Goal: Task Accomplishment & Management: Manage account settings

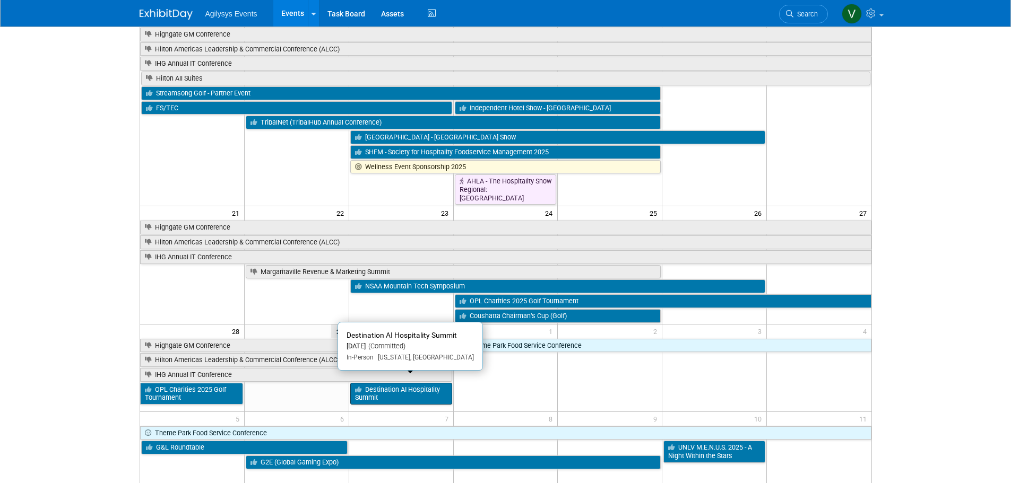
scroll to position [366, 0]
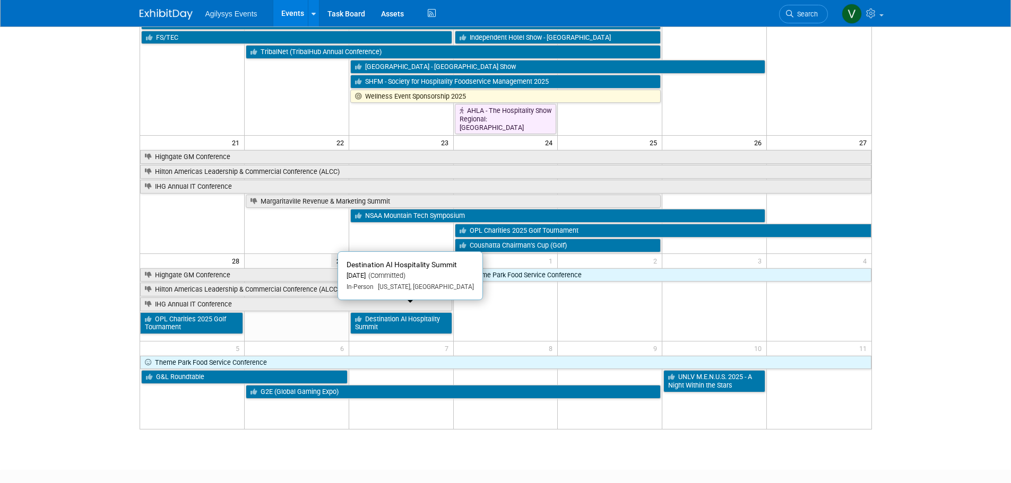
click at [417, 313] on link "Destination AI Hospitality Summit" at bounding box center [401, 324] width 102 height 22
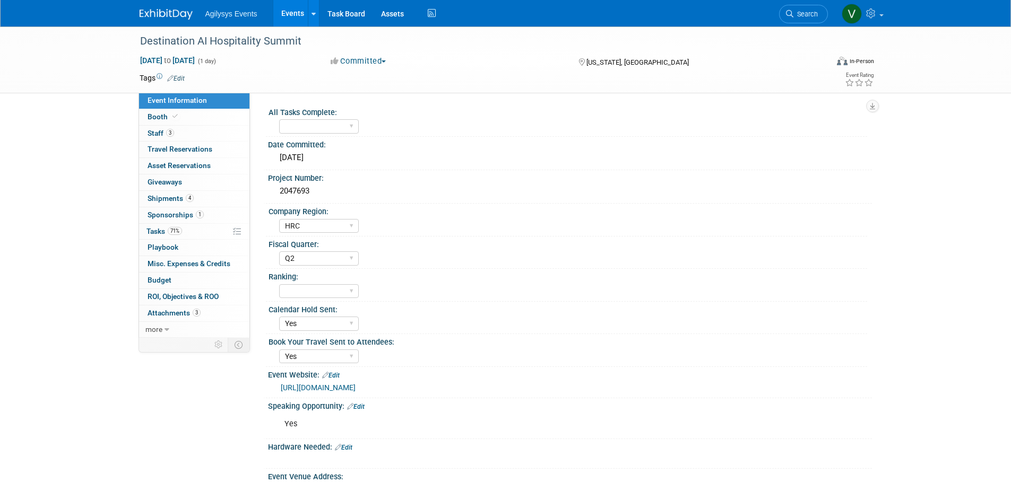
select select "HRC"
select select "Q2"
select select "Yes"
click at [181, 198] on span "Shipments 4" at bounding box center [171, 198] width 46 height 8
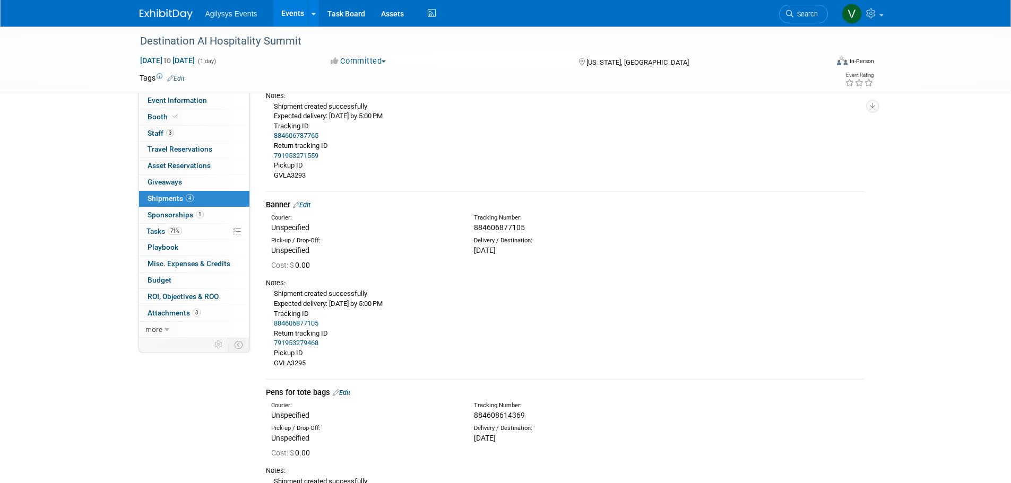
scroll to position [371, 0]
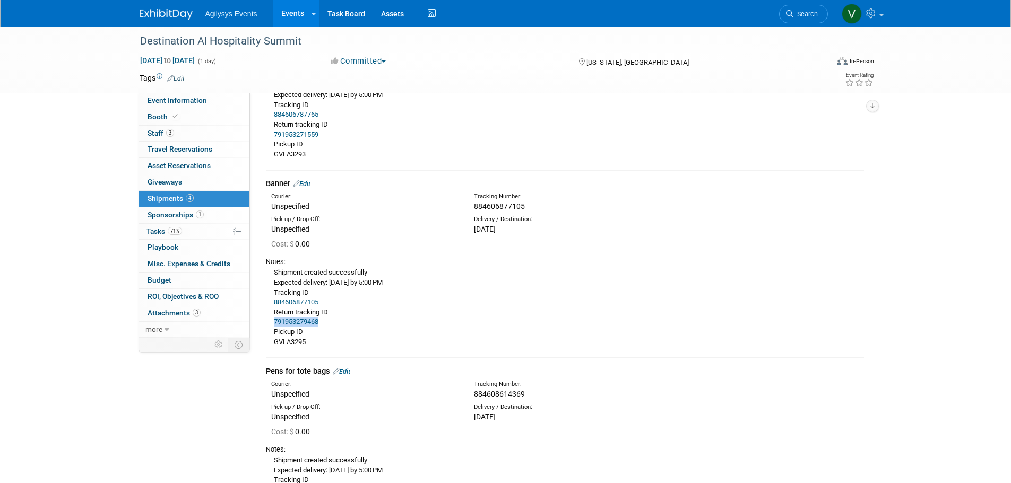
drag, startPoint x: 331, startPoint y: 322, endPoint x: 292, endPoint y: 323, distance: 38.8
click at [271, 327] on div "Shipment created successfully Expected delivery: Thursday, September 25, 2025 b…" at bounding box center [565, 307] width 598 height 80
copy link "791953279468"
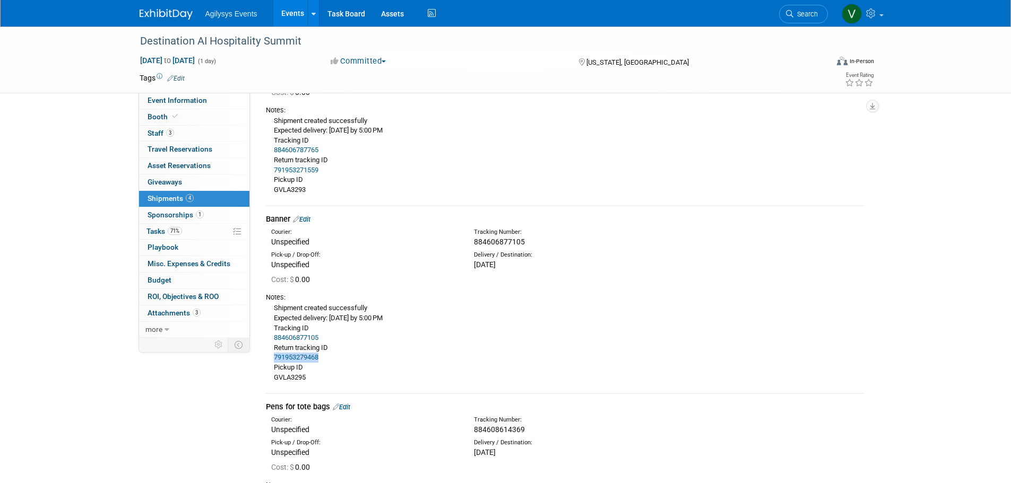
scroll to position [317, 0]
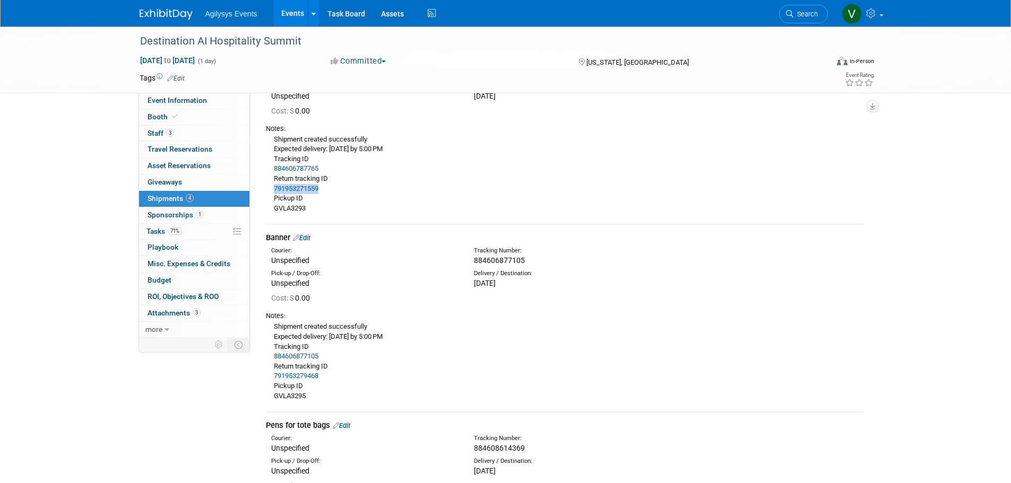
drag, startPoint x: 328, startPoint y: 186, endPoint x: 273, endPoint y: 187, distance: 55.2
click at [273, 187] on div "Shipment created successfully Expected delivery: Thursday, September 25, 2025 b…" at bounding box center [565, 174] width 598 height 80
copy link "791953271559"
click at [176, 214] on span "Sponsorships 1" at bounding box center [176, 215] width 56 height 8
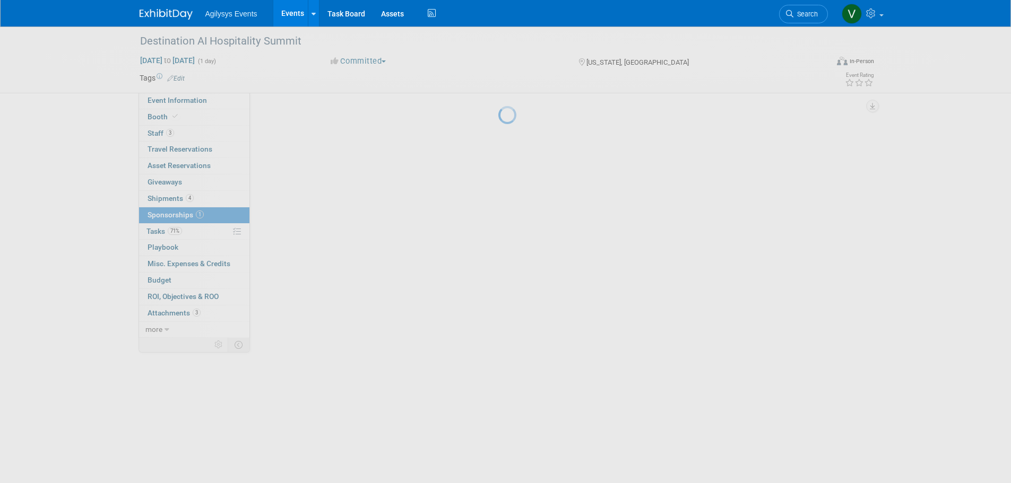
scroll to position [0, 0]
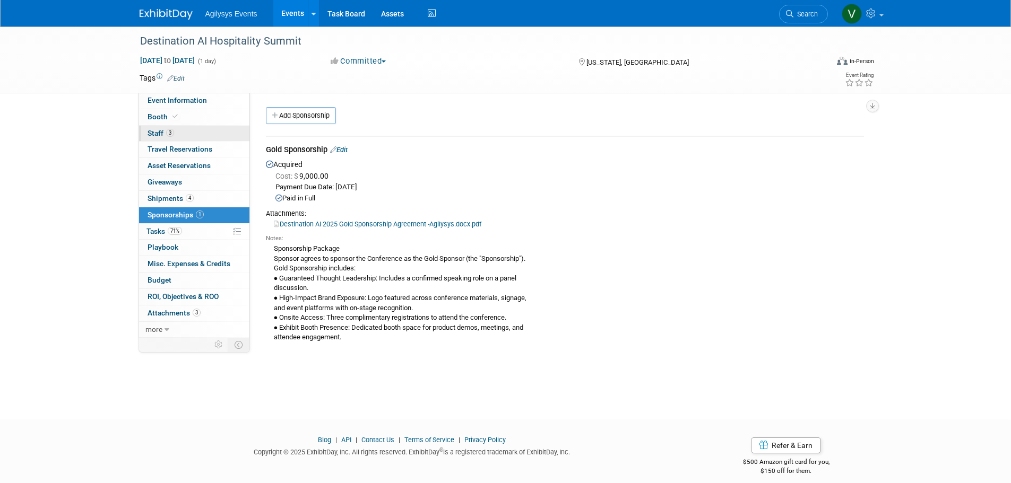
click at [165, 133] on span "Staff 3" at bounding box center [161, 133] width 27 height 8
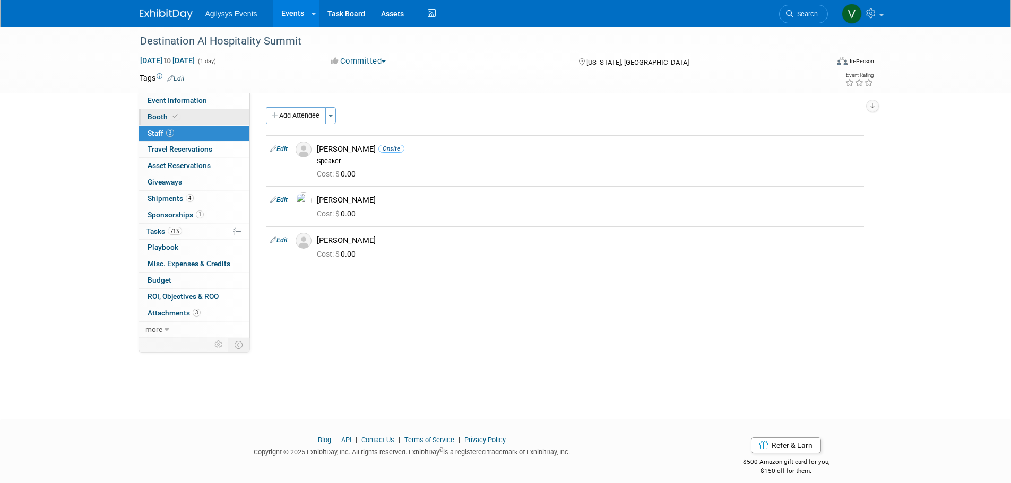
click at [177, 118] on span at bounding box center [175, 116] width 10 height 8
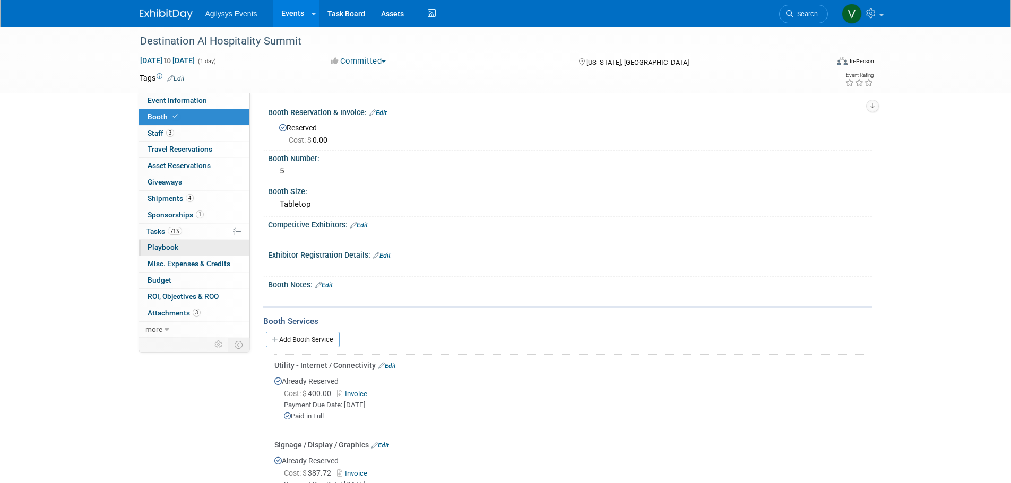
click at [170, 245] on span "Playbook 0" at bounding box center [163, 247] width 31 height 8
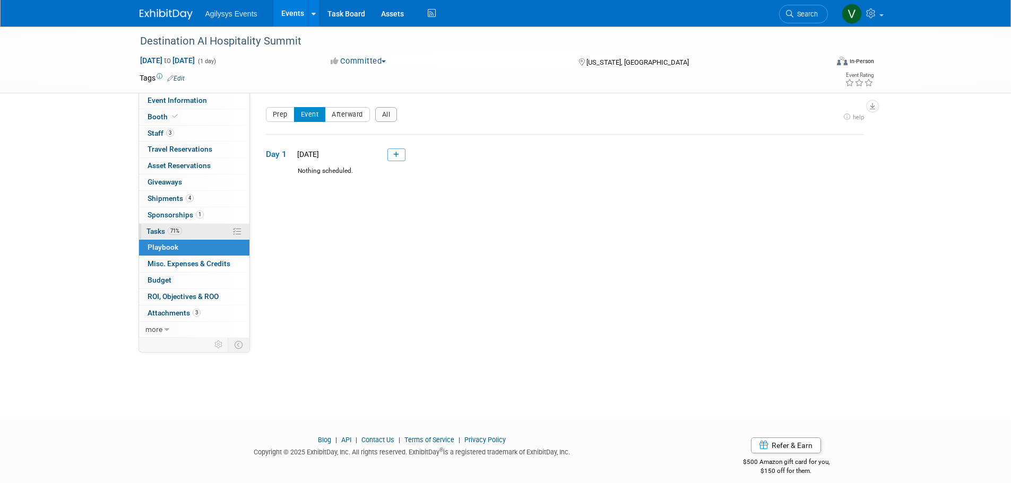
click at [174, 231] on span "71%" at bounding box center [175, 231] width 14 height 8
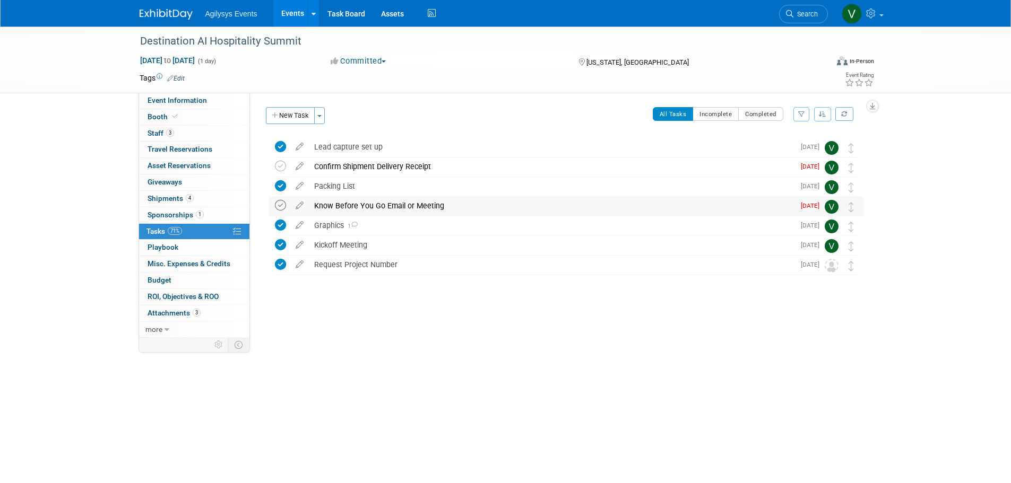
click at [280, 204] on icon at bounding box center [280, 205] width 11 height 11
click at [280, 166] on icon at bounding box center [280, 166] width 11 height 11
click at [276, 113] on icon "button" at bounding box center [275, 115] width 7 height 7
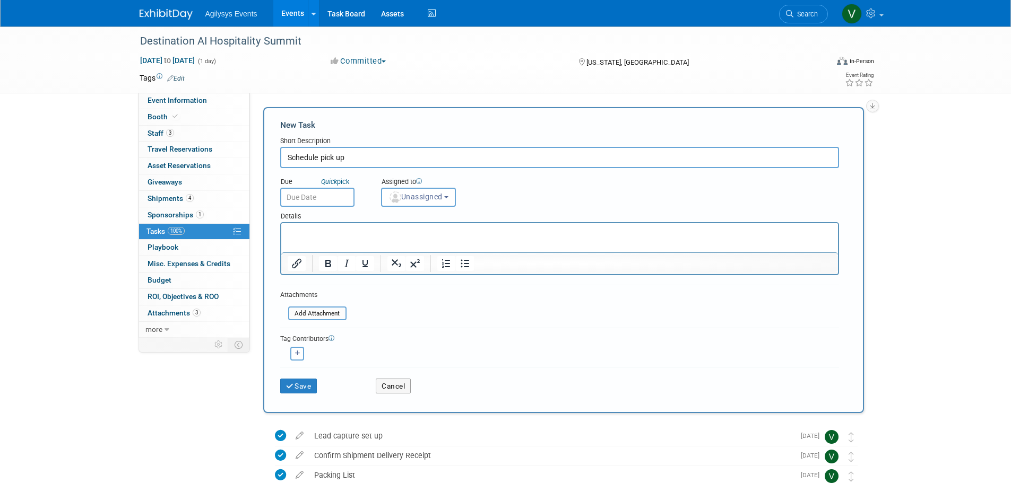
type input "Schedule pick up"
click at [319, 200] on input "text" at bounding box center [317, 197] width 74 height 19
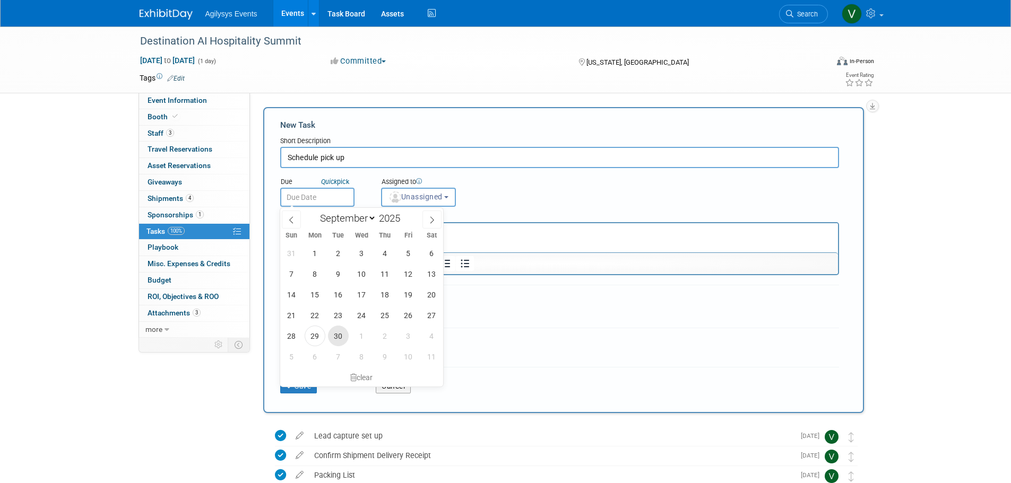
click at [338, 340] on span "30" at bounding box center [338, 336] width 21 height 21
type input "Sep 30, 2025"
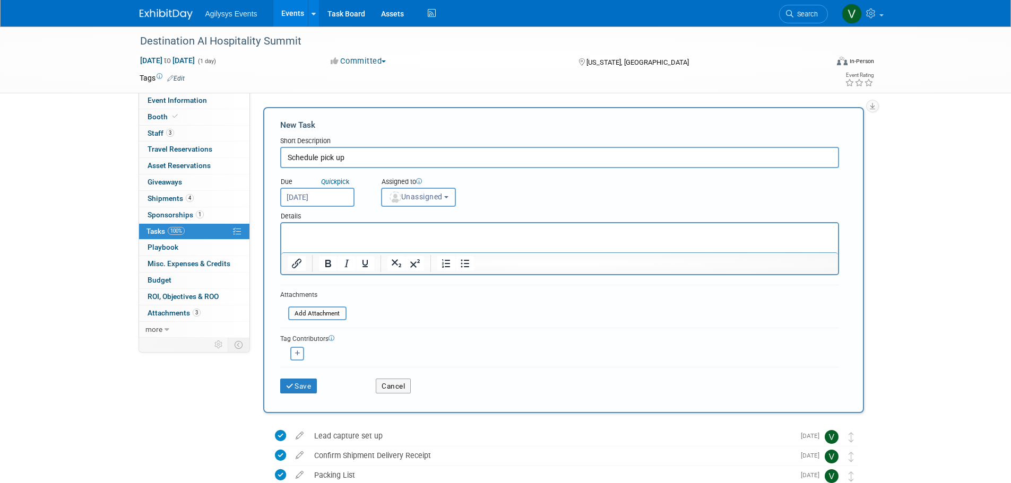
click at [425, 200] on span "Unassigned" at bounding box center [415, 197] width 54 height 8
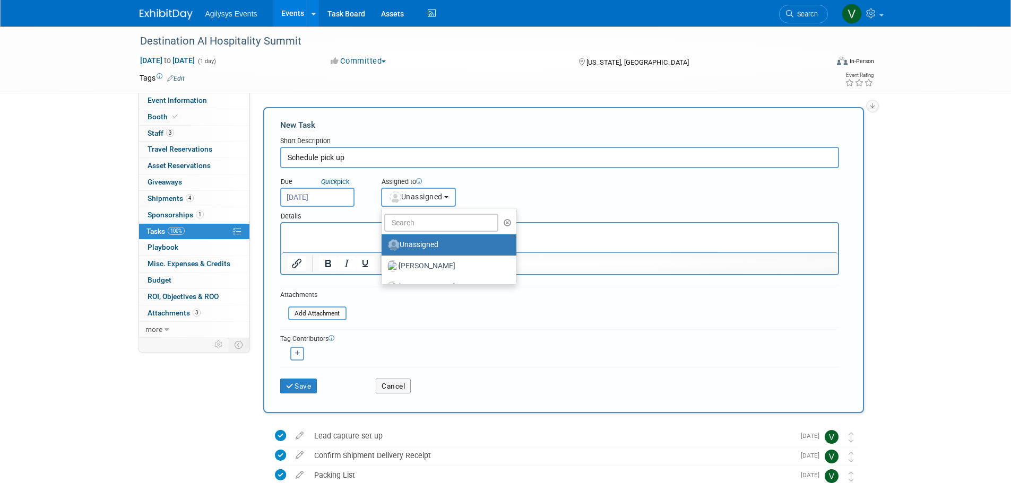
click at [400, 199] on img "button" at bounding box center [395, 198] width 12 height 12
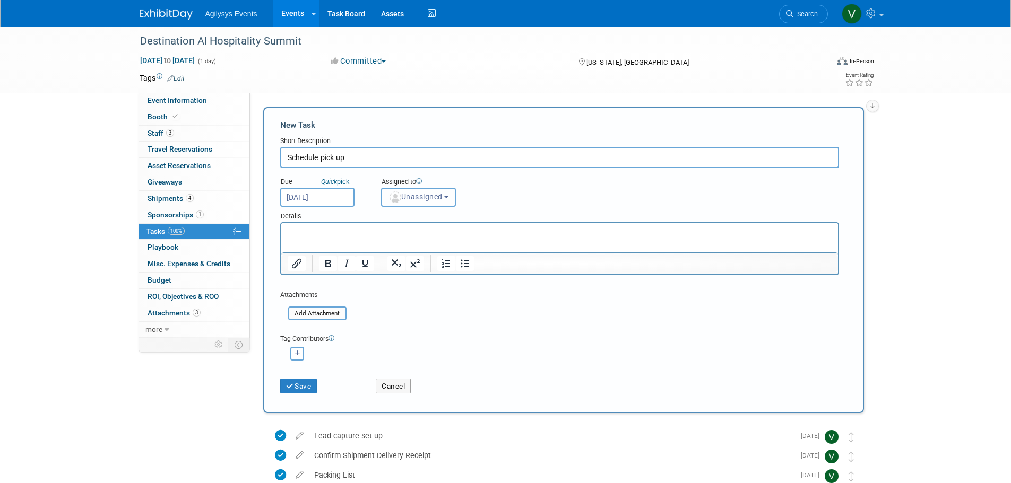
click at [399, 192] on img "button" at bounding box center [395, 198] width 12 height 12
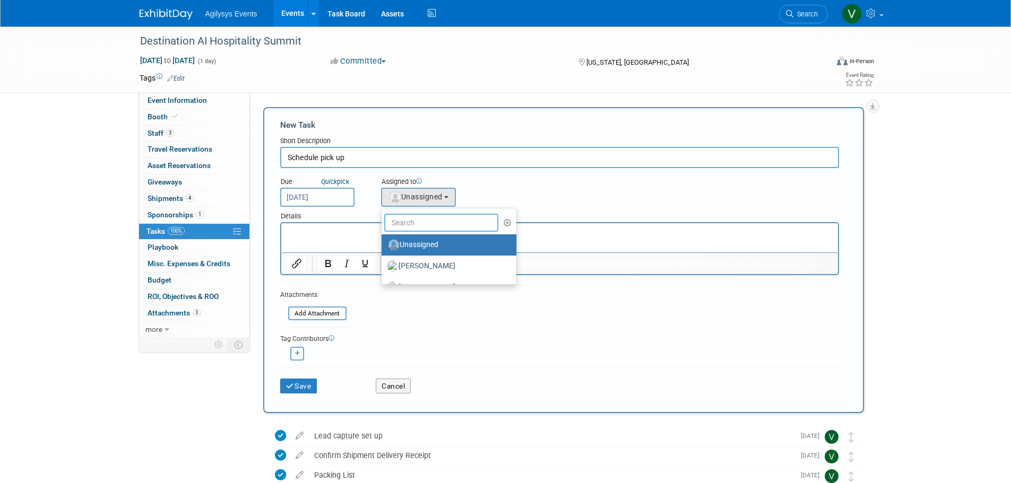
click at [407, 224] on input "text" at bounding box center [441, 223] width 115 height 18
type input "vai"
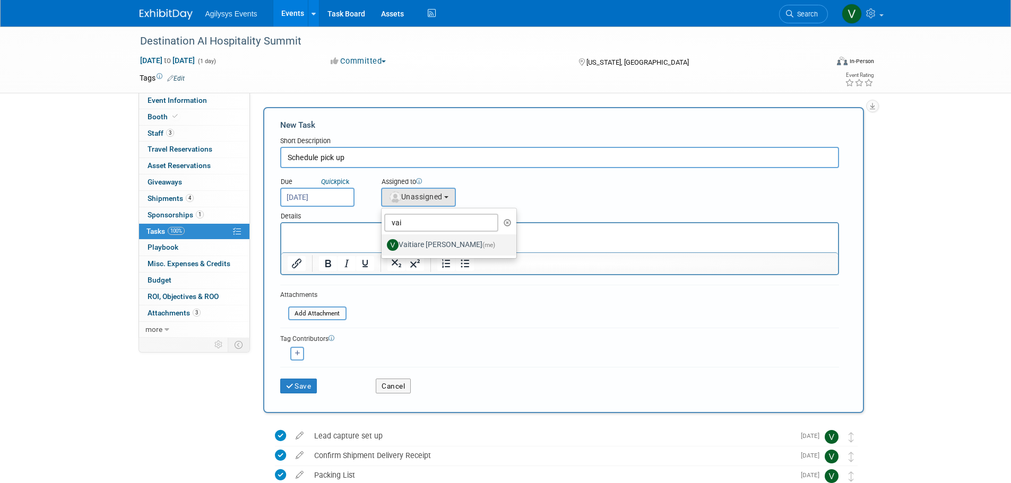
drag, startPoint x: 407, startPoint y: 252, endPoint x: 387, endPoint y: 318, distance: 69.7
click at [407, 252] on label "Vaitiare Munoz (me)" at bounding box center [446, 245] width 119 height 17
click at [383, 247] on input "Vaitiare Munoz (me)" at bounding box center [379, 243] width 7 height 7
select select "9da70825-3e02-4d1a-92dc-02b6497bcd7e"
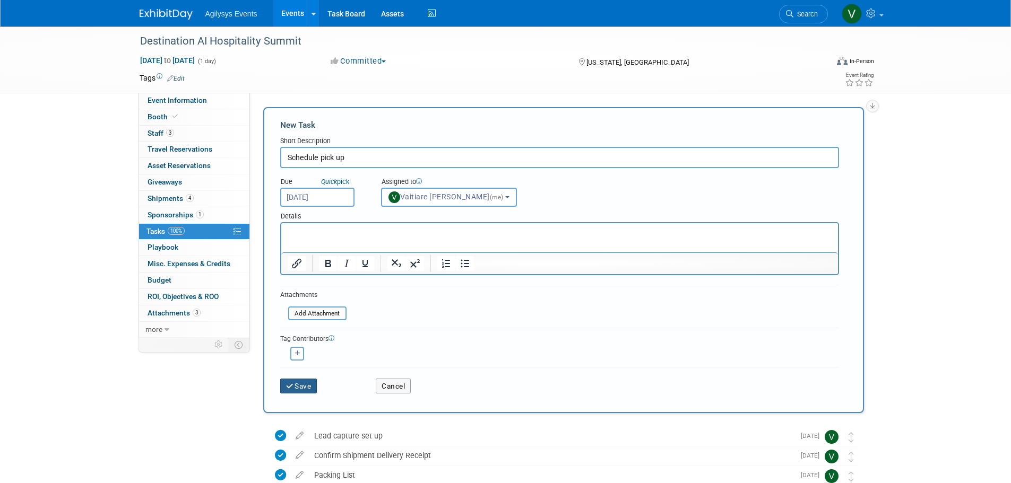
click at [297, 382] on button "Save" at bounding box center [298, 386] width 37 height 15
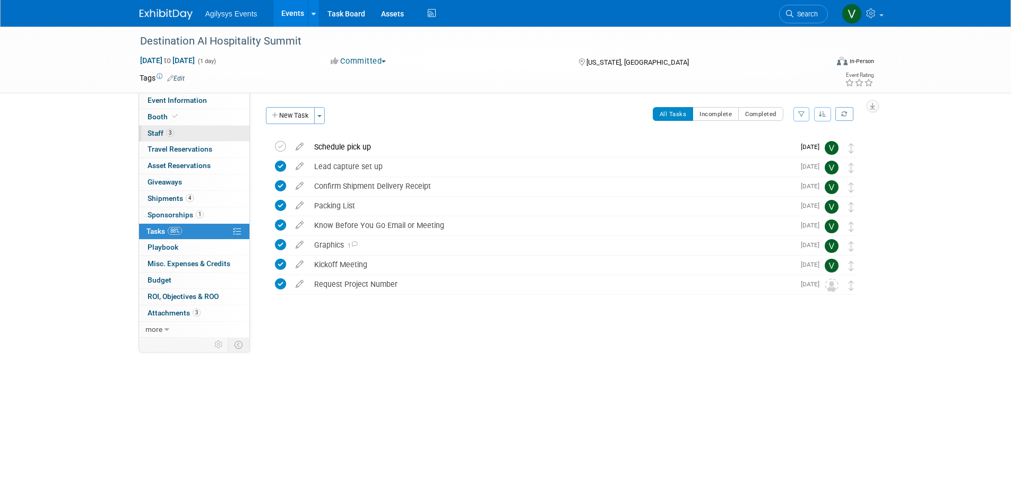
click at [179, 135] on link "3 Staff 3" at bounding box center [194, 134] width 110 height 16
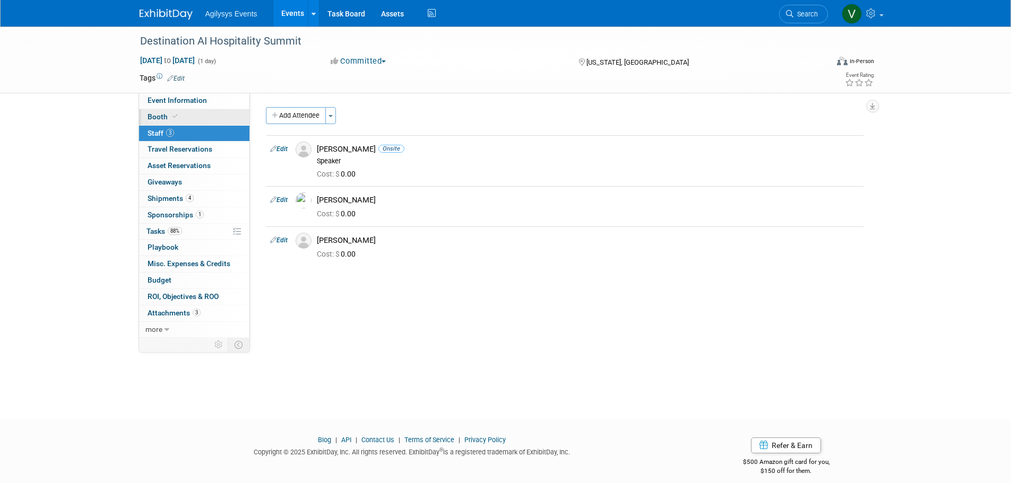
click at [198, 114] on link "Booth" at bounding box center [194, 117] width 110 height 16
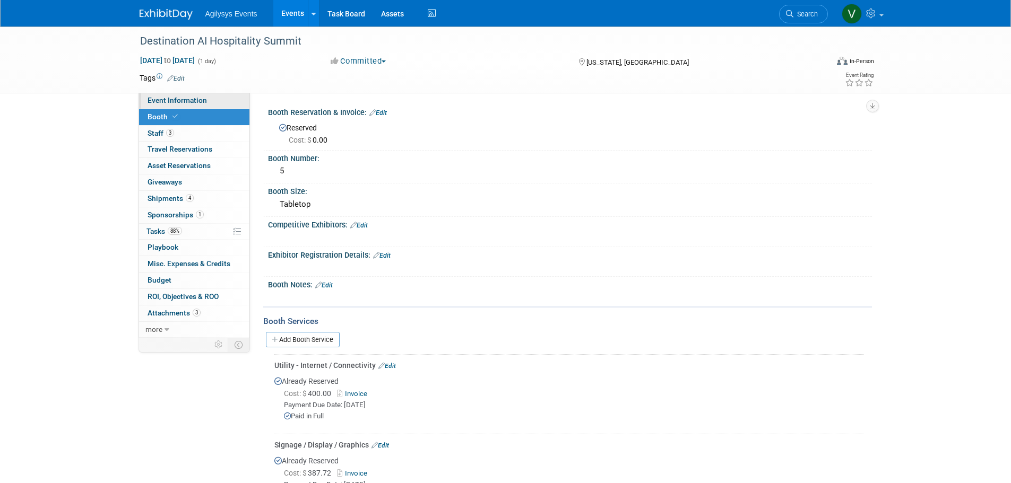
click at [209, 100] on link "Event Information" at bounding box center [194, 101] width 110 height 16
select select "HRC"
select select "Q2"
select select "Yes"
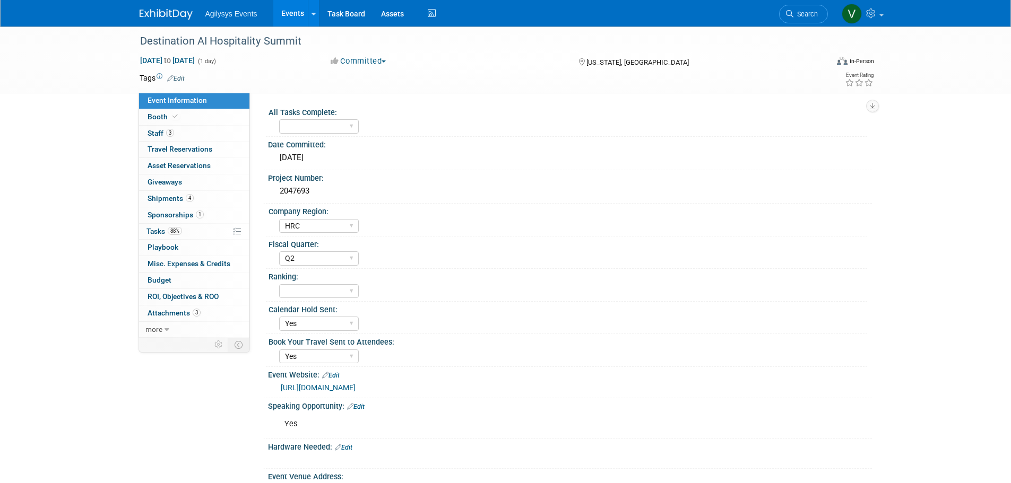
click at [166, 16] on img at bounding box center [166, 14] width 53 height 11
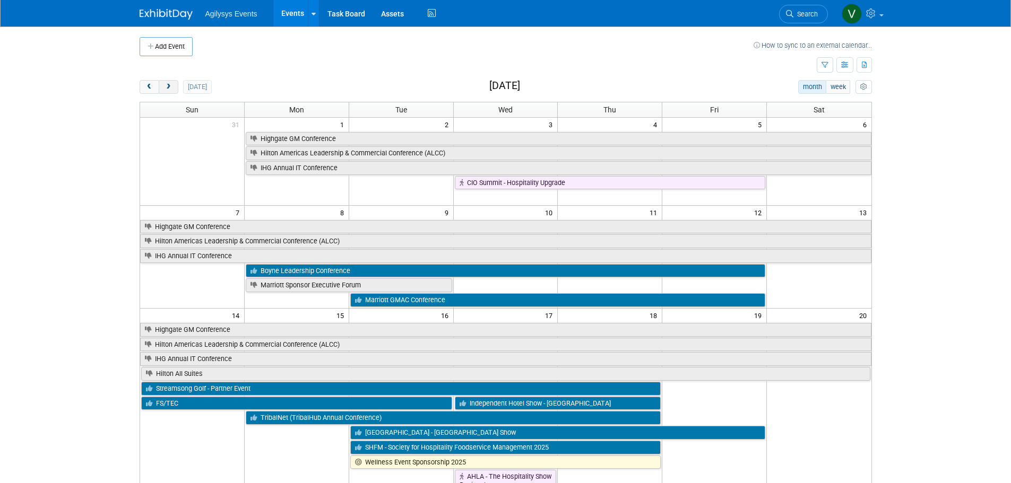
click at [168, 91] on button "next" at bounding box center [169, 87] width 20 height 14
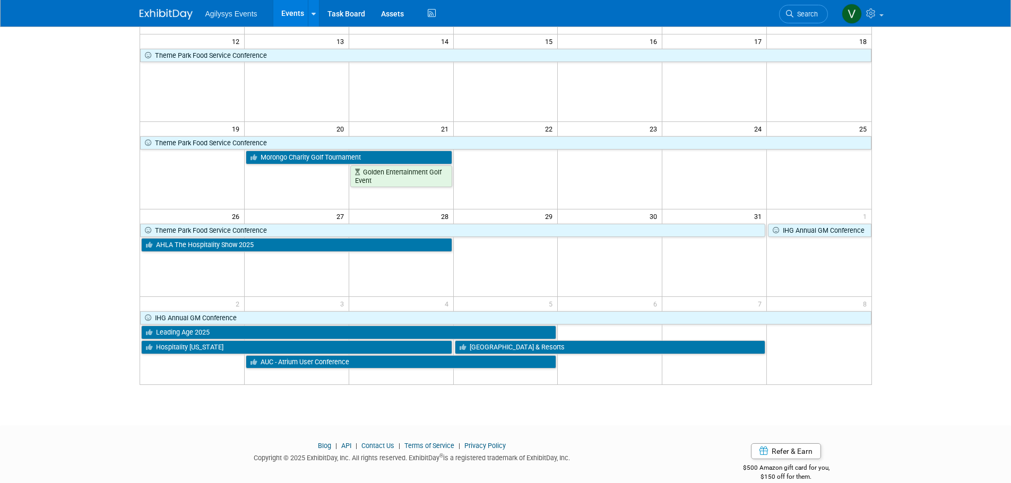
scroll to position [265, 0]
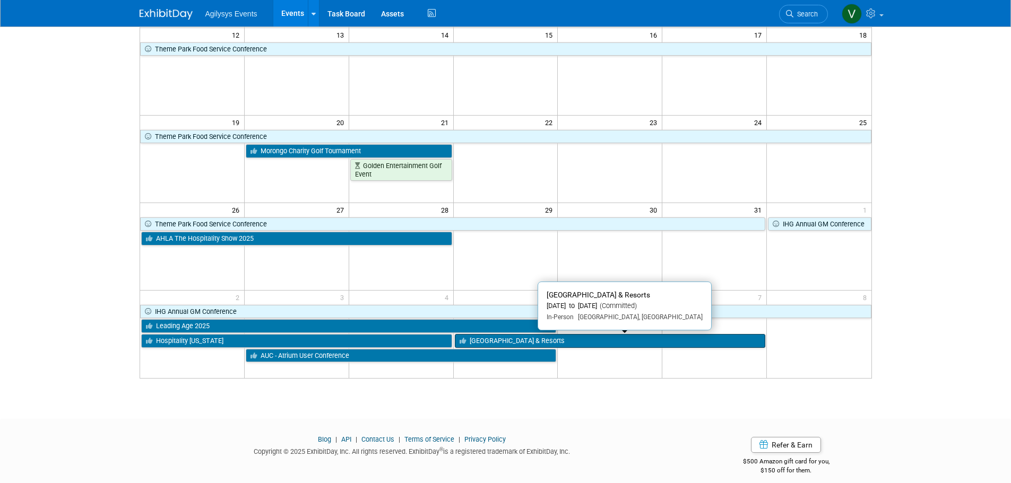
click at [517, 341] on link "New England Inns & Resorts" at bounding box center [610, 341] width 311 height 14
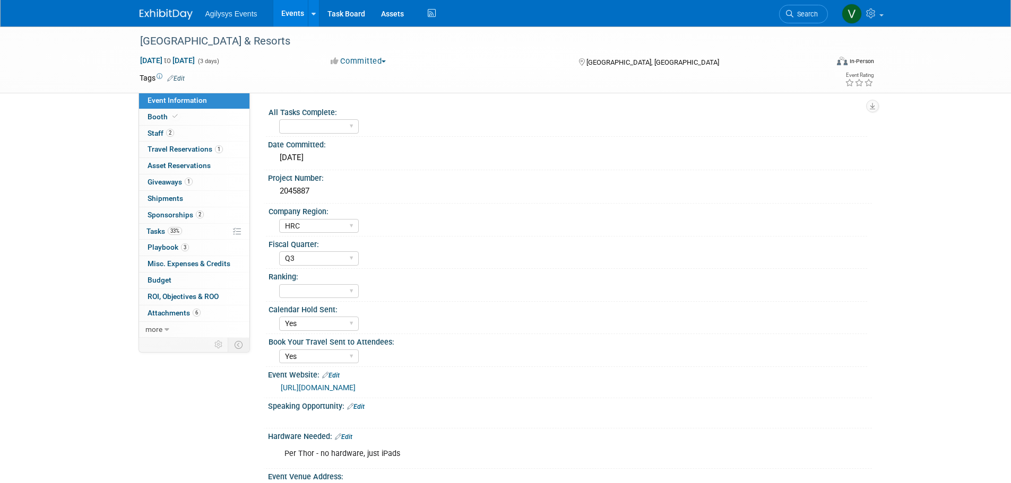
select select "HRC"
select select "Q3"
select select "Yes"
click at [162, 134] on span "Staff 2" at bounding box center [161, 133] width 27 height 8
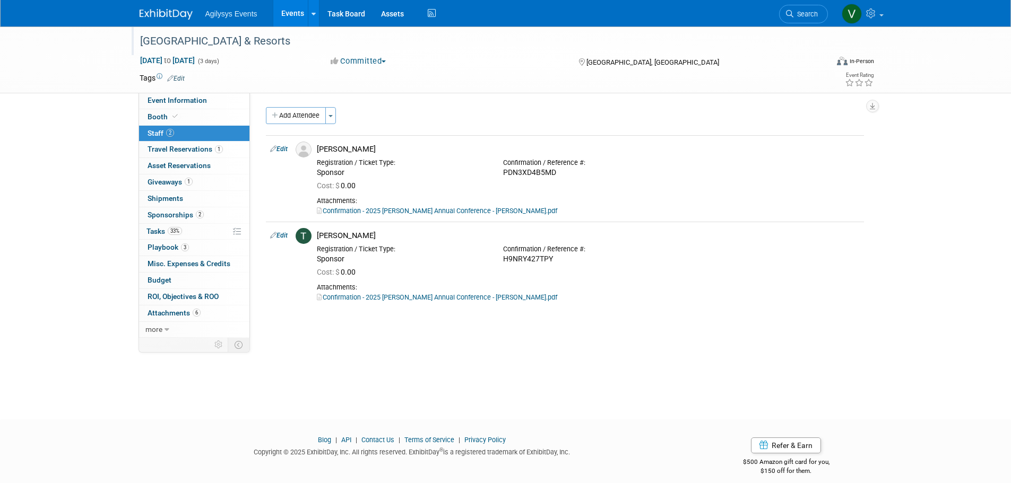
click at [292, 40] on div "[GEOGRAPHIC_DATA] & Resorts" at bounding box center [474, 41] width 676 height 19
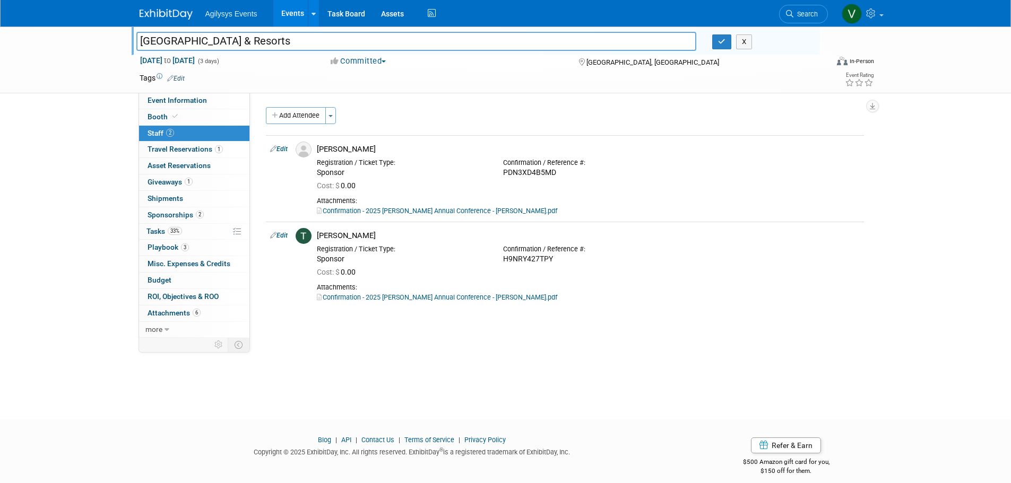
drag, startPoint x: 287, startPoint y: 42, endPoint x: 130, endPoint y: 42, distance: 157.1
click at [130, 42] on div "[GEOGRAPHIC_DATA] & Resorts" at bounding box center [416, 42] width 576 height 16
click at [397, 207] on link "Confirmation - 2025 NEIRA Annual Conference - Jessica Hayes.pdf" at bounding box center [437, 211] width 240 height 8
click at [193, 149] on span "Travel Reservations 1" at bounding box center [185, 149] width 75 height 8
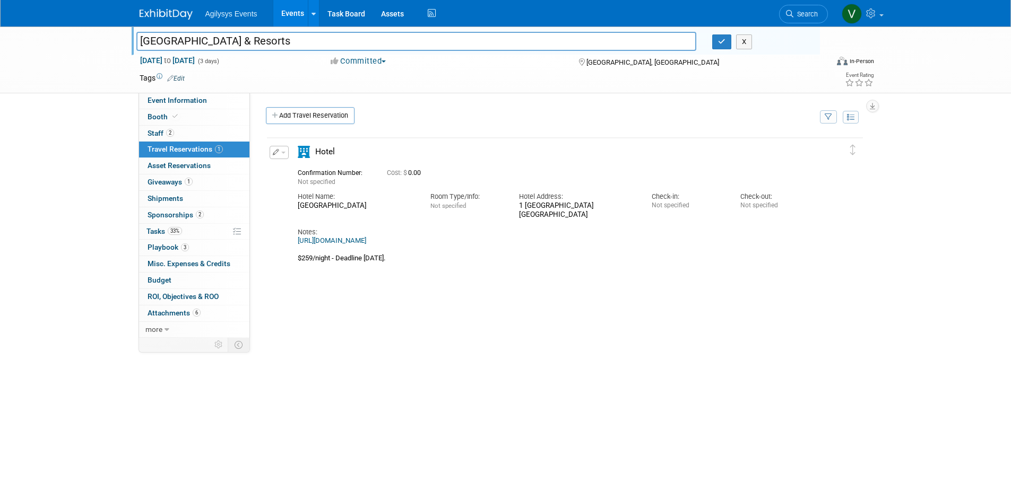
click at [153, 13] on img at bounding box center [166, 14] width 53 height 11
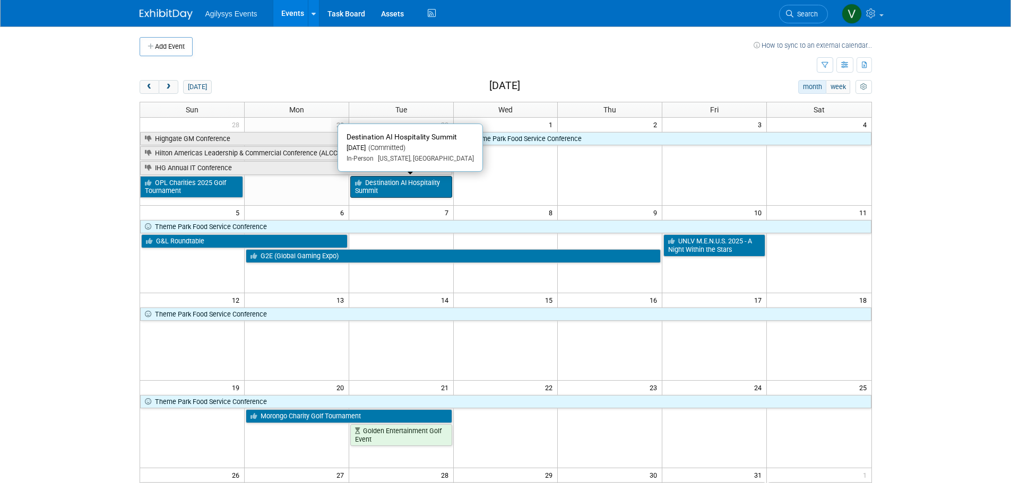
click at [405, 184] on link "Destination AI Hospitality Summit" at bounding box center [401, 187] width 102 height 22
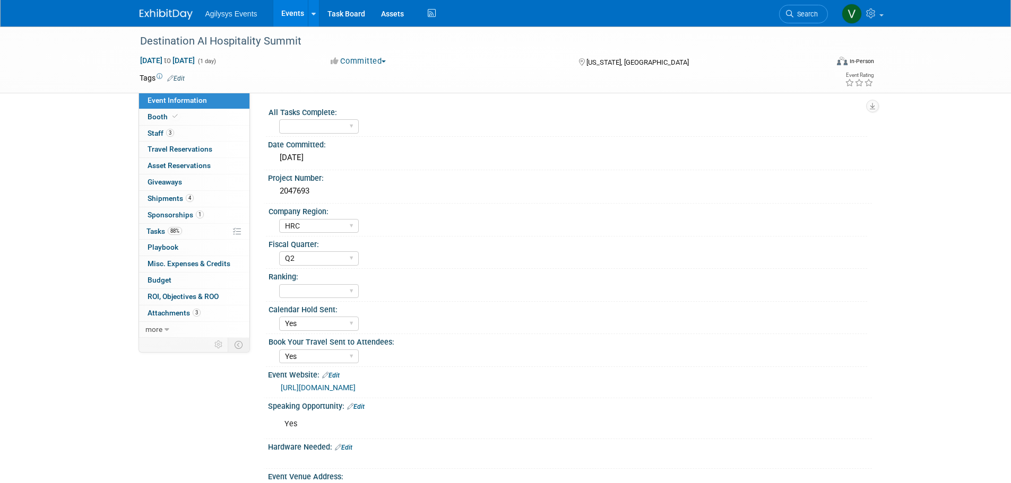
select select "HRC"
select select "Q2"
select select "Yes"
click at [178, 230] on span "88%" at bounding box center [175, 231] width 14 height 8
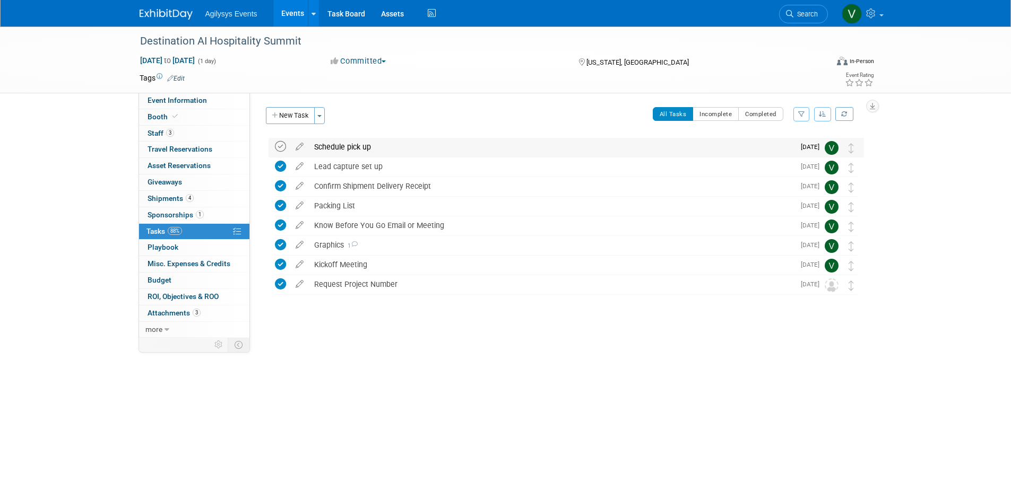
click at [279, 150] on icon at bounding box center [280, 146] width 11 height 11
click at [158, 21] on div "Agilysys Events Events Add Event Bulk Upload Events Shareable Event Boards Rece…" at bounding box center [506, 13] width 732 height 27
click at [159, 16] on img at bounding box center [166, 14] width 53 height 11
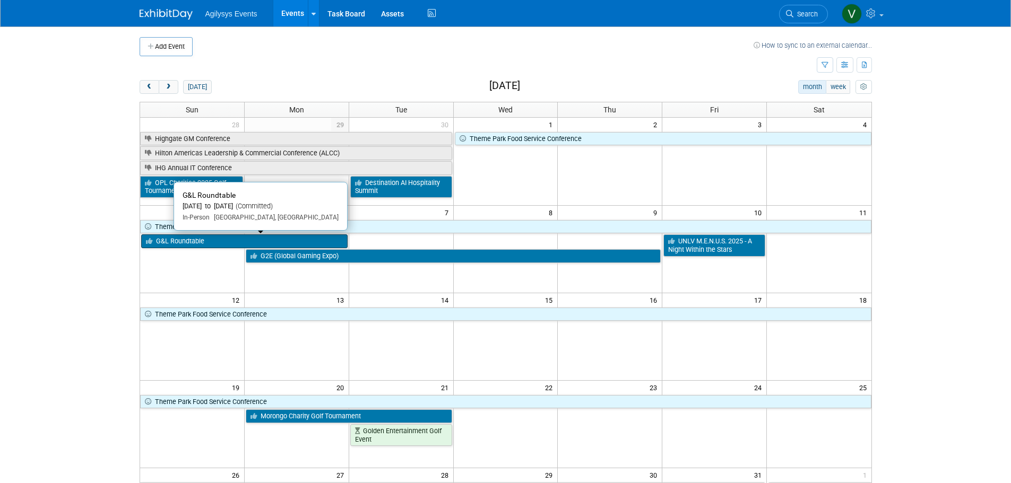
click at [241, 242] on link "G&L Roundtable" at bounding box center [244, 242] width 206 height 14
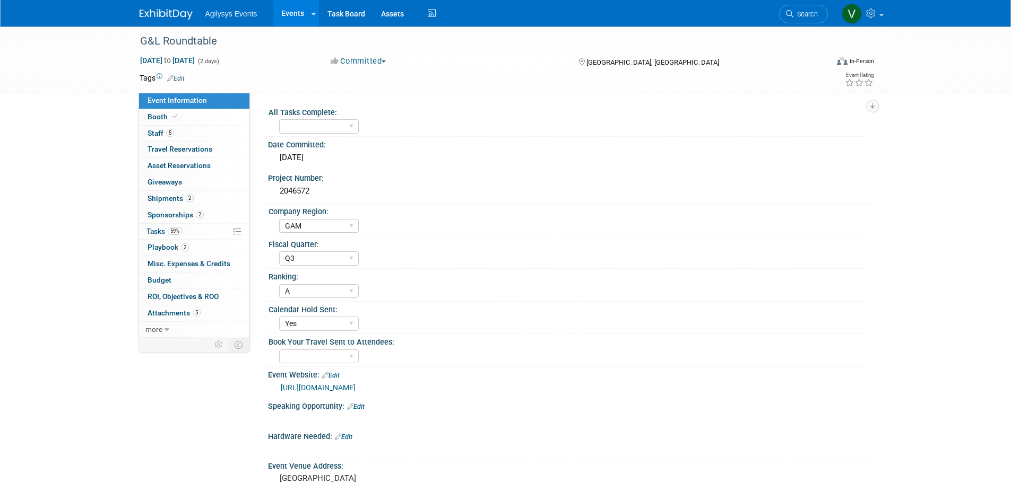
select select "GAM"
select select "Q3"
select select "A"
select select "Yes"
click at [167, 131] on span "5" at bounding box center [170, 133] width 8 height 8
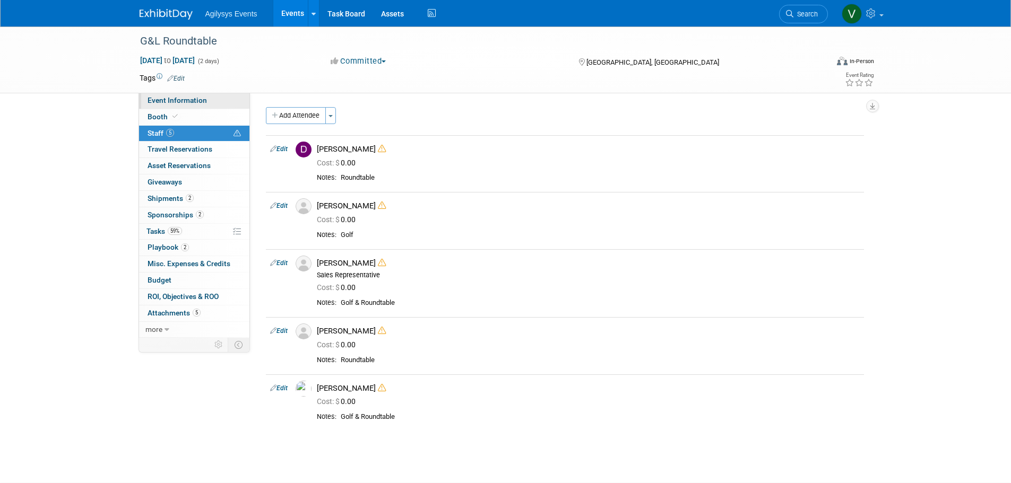
click at [176, 100] on span "Event Information" at bounding box center [177, 100] width 59 height 8
select select "GAM"
select select "Q3"
select select "A"
select select "Yes"
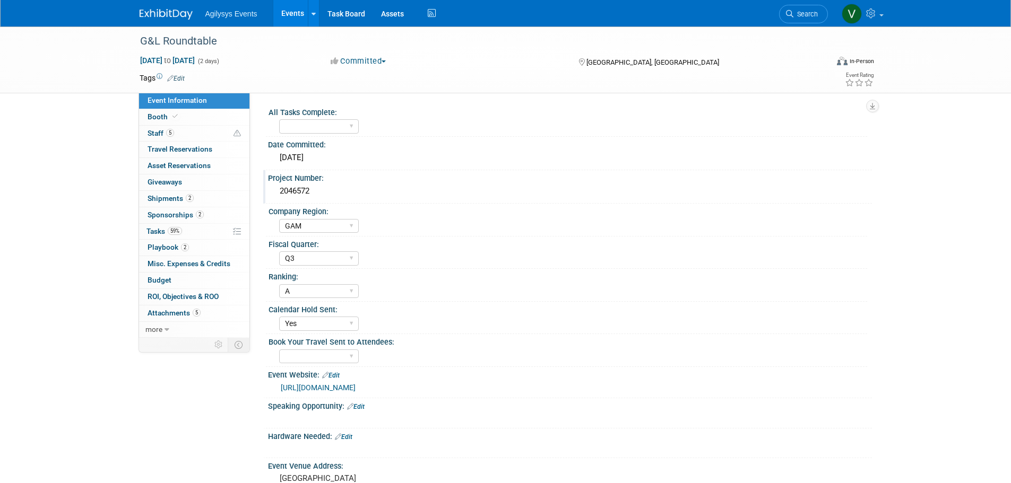
click at [279, 189] on div "2046572" at bounding box center [570, 191] width 588 height 16
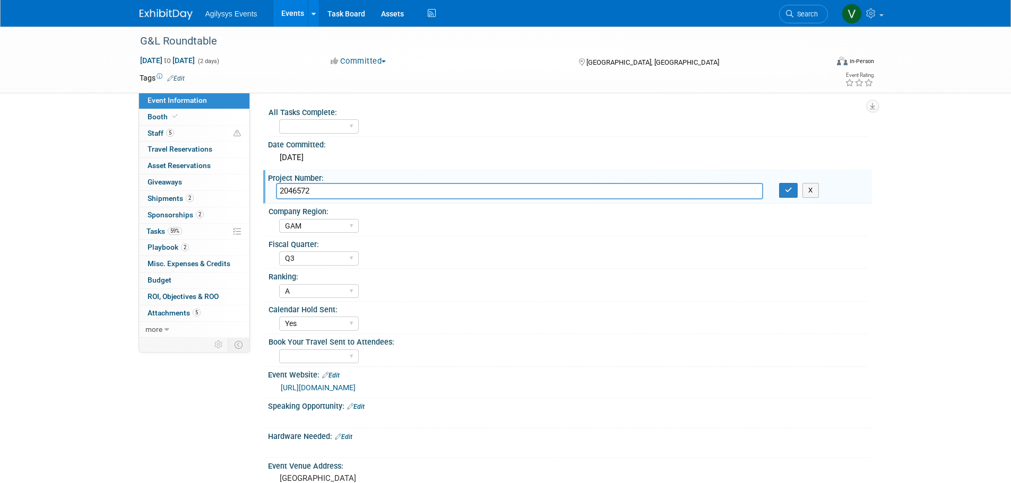
drag, startPoint x: 279, startPoint y: 189, endPoint x: 319, endPoint y: 191, distance: 39.8
click at [320, 184] on input "2046572" at bounding box center [519, 191] width 487 height 16
drag, startPoint x: 317, startPoint y: 191, endPoint x: 277, endPoint y: 191, distance: 40.3
click at [277, 191] on input "2046572" at bounding box center [519, 191] width 487 height 16
click at [161, 134] on span "Staff 5" at bounding box center [161, 133] width 27 height 8
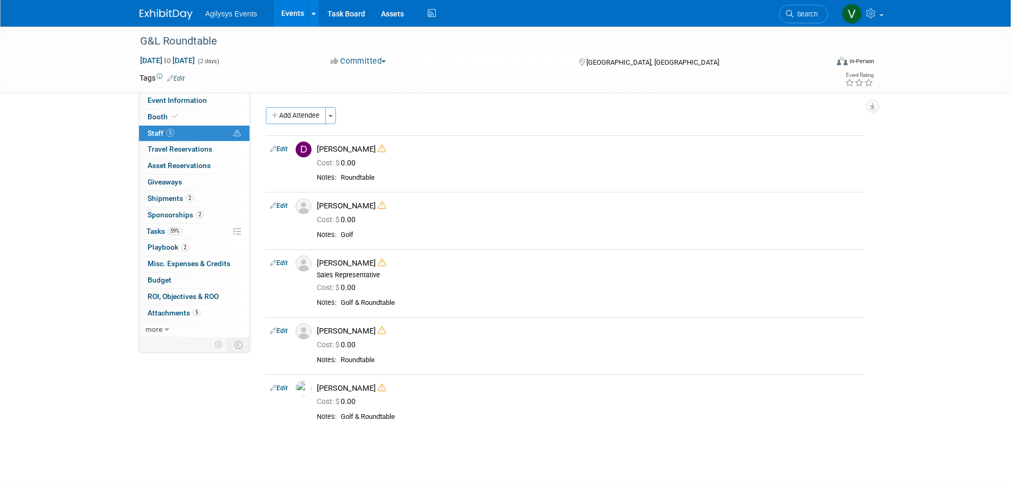
drag, startPoint x: 167, startPoint y: 16, endPoint x: 204, endPoint y: 67, distance: 62.6
click at [167, 16] on img at bounding box center [166, 14] width 53 height 11
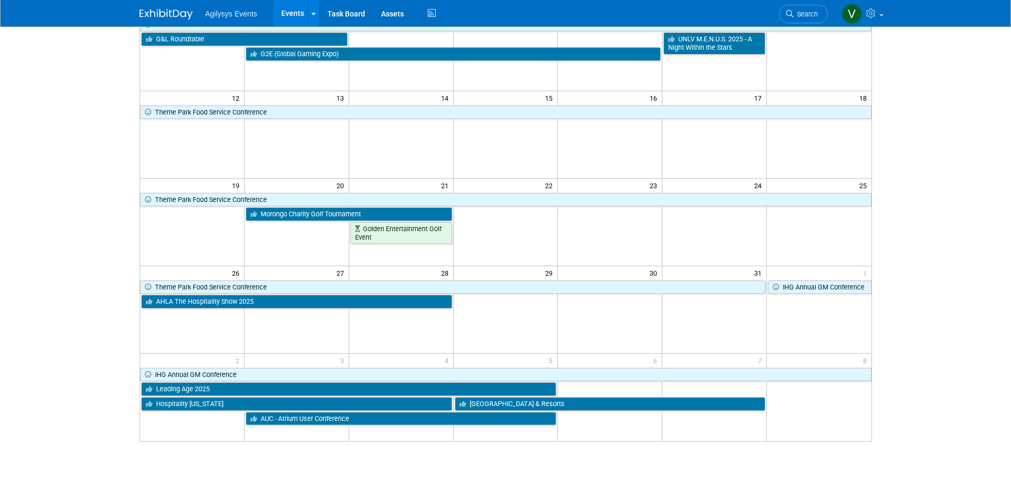
scroll to position [212, 0]
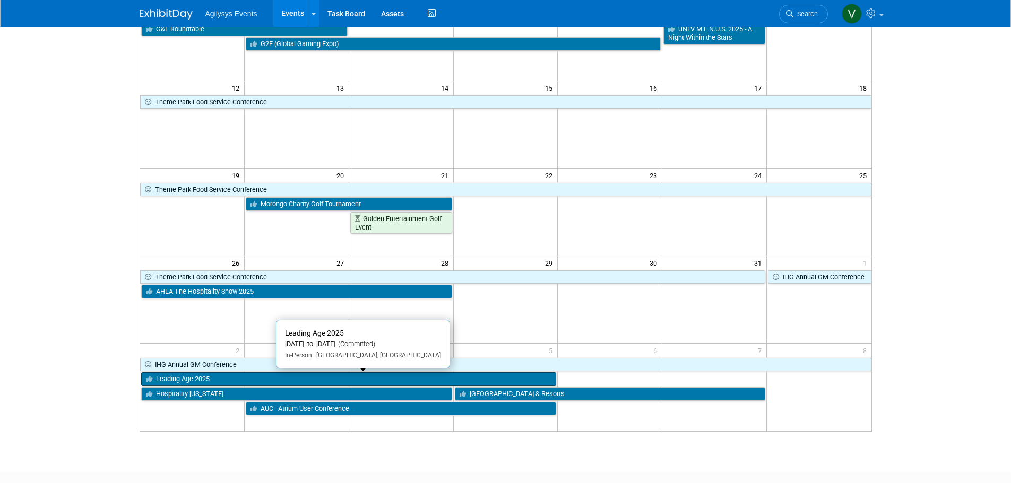
click at [185, 380] on link "Leading Age 2025" at bounding box center [349, 380] width 416 height 14
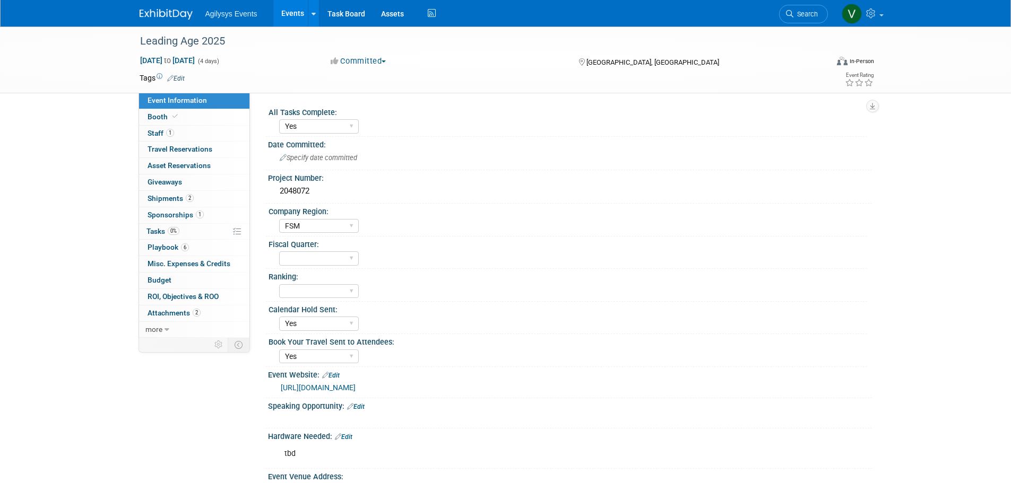
select select "Yes"
select select "FSM"
select select "Yes"
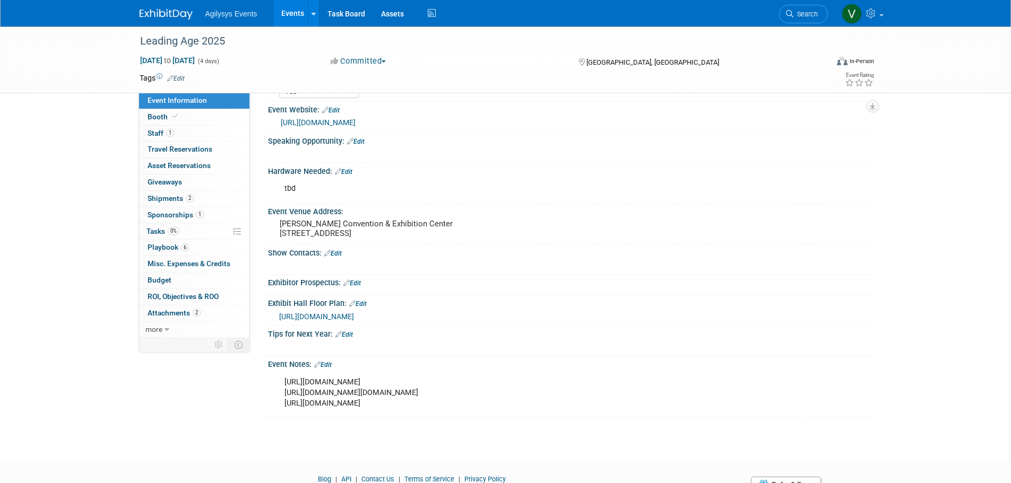
click at [354, 318] on span "[URL][DOMAIN_NAME]" at bounding box center [316, 317] width 75 height 8
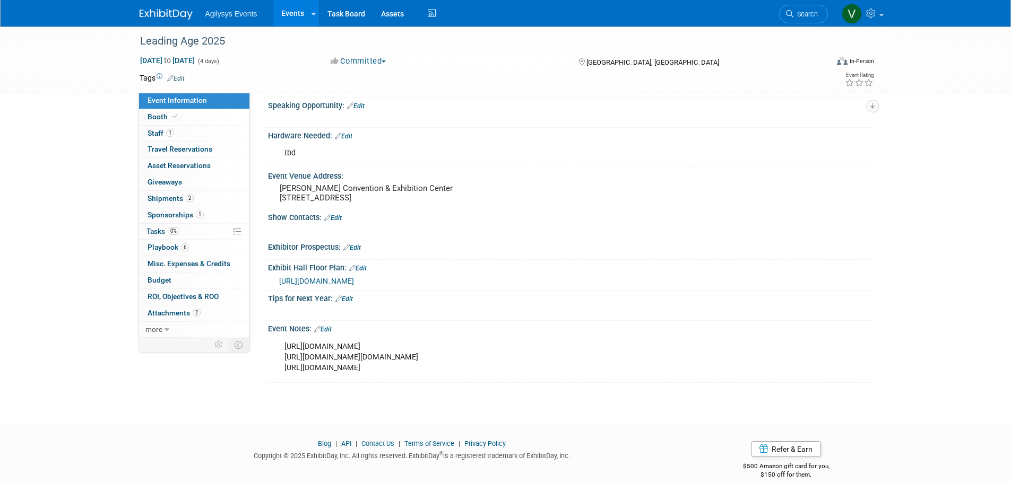
scroll to position [315, 0]
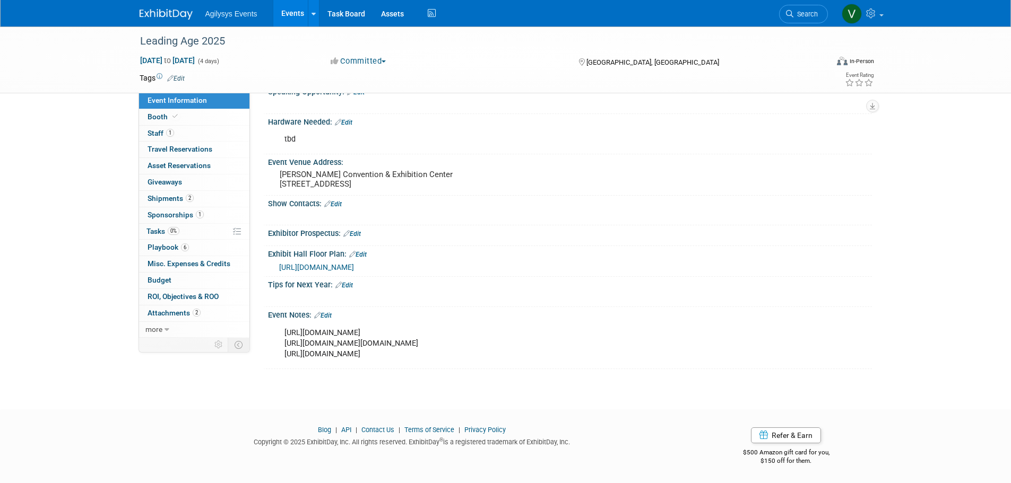
click at [445, 340] on div "[URL][DOMAIN_NAME] [URL][DOMAIN_NAME][DOMAIN_NAME] [URL][DOMAIN_NAME]" at bounding box center [516, 344] width 478 height 42
click at [507, 347] on div "[URL][DOMAIN_NAME] [URL][DOMAIN_NAME][DOMAIN_NAME] [URL][DOMAIN_NAME]" at bounding box center [516, 344] width 478 height 42
click at [510, 339] on div "[URL][DOMAIN_NAME] [URL][DOMAIN_NAME][DOMAIN_NAME] [URL][DOMAIN_NAME]" at bounding box center [516, 344] width 478 height 42
drag, startPoint x: 350, startPoint y: 332, endPoint x: 328, endPoint y: 310, distance: 31.1
click at [350, 332] on div "[URL][DOMAIN_NAME] [URL][DOMAIN_NAME][DOMAIN_NAME] [URL][DOMAIN_NAME]" at bounding box center [516, 344] width 478 height 42
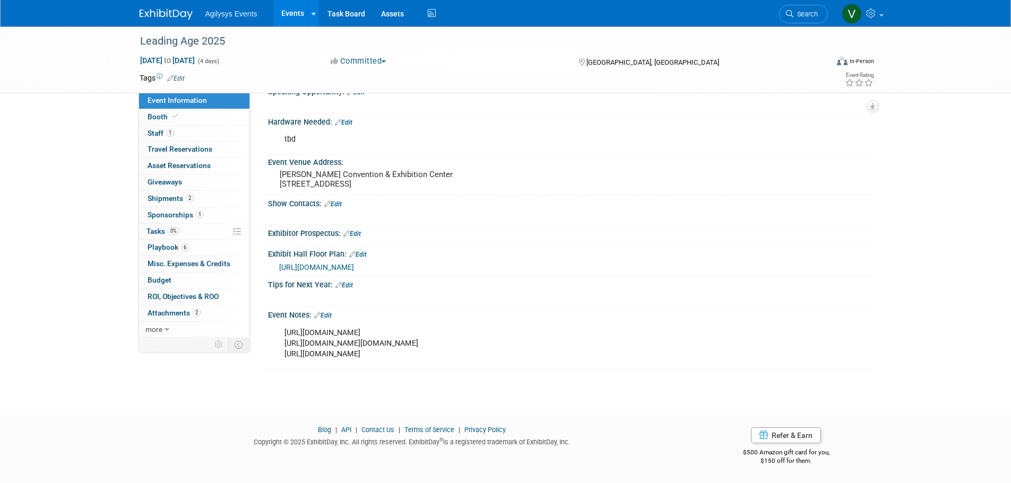
click at [322, 313] on link "Edit" at bounding box center [323, 315] width 18 height 7
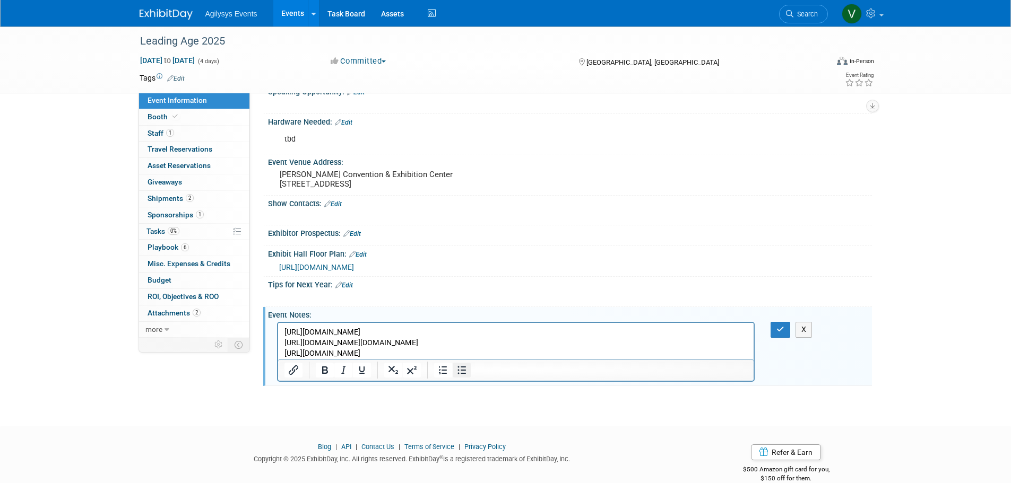
scroll to position [0, 0]
drag, startPoint x: 567, startPoint y: 332, endPoint x: 546, endPoint y: 657, distance: 326.0
click at [278, 333] on html "[URL][DOMAIN_NAME] [URL][DOMAIN_NAME][DOMAIN_NAME] [URL][DOMAIN_NAME]" at bounding box center [516, 341] width 476 height 36
click at [414, 349] on p "[URL][DOMAIN_NAME] [URL][DOMAIN_NAME][DOMAIN_NAME] [URL][DOMAIN_NAME]" at bounding box center [516, 343] width 464 height 32
drag, startPoint x: 574, startPoint y: 342, endPoint x: 550, endPoint y: 665, distance: 324.0
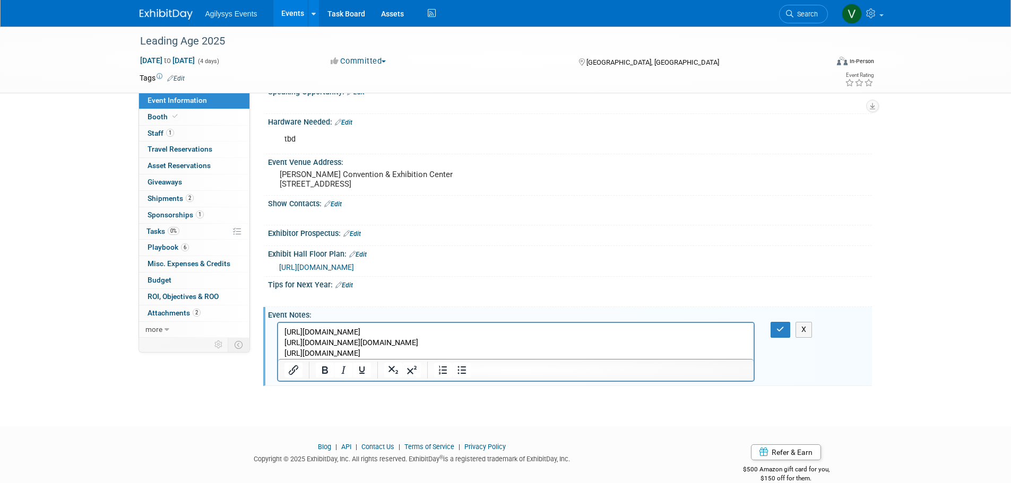
click at [278, 342] on html "[URL][DOMAIN_NAME] [URL][DOMAIN_NAME][DOMAIN_NAME] [URL][DOMAIN_NAME]" at bounding box center [516, 341] width 476 height 36
copy p "[URL][DOMAIN_NAME][DOMAIN_NAME]"
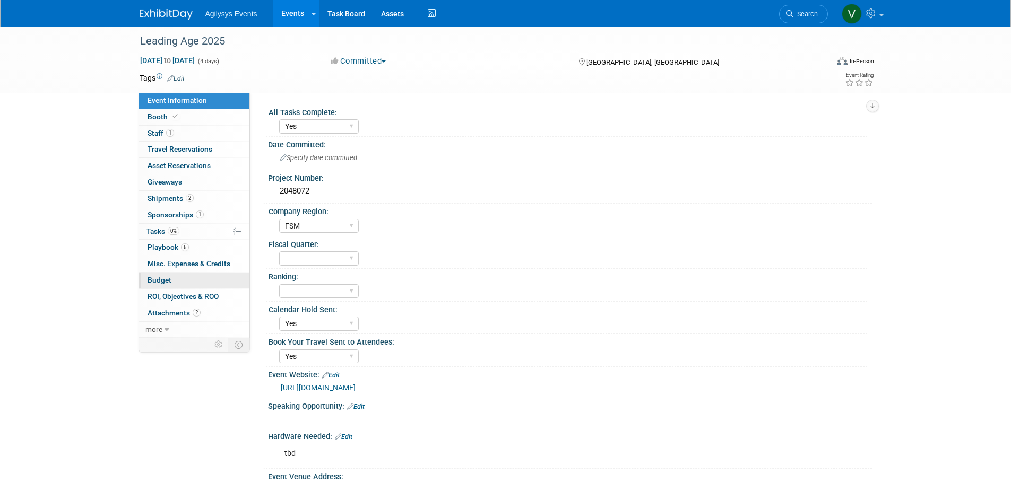
click at [174, 282] on link "Budget" at bounding box center [194, 281] width 110 height 16
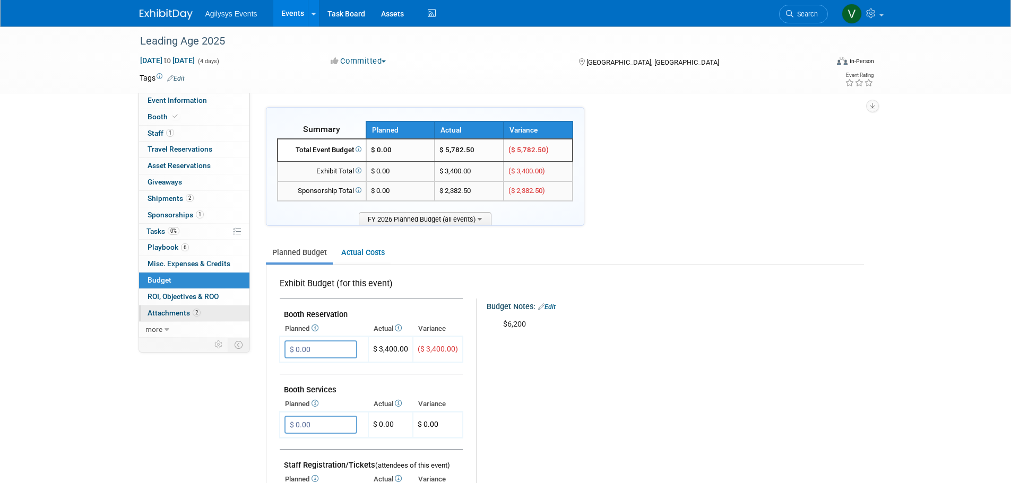
click at [196, 310] on span "2" at bounding box center [197, 313] width 8 height 8
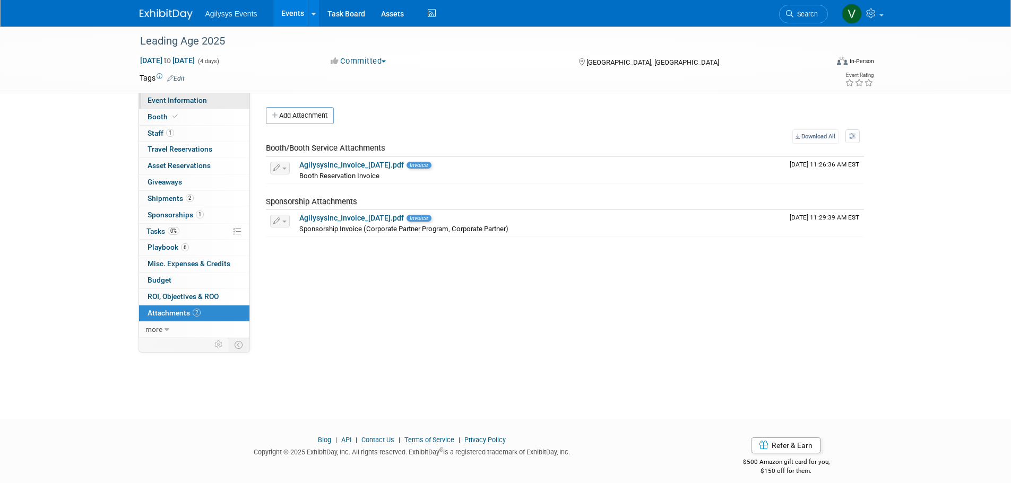
click at [183, 106] on link "Event Information" at bounding box center [194, 101] width 110 height 16
select select "Yes"
select select "FSM"
select select "Yes"
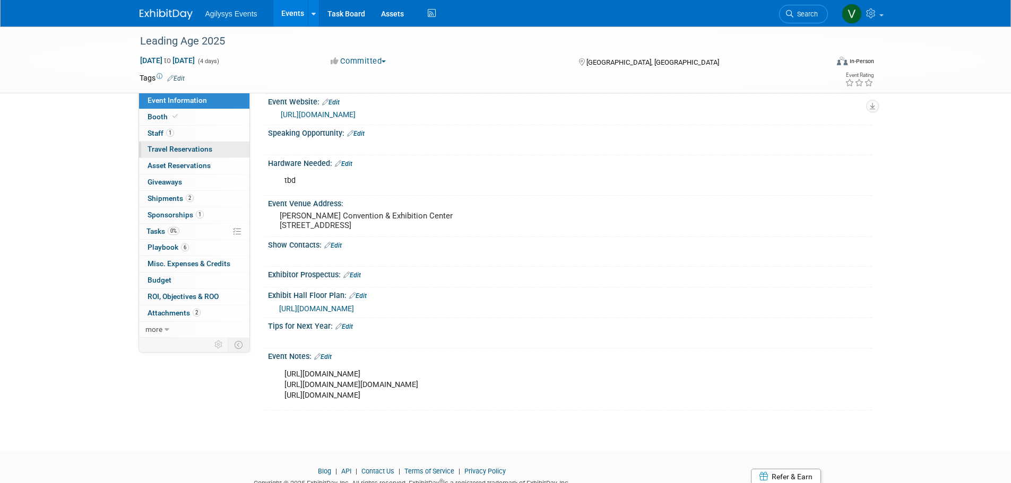
scroll to position [155, 0]
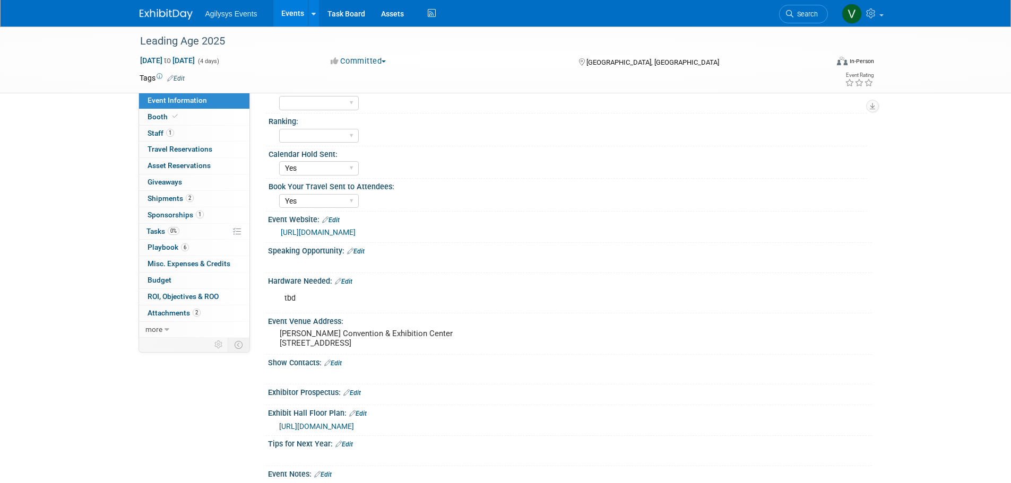
click at [169, 8] on link at bounding box center [173, 9] width 66 height 8
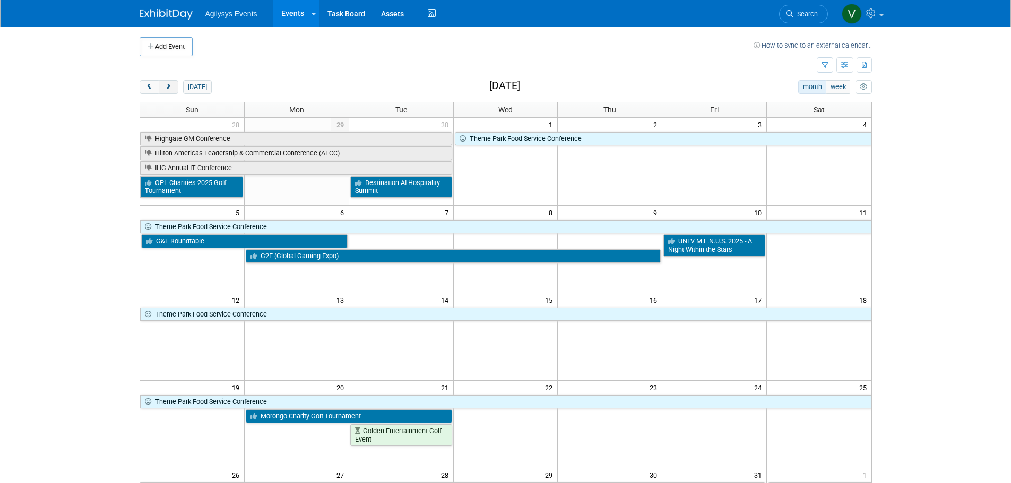
click at [171, 90] on span "next" at bounding box center [169, 87] width 8 height 7
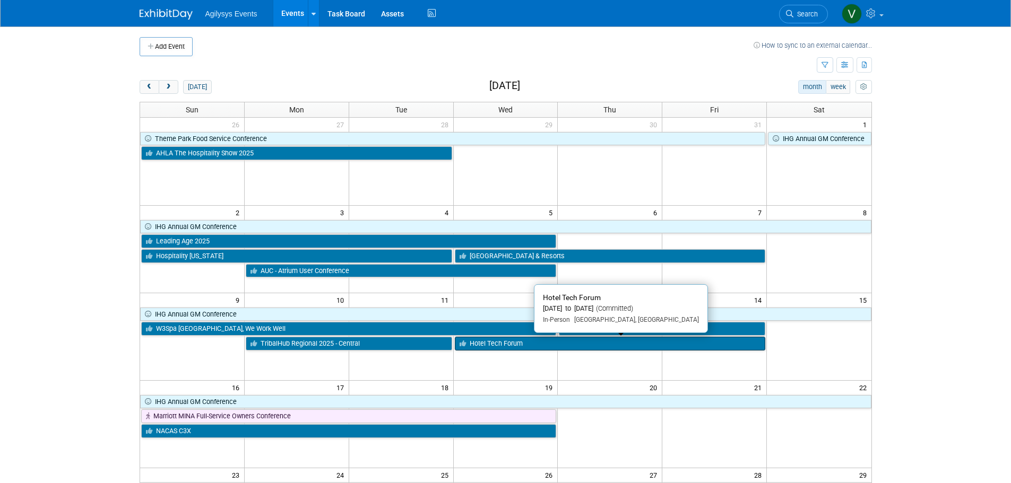
click at [516, 341] on link "Hotel Tech Forum" at bounding box center [610, 344] width 311 height 14
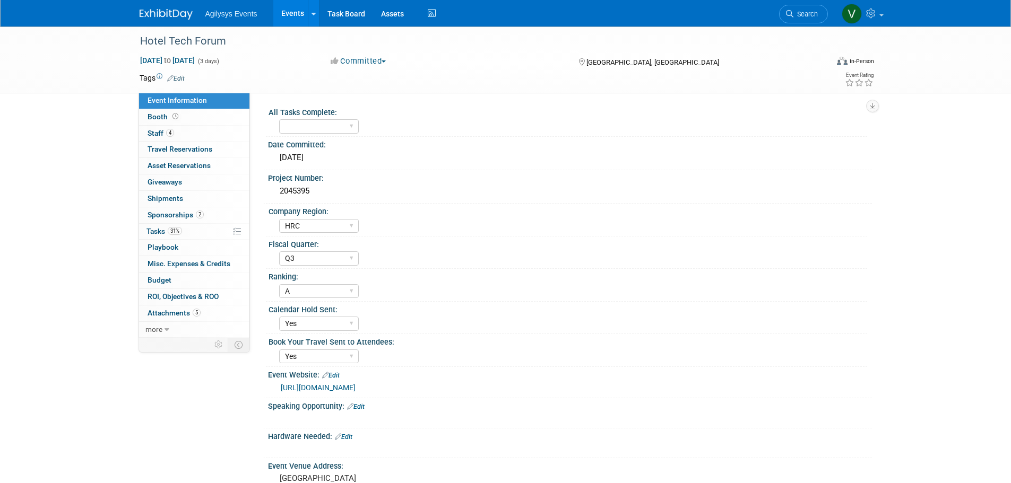
select select "HRC"
select select "Q3"
select select "A"
select select "Yes"
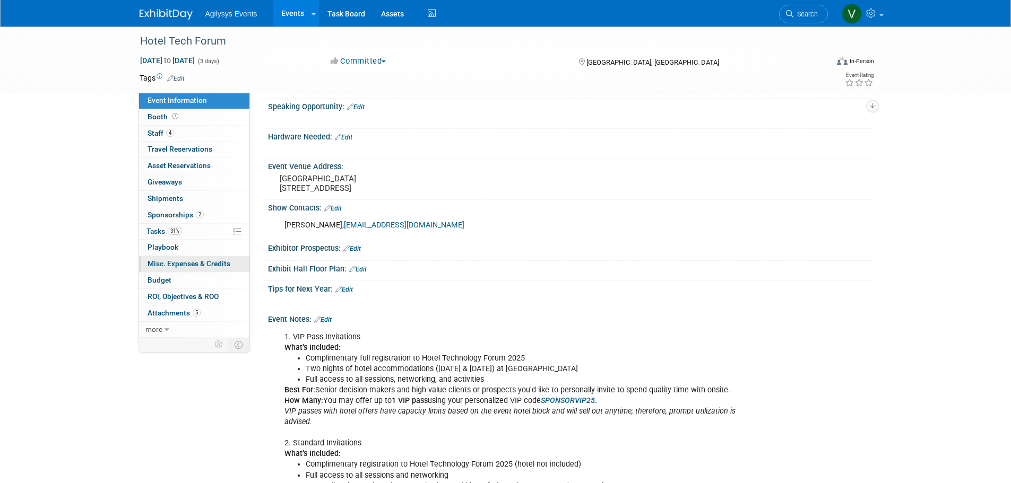
scroll to position [240, 0]
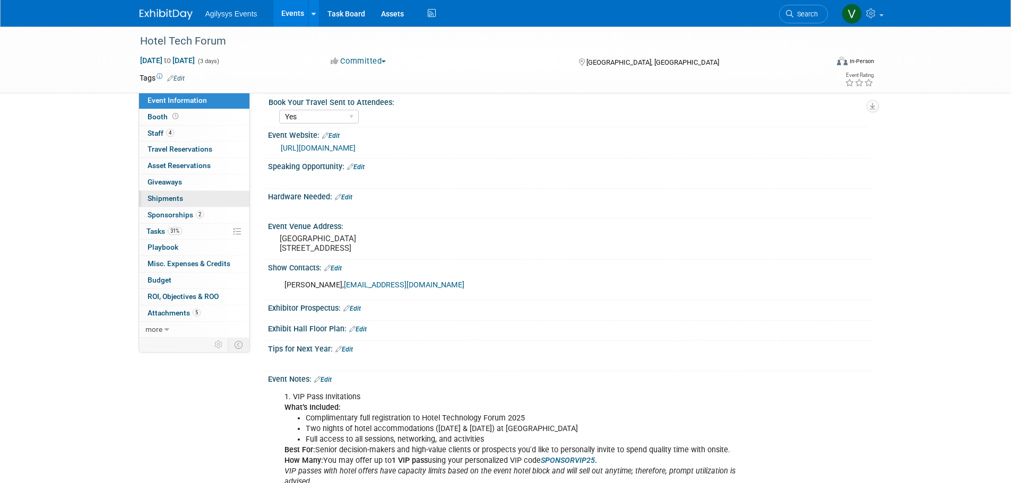
click at [183, 201] on link "0 Shipments 0" at bounding box center [194, 199] width 110 height 16
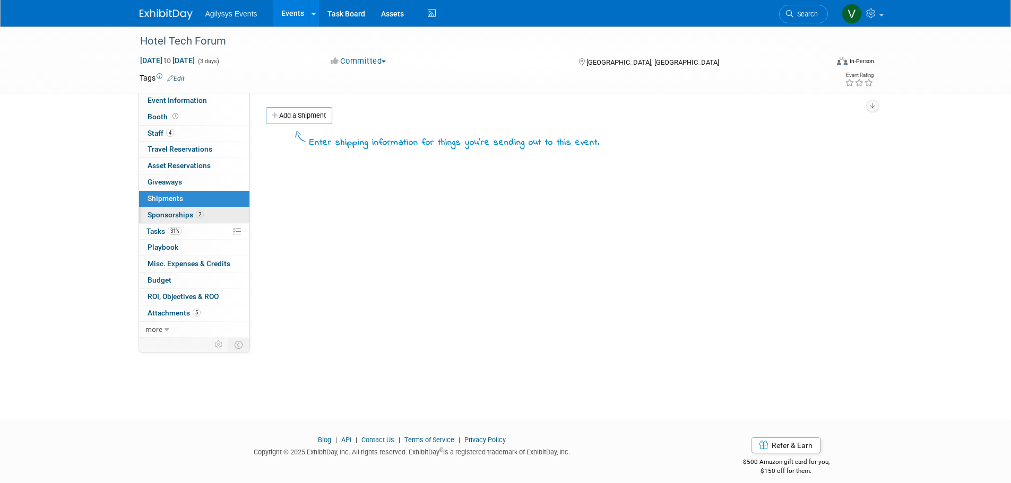
click at [184, 220] on link "2 Sponsorships 2" at bounding box center [194, 215] width 110 height 16
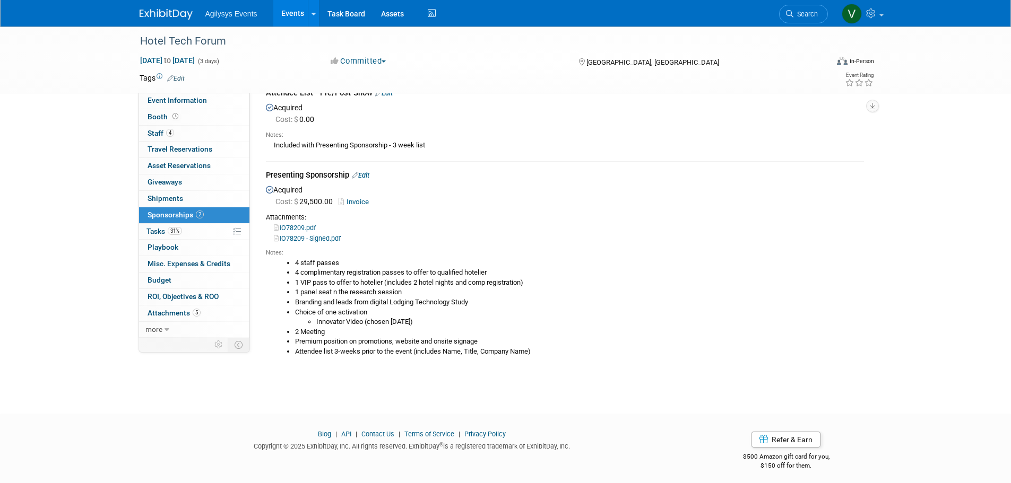
scroll to position [62, 0]
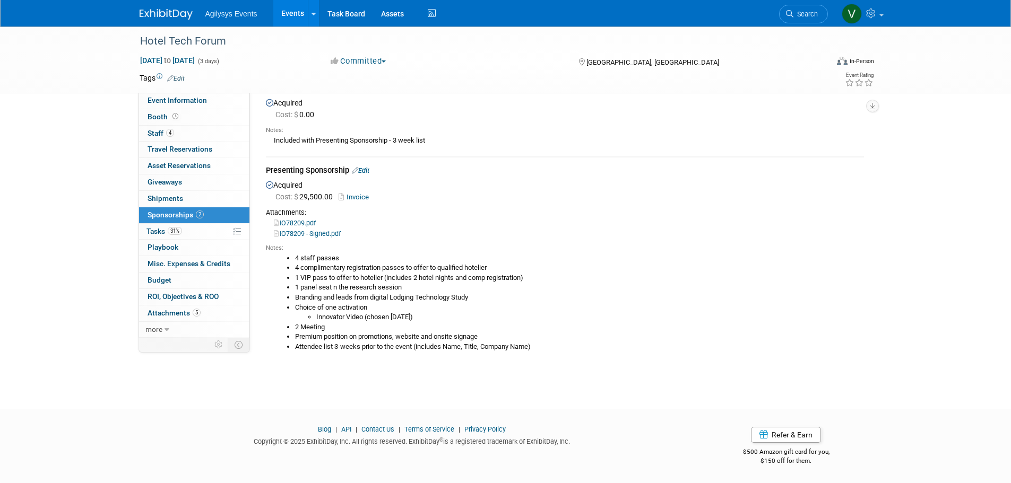
drag, startPoint x: 294, startPoint y: 305, endPoint x: 427, endPoint y: 321, distance: 133.6
click at [427, 321] on ul "4 staff passes 4 complimentary registration passes to offer to qualified hoteli…" at bounding box center [569, 303] width 590 height 99
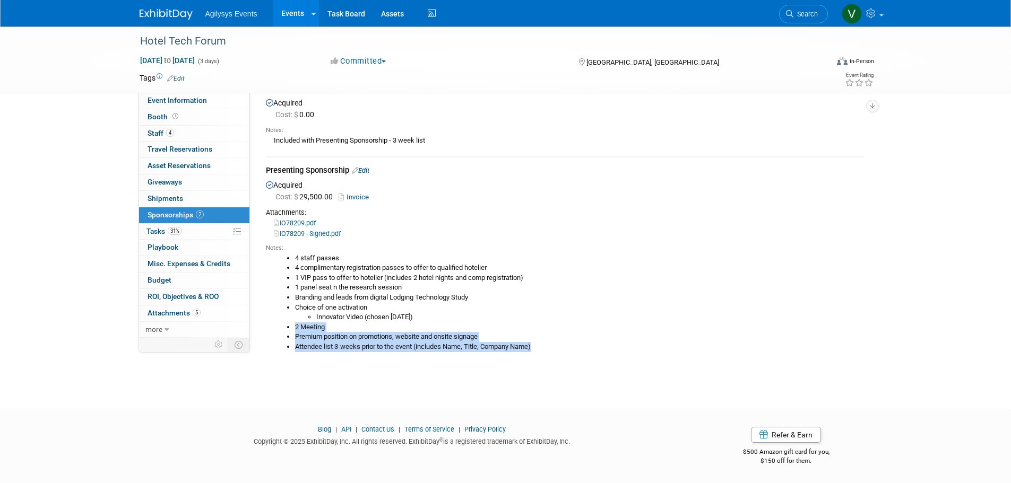
drag, startPoint x: 293, startPoint y: 324, endPoint x: 568, endPoint y: 361, distance: 276.8
click at [568, 361] on td "Presenting Sponsorship Edit Acquired Cost: $ 29,500.00 Invoice" at bounding box center [565, 262] width 598 height 211
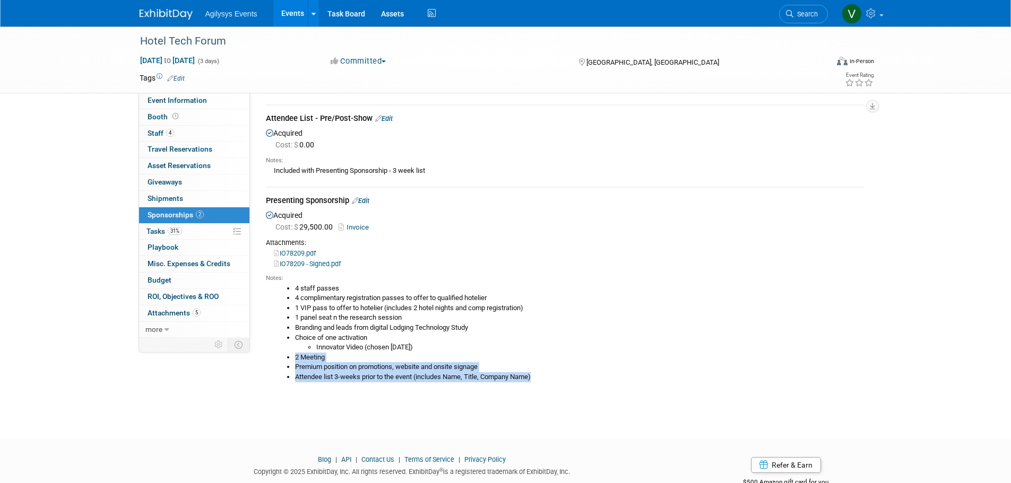
scroll to position [0, 0]
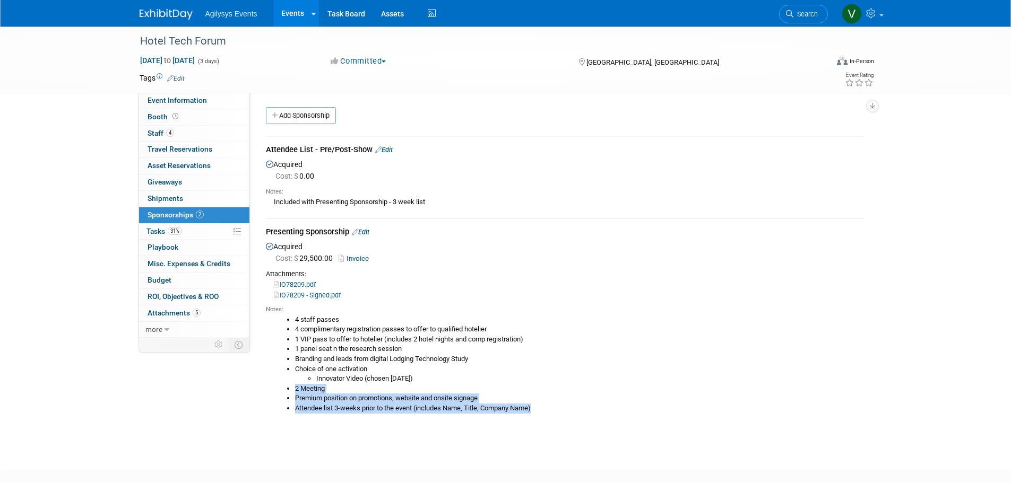
click at [174, 7] on link at bounding box center [173, 9] width 66 height 8
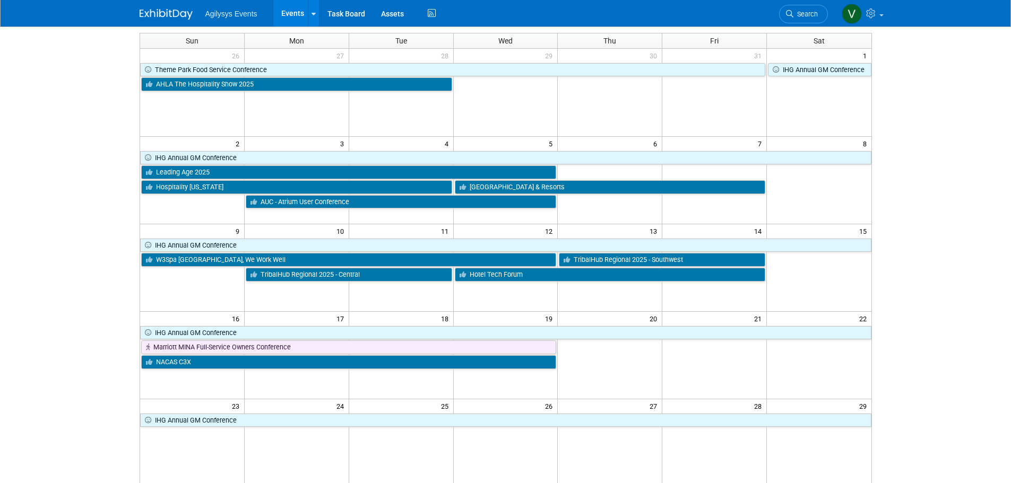
scroll to position [11, 0]
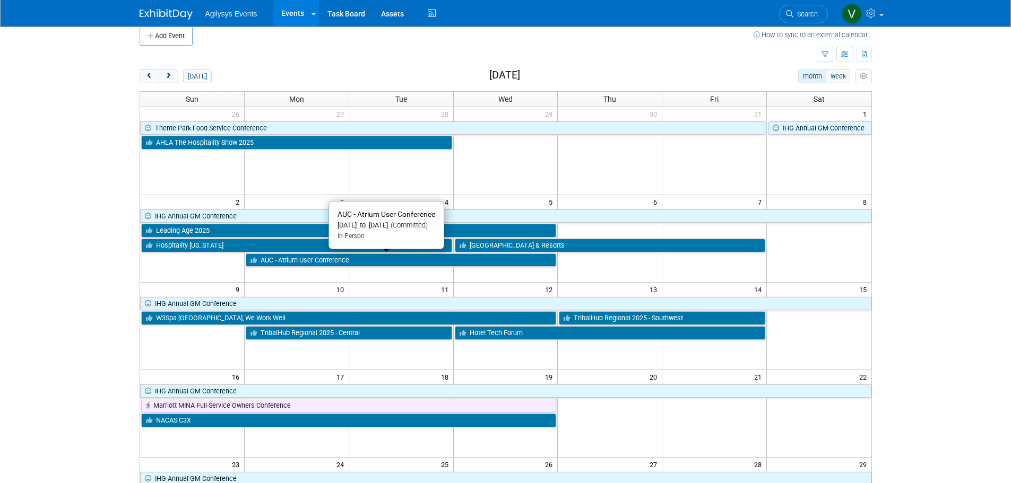
drag, startPoint x: 339, startPoint y: 263, endPoint x: 358, endPoint y: 302, distance: 43.0
click at [339, 263] on link "AUC - Atrium User Conference" at bounding box center [401, 261] width 311 height 14
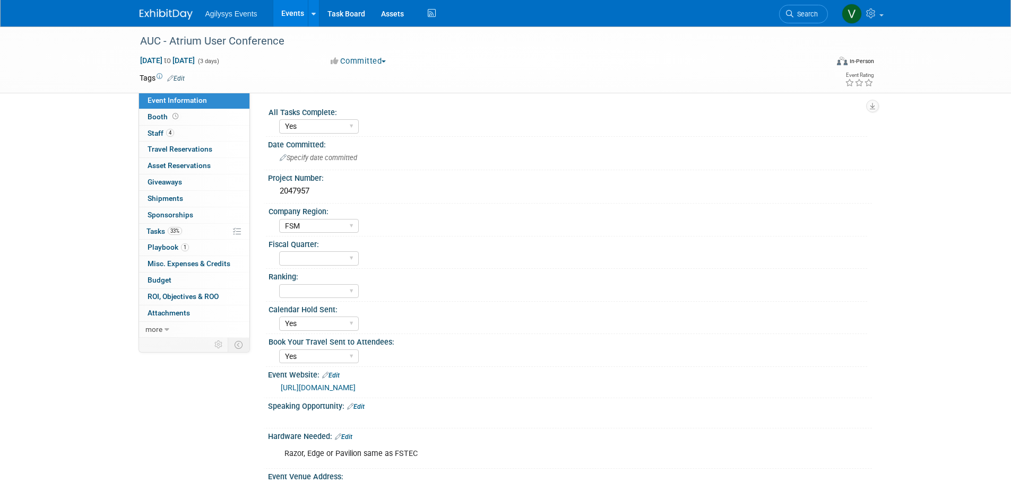
select select "Yes"
select select "FSM"
select select "Yes"
click at [188, 136] on link "4 Staff 4" at bounding box center [194, 134] width 110 height 16
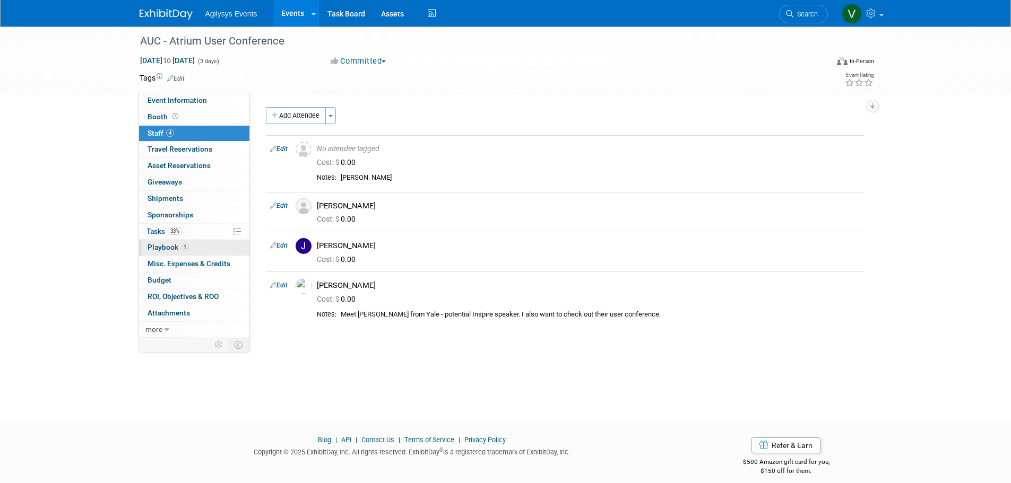
click at [168, 241] on link "1 Playbook 1" at bounding box center [194, 248] width 110 height 16
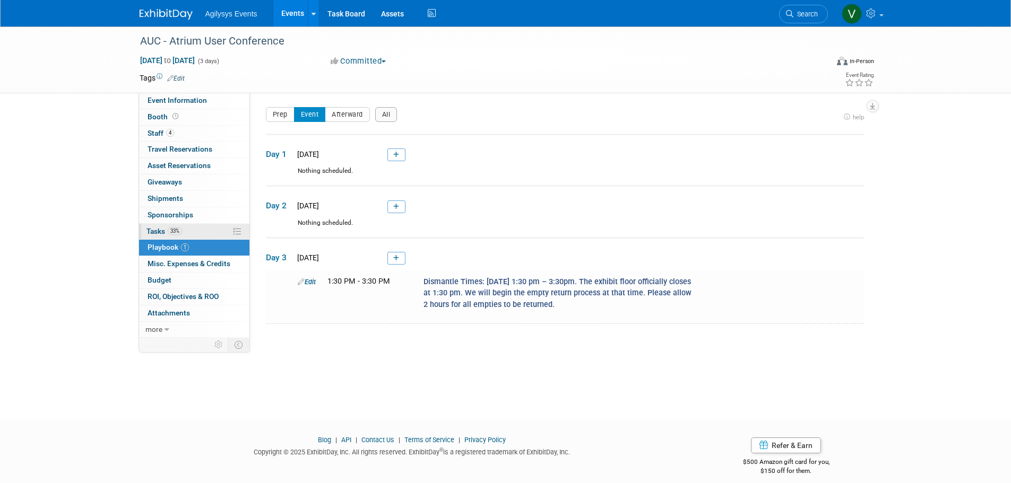
click at [180, 227] on link "33% Tasks 33%" at bounding box center [194, 232] width 110 height 16
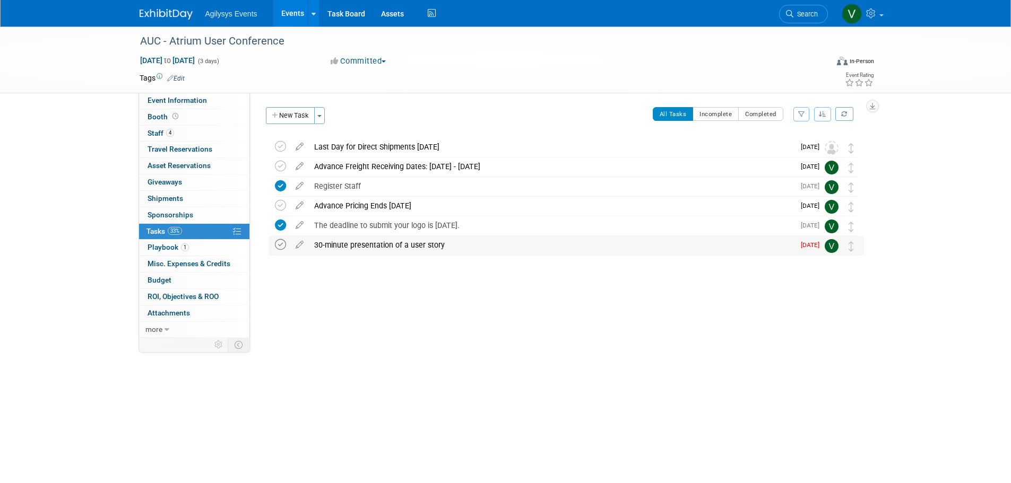
click at [279, 246] on icon at bounding box center [280, 244] width 11 height 11
click at [281, 114] on button "New Task" at bounding box center [290, 115] width 49 height 17
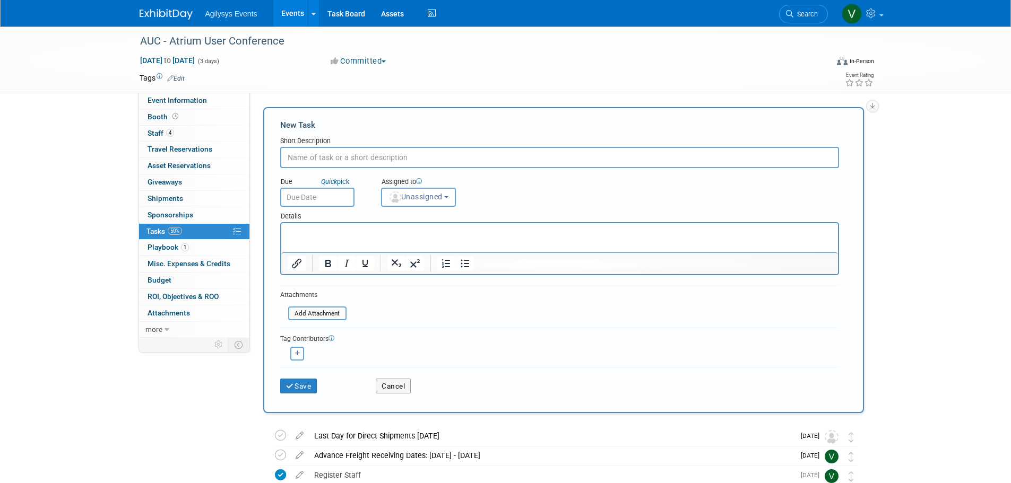
paste input "Pre-Conference Atrium Email:"
type input "Pre-Conference Atrium Email"
click at [337, 238] on html at bounding box center [559, 230] width 557 height 15
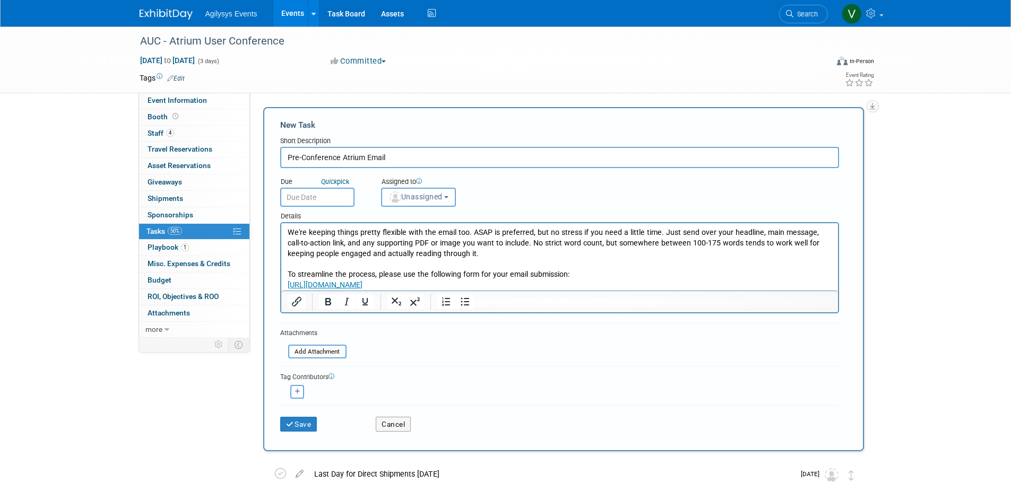
click at [327, 198] on input "text" at bounding box center [317, 197] width 74 height 19
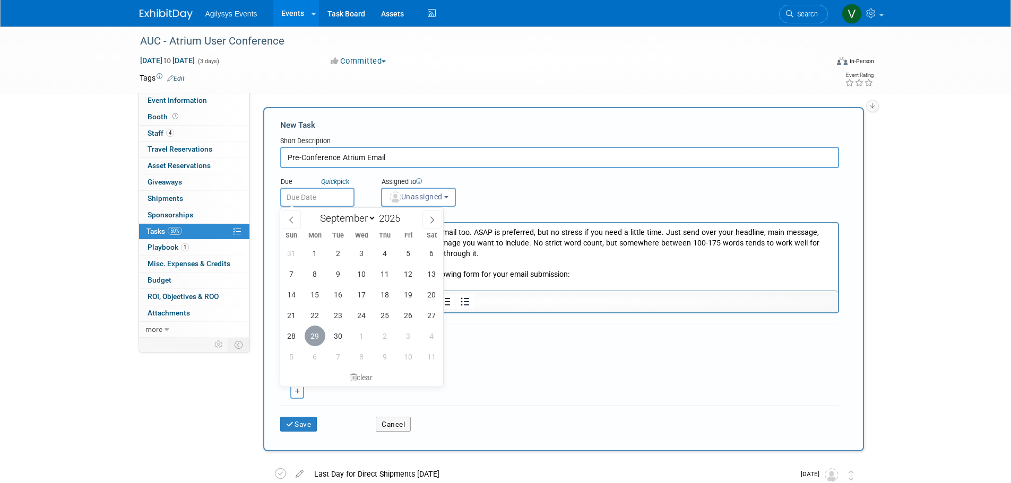
click at [313, 337] on span "29" at bounding box center [315, 336] width 21 height 21
type input "[DATE]"
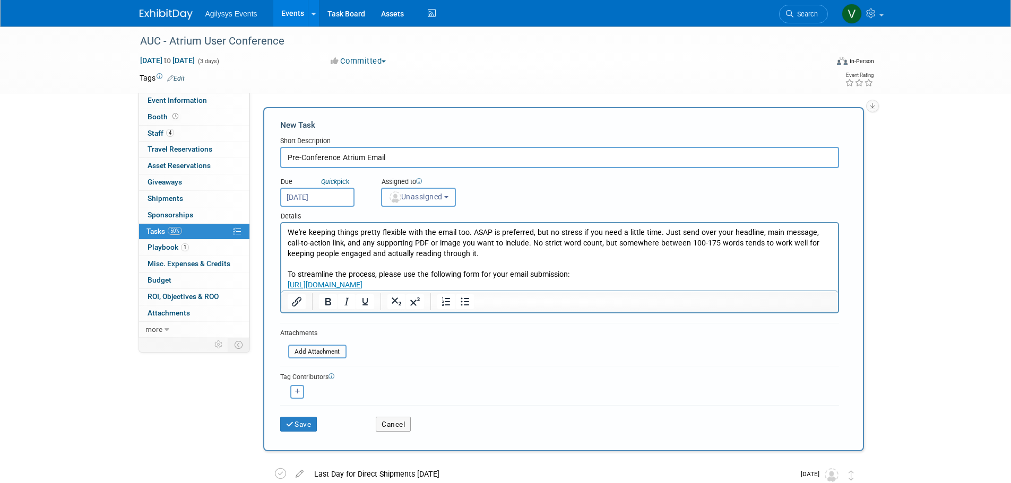
click at [416, 197] on span "Unassigned" at bounding box center [415, 197] width 54 height 8
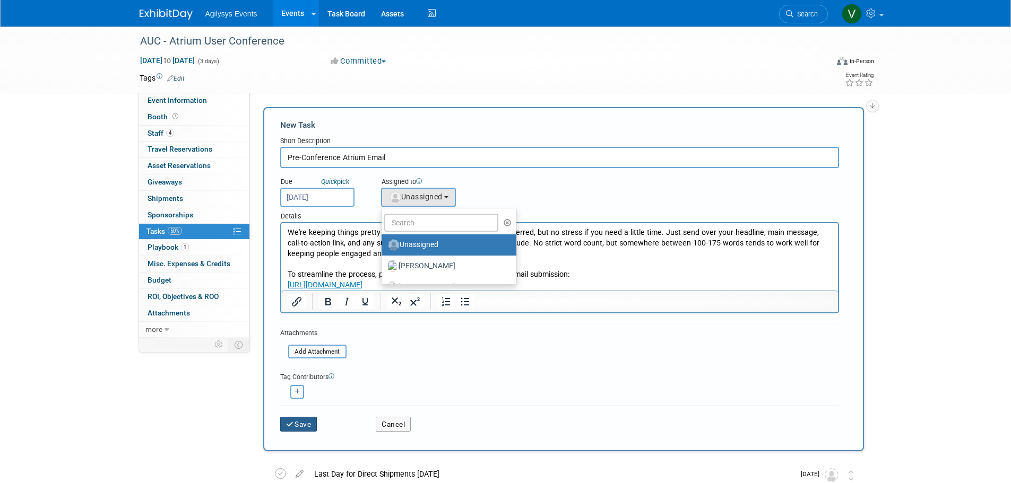
click at [310, 418] on button "Save" at bounding box center [298, 424] width 37 height 15
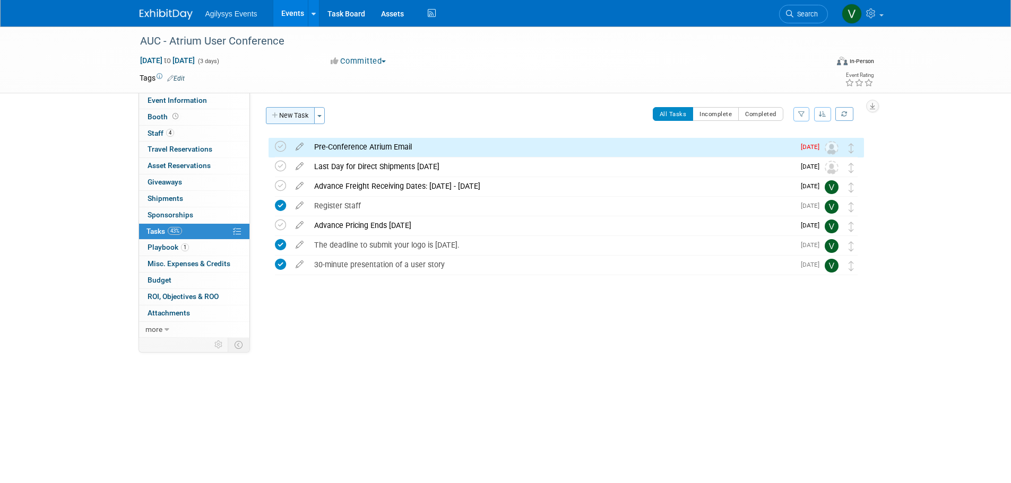
click at [284, 115] on button "New Task" at bounding box center [290, 115] width 49 height 17
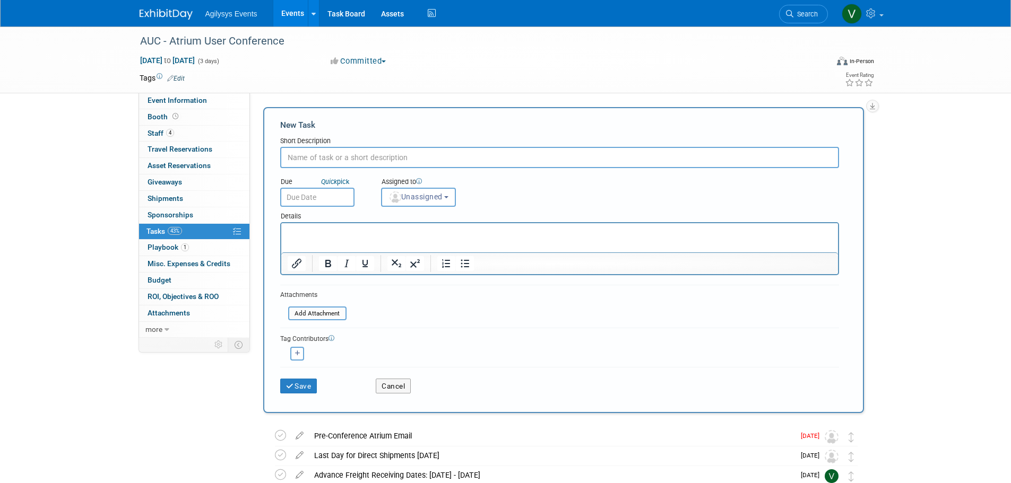
drag, startPoint x: 320, startPoint y: 245, endPoint x: 317, endPoint y: 237, distance: 8.6
click at [318, 238] on html at bounding box center [559, 230] width 557 height 15
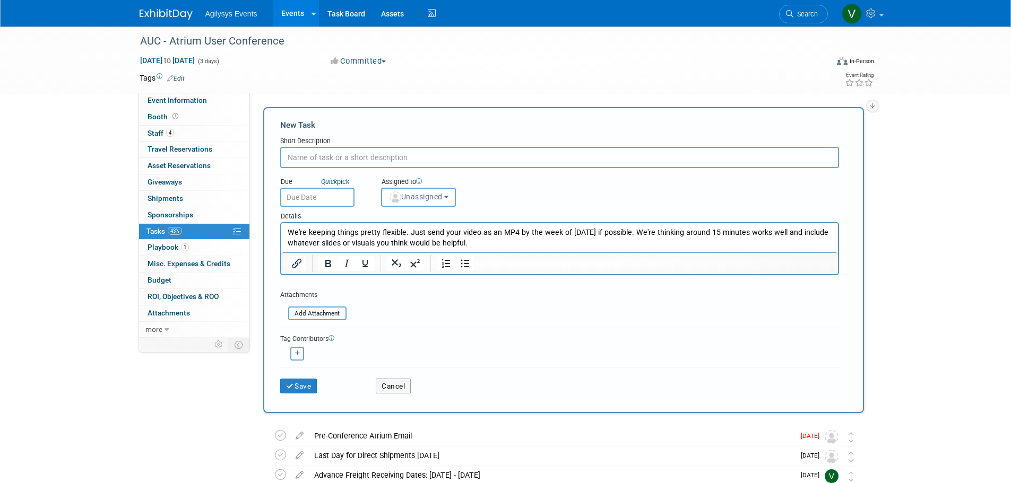
click at [324, 159] on input "text" at bounding box center [559, 157] width 559 height 21
type input "Pre-Recorded Sponsored Webinar"
click at [316, 204] on input "text" at bounding box center [317, 197] width 74 height 19
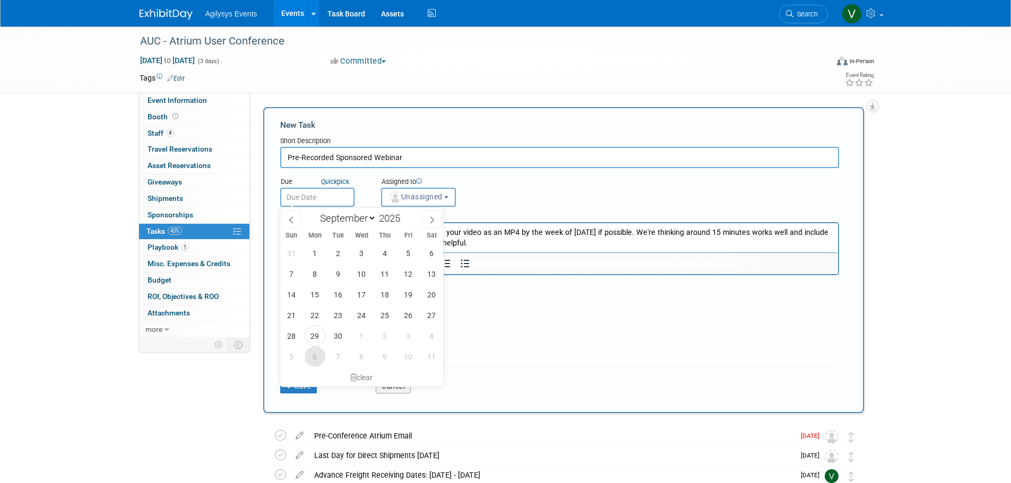
click at [314, 362] on span "6" at bounding box center [315, 357] width 21 height 21
type input "Oct 6, 2025"
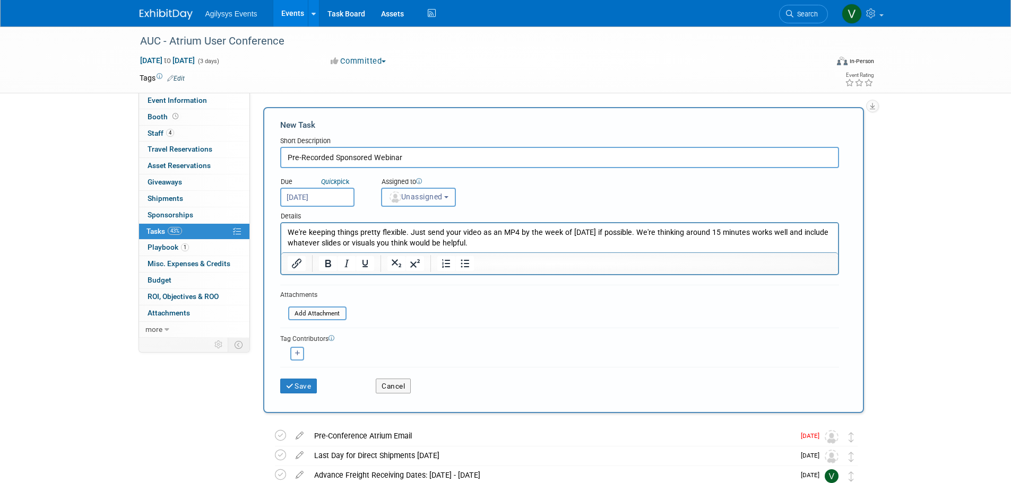
click at [438, 196] on span "Unassigned" at bounding box center [415, 197] width 54 height 8
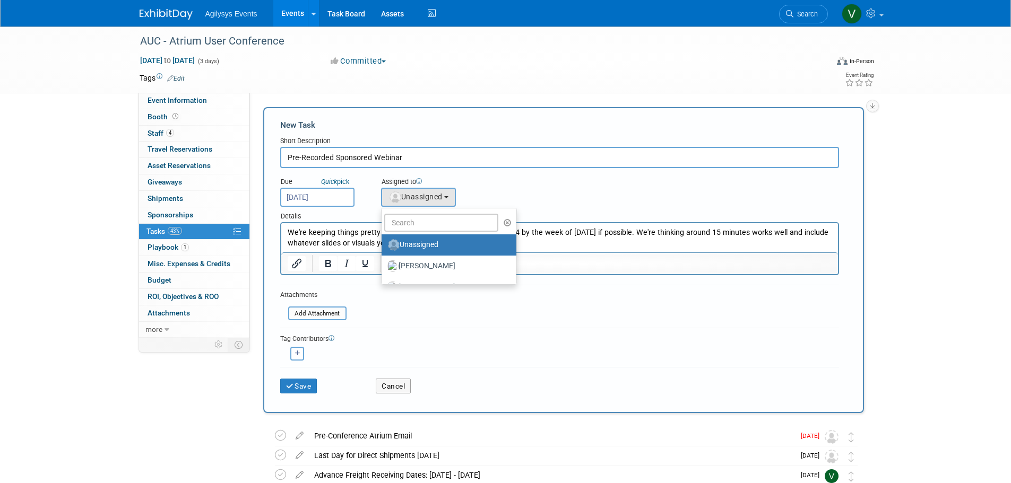
click at [496, 174] on div "Assigned to <img src="https://www.exhibitday.com/Images/Unassigned-User-Icon.pn…" at bounding box center [445, 189] width 144 height 34
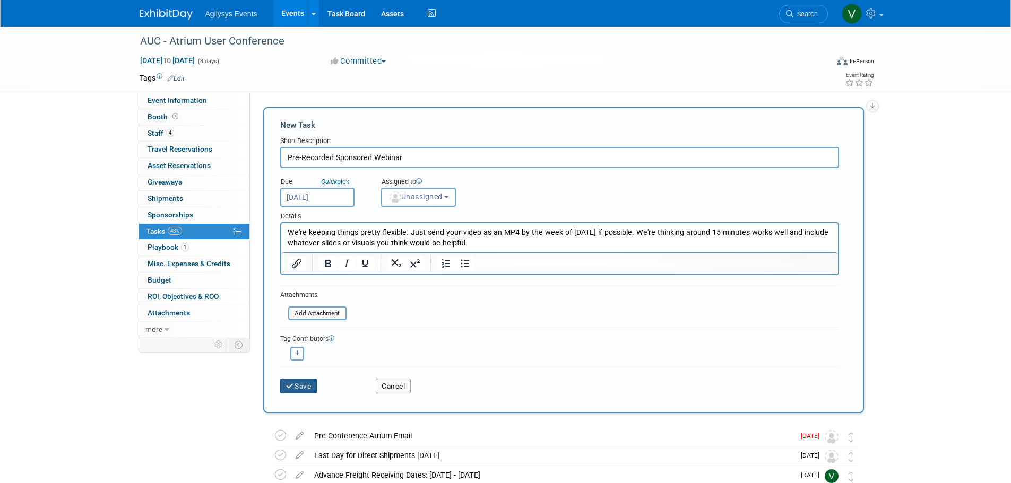
click at [303, 388] on button "Save" at bounding box center [298, 386] width 37 height 15
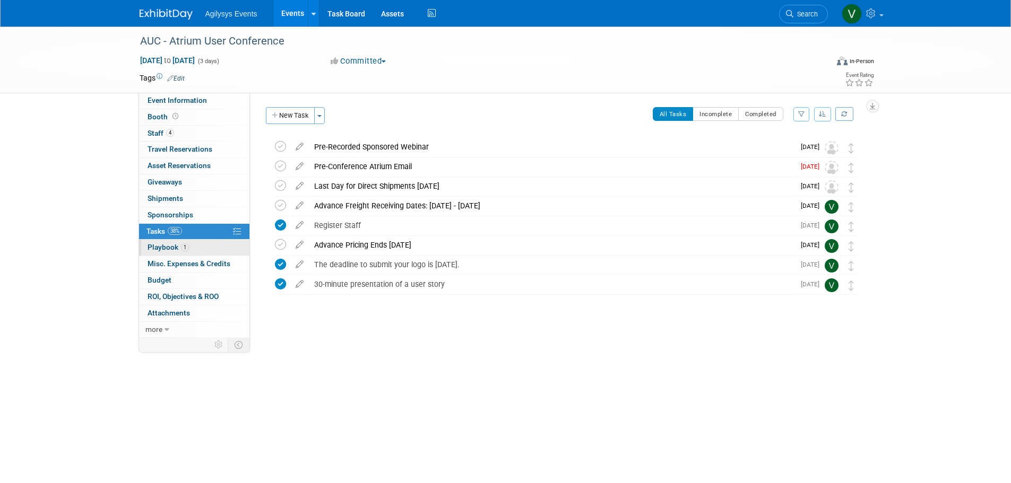
click at [174, 248] on span "Playbook 1" at bounding box center [168, 247] width 41 height 8
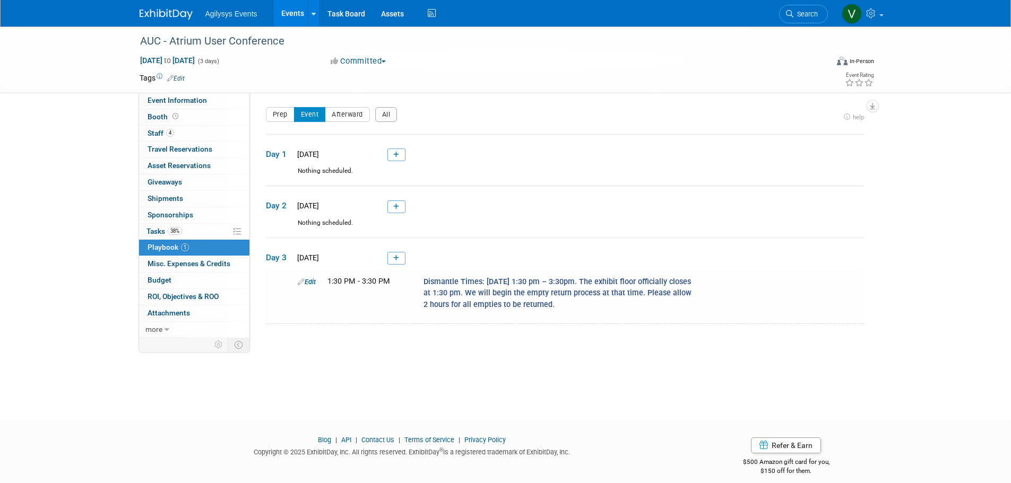
click at [191, 16] on img at bounding box center [166, 14] width 53 height 11
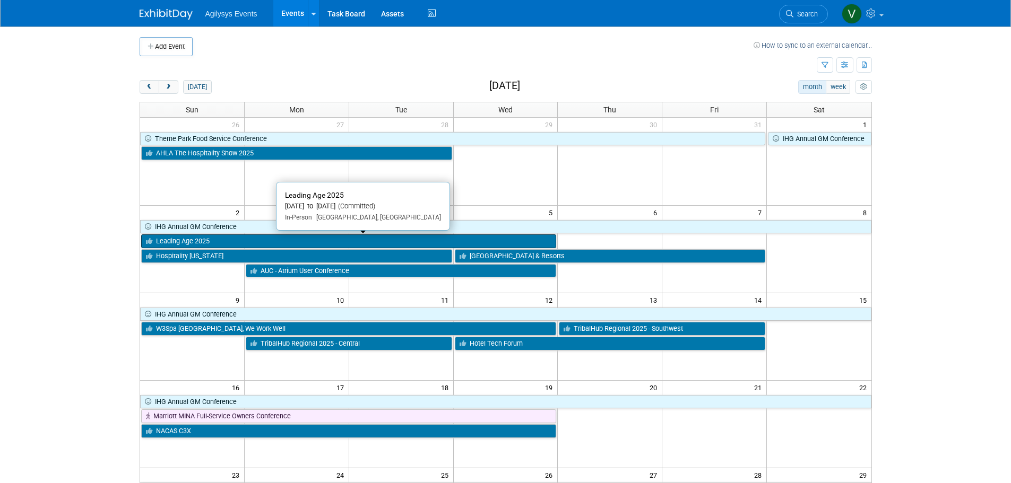
click at [229, 243] on link "Leading Age 2025" at bounding box center [349, 242] width 416 height 14
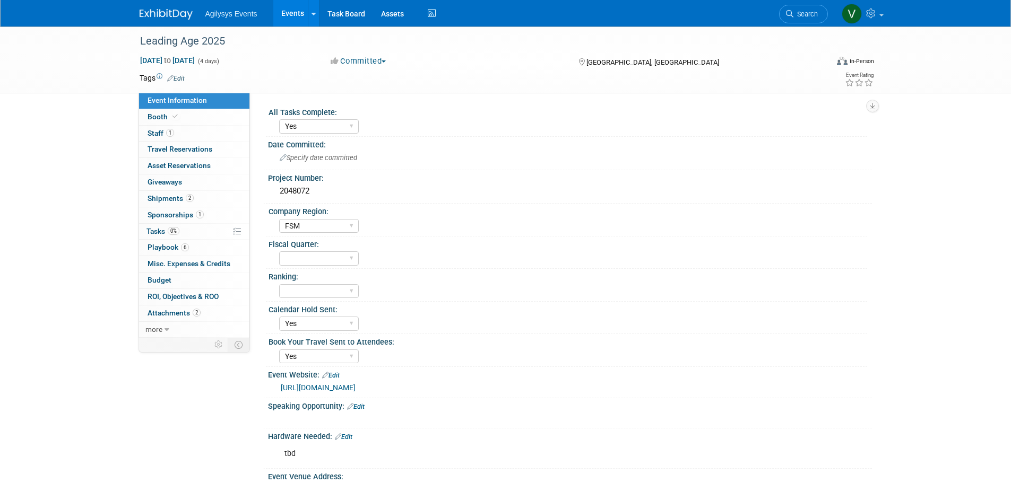
select select "Yes"
select select "FSM"
select select "Yes"
click at [169, 227] on span "Tasks 0%" at bounding box center [162, 231] width 33 height 8
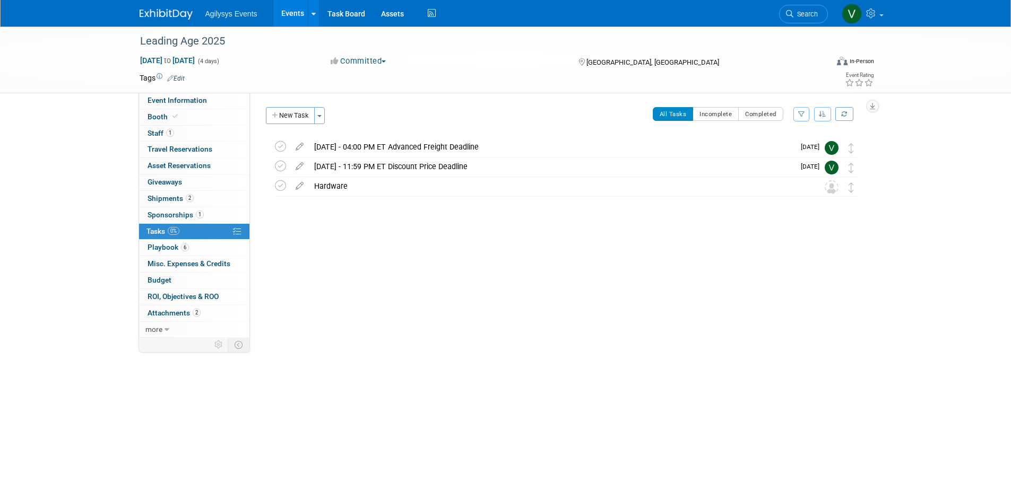
click at [288, 113] on button "New Task" at bounding box center [290, 115] width 49 height 17
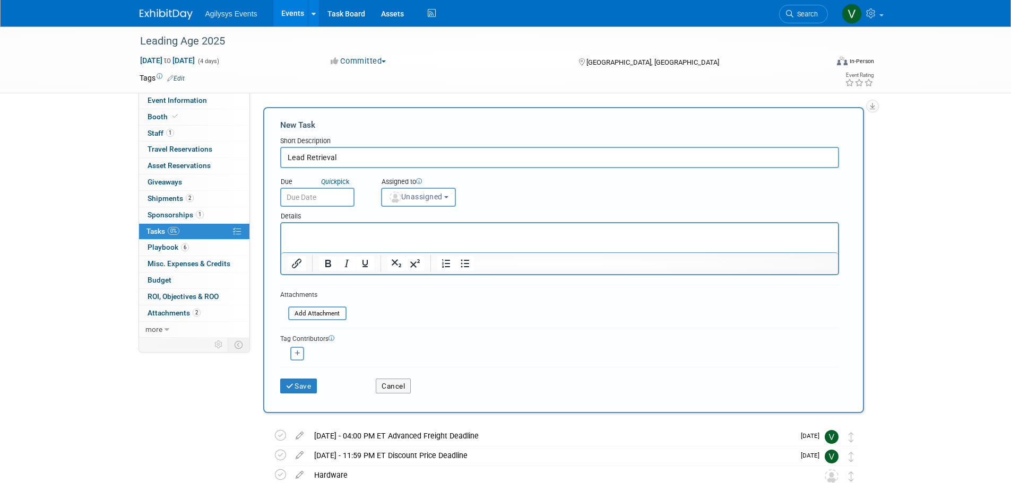
type input "Lead Retrieval"
click at [317, 195] on input "text" at bounding box center [317, 197] width 74 height 19
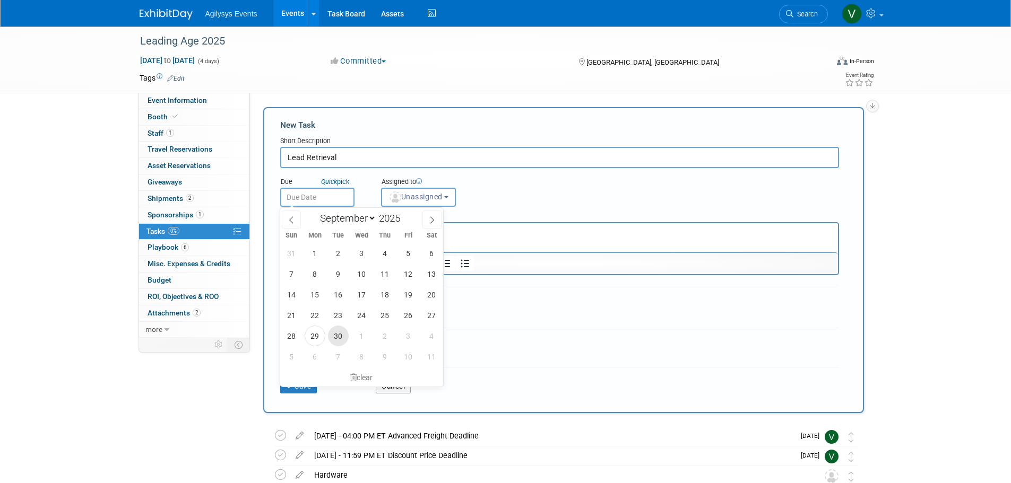
click at [334, 336] on span "30" at bounding box center [338, 336] width 21 height 21
type input "[DATE]"
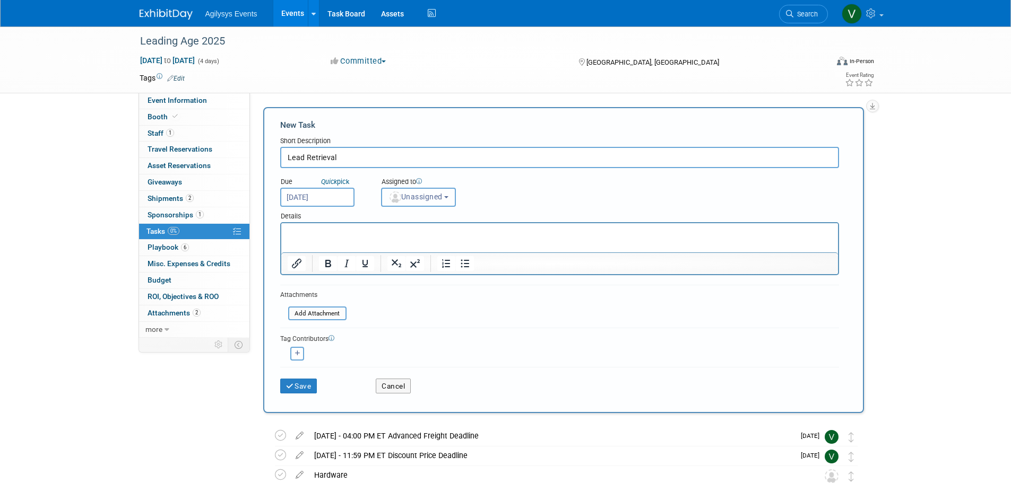
click at [416, 192] on button "Unassigned" at bounding box center [418, 197] width 75 height 19
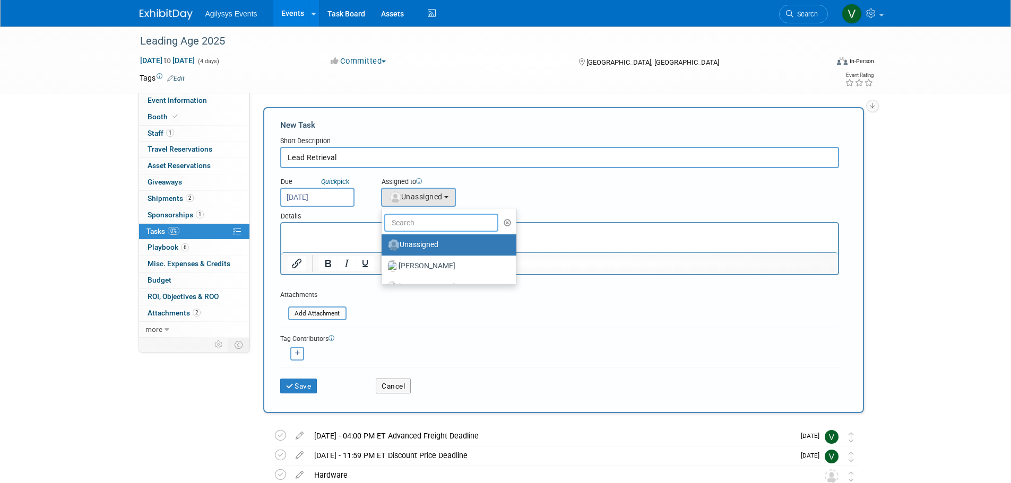
click at [418, 223] on input "text" at bounding box center [441, 223] width 115 height 18
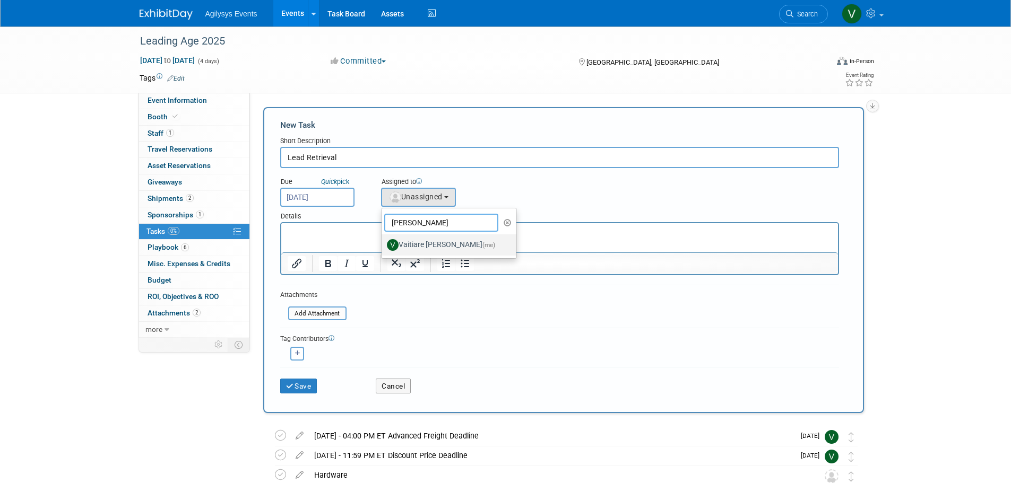
type input "[PERSON_NAME]"
click at [414, 248] on label "Vaitiare [PERSON_NAME] (me)" at bounding box center [446, 245] width 119 height 17
click at [383, 247] on input "Vaitiare [PERSON_NAME] (me)" at bounding box center [379, 243] width 7 height 7
select select "9da70825-3e02-4d1a-92dc-02b6497bcd7e"
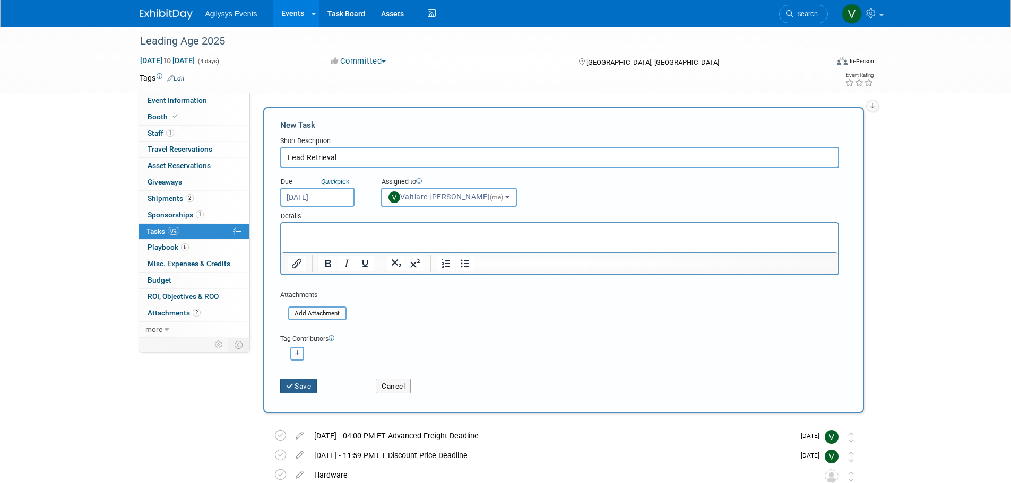
click at [309, 388] on button "Save" at bounding box center [298, 386] width 37 height 15
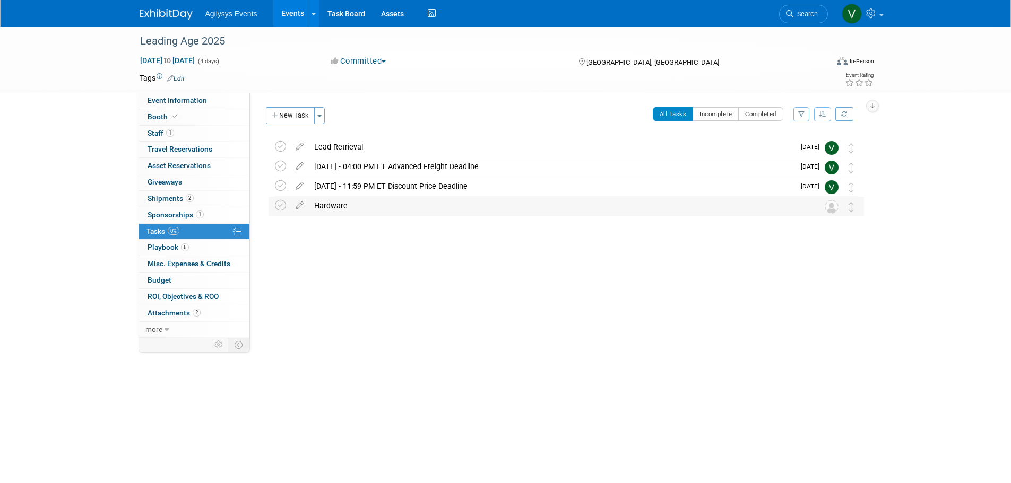
click at [839, 208] on td at bounding box center [835, 206] width 21 height 19
click at [203, 249] on link "6 Playbook 6" at bounding box center [194, 248] width 110 height 16
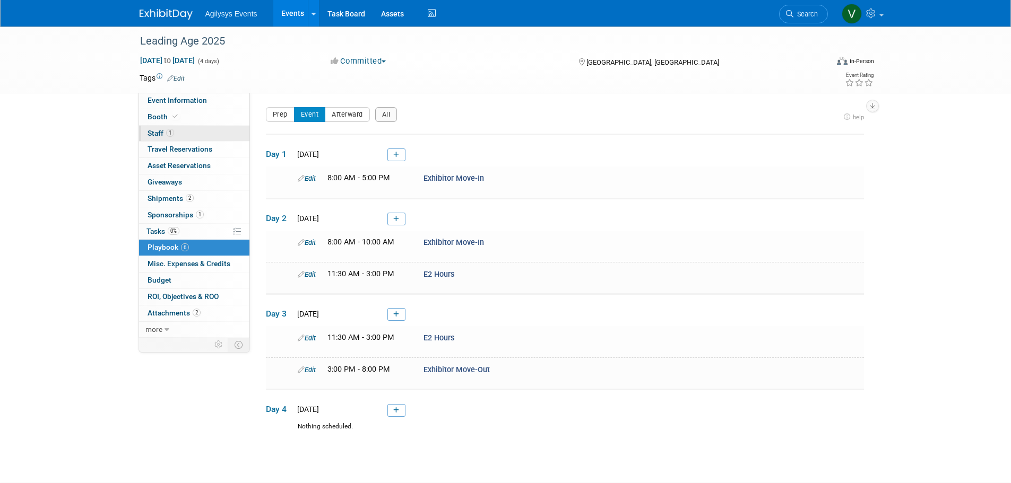
click at [172, 127] on link "1 Staff 1" at bounding box center [194, 134] width 110 height 16
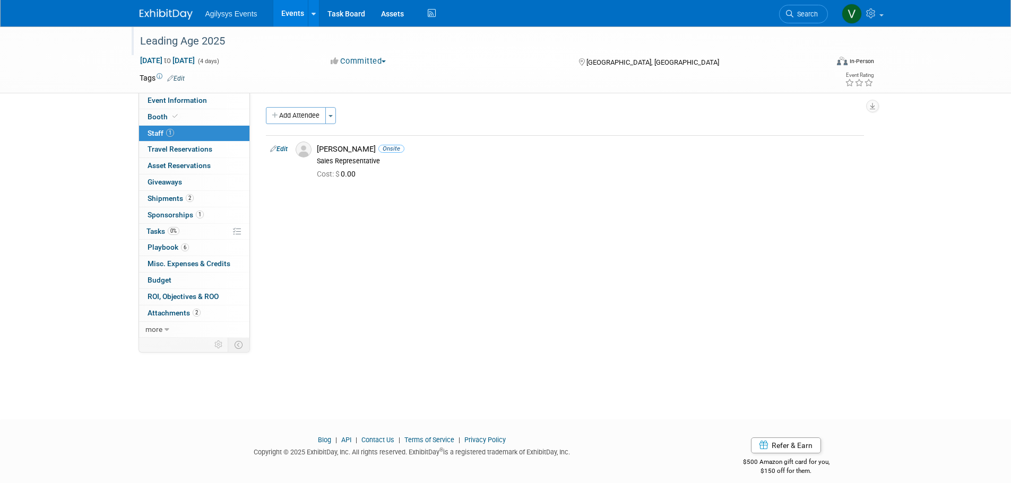
click at [166, 40] on div "Leading Age 2025" at bounding box center [474, 41] width 676 height 19
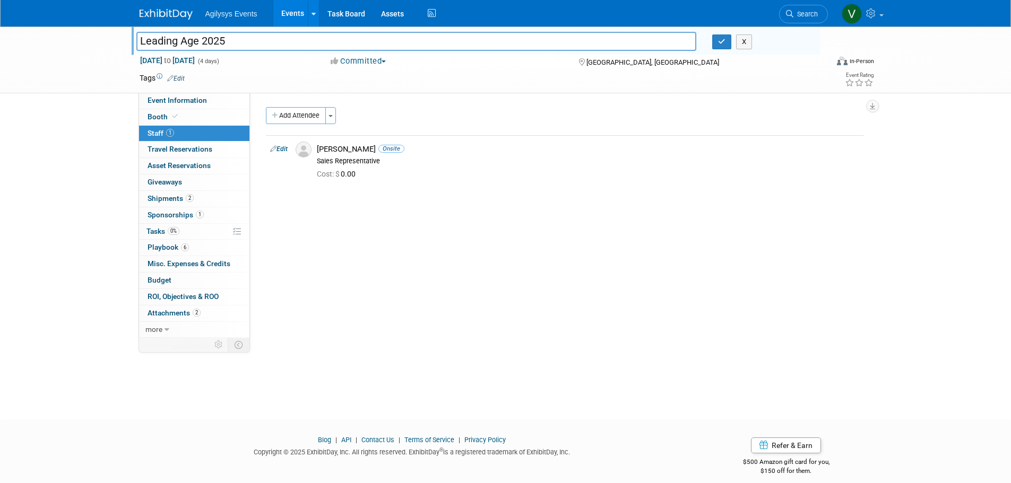
click at [413, 313] on div "All Tasks Complete: Yes Date Committed: Specify date committed Project Number: …" at bounding box center [561, 215] width 622 height 245
click at [191, 195] on span "2" at bounding box center [190, 198] width 8 height 8
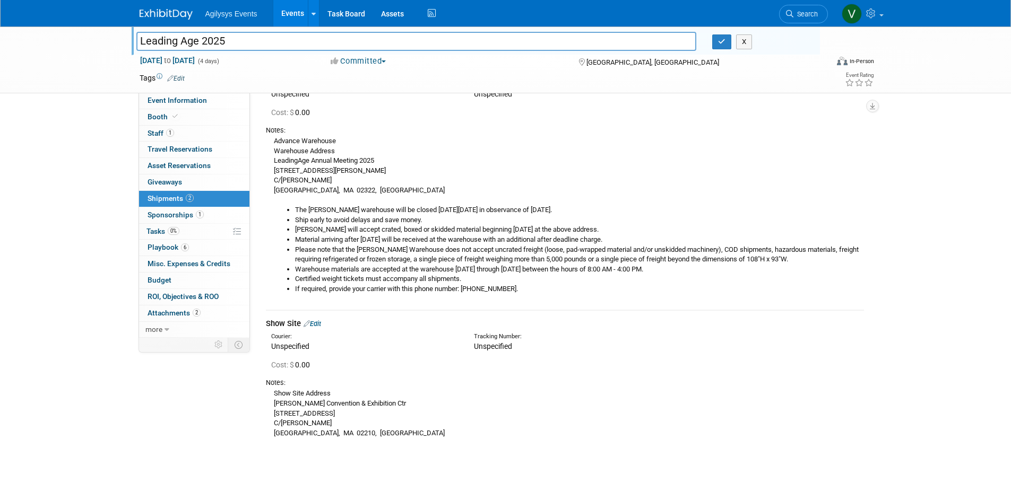
scroll to position [53, 0]
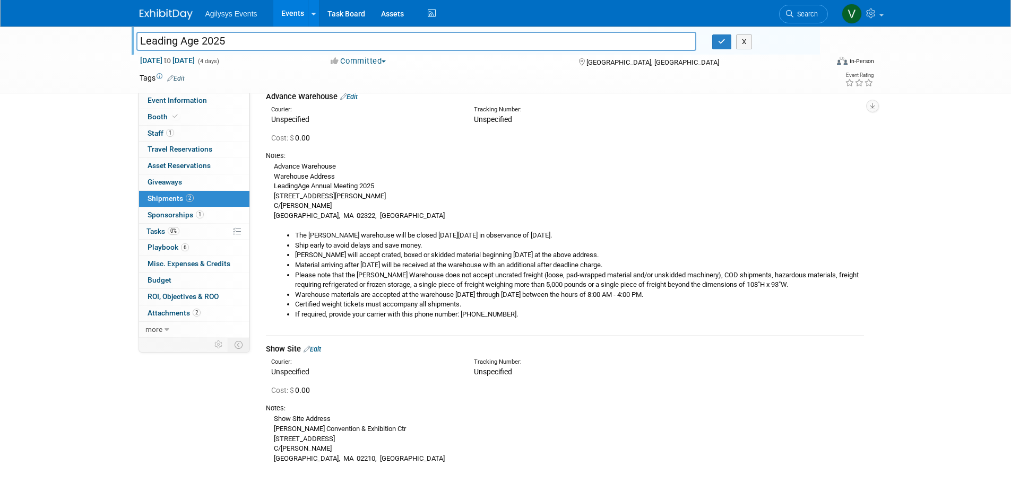
drag, startPoint x: 293, startPoint y: 246, endPoint x: 587, endPoint y: 432, distance: 348.8
click at [587, 432] on div "Advance Warehouse Edit Courier: Unspecified Tracking Number:" at bounding box center [565, 275] width 598 height 398
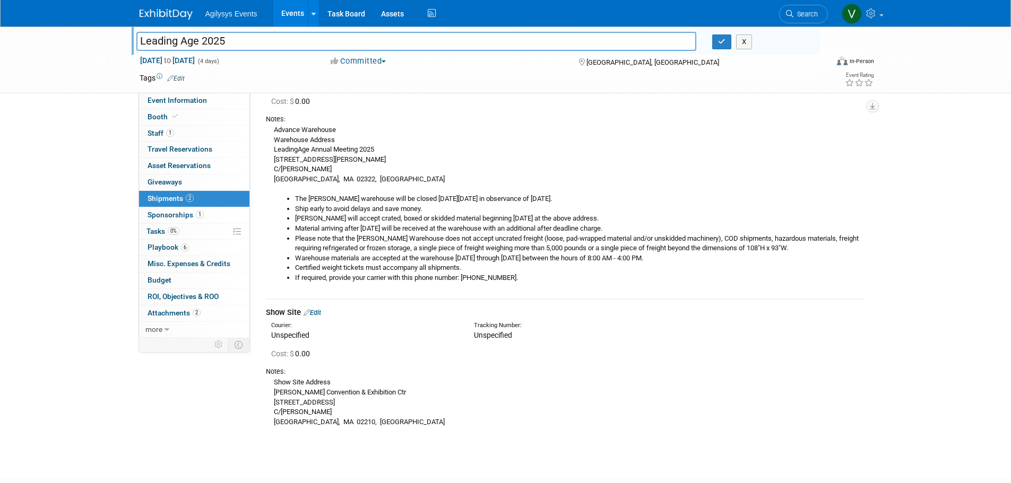
scroll to position [0, 0]
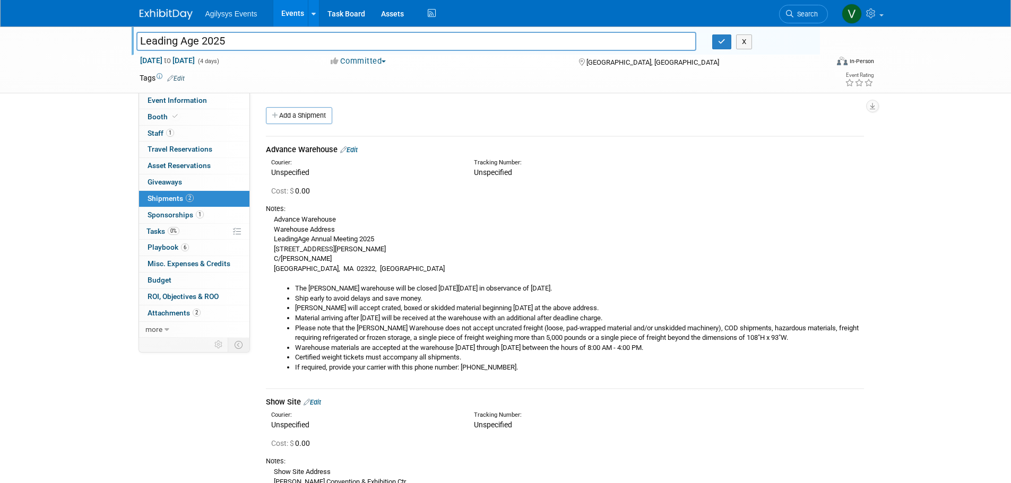
click at [396, 223] on div "Advance Warehouse Warehouse Address LeadingAge Annual Meeting [STREET_ADDRESS][…" at bounding box center [565, 293] width 598 height 159
click at [162, 245] on span "Playbook 6" at bounding box center [168, 247] width 41 height 8
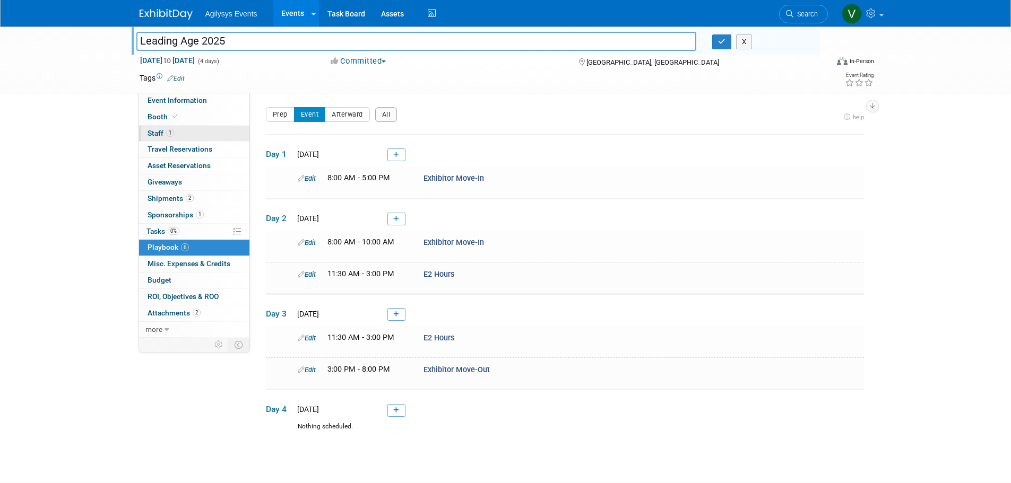
click at [178, 139] on link "1 Staff 1" at bounding box center [194, 134] width 110 height 16
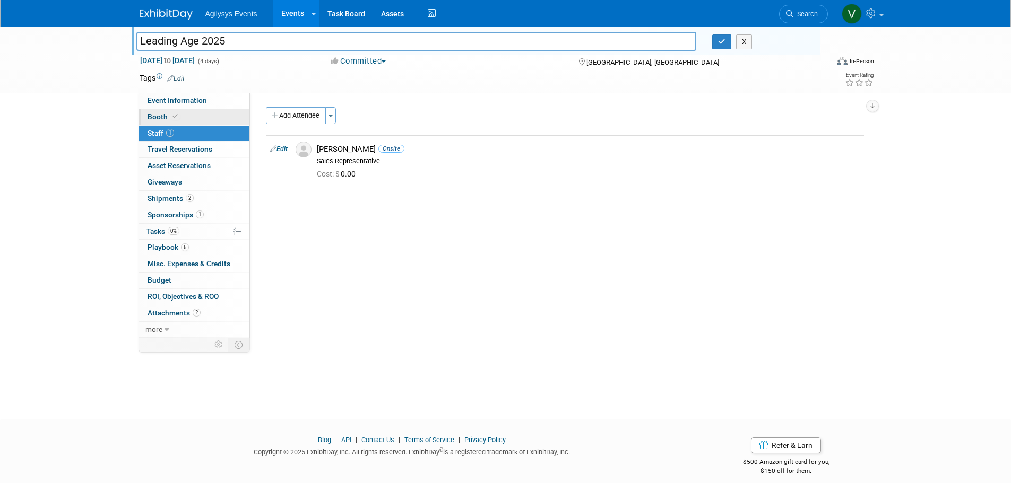
click at [181, 117] on link "Booth" at bounding box center [194, 117] width 110 height 16
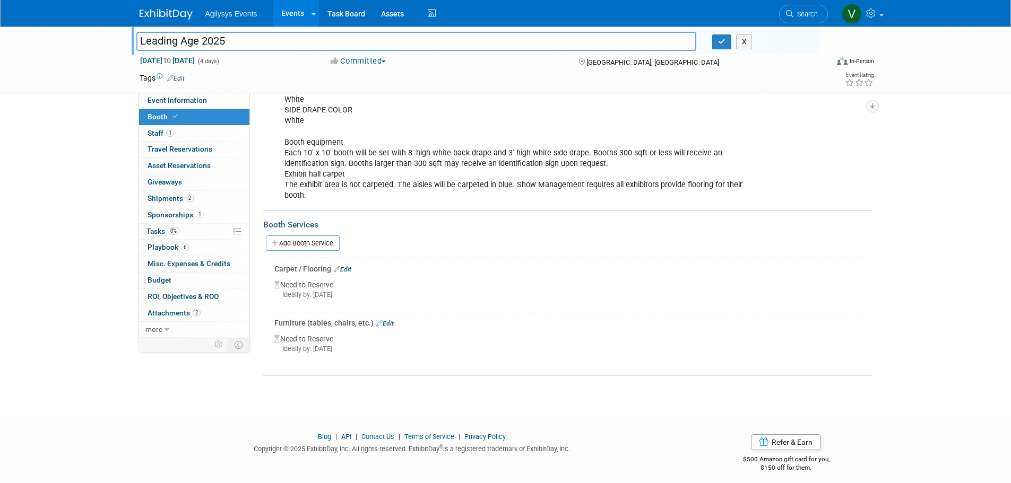
scroll to position [285, 0]
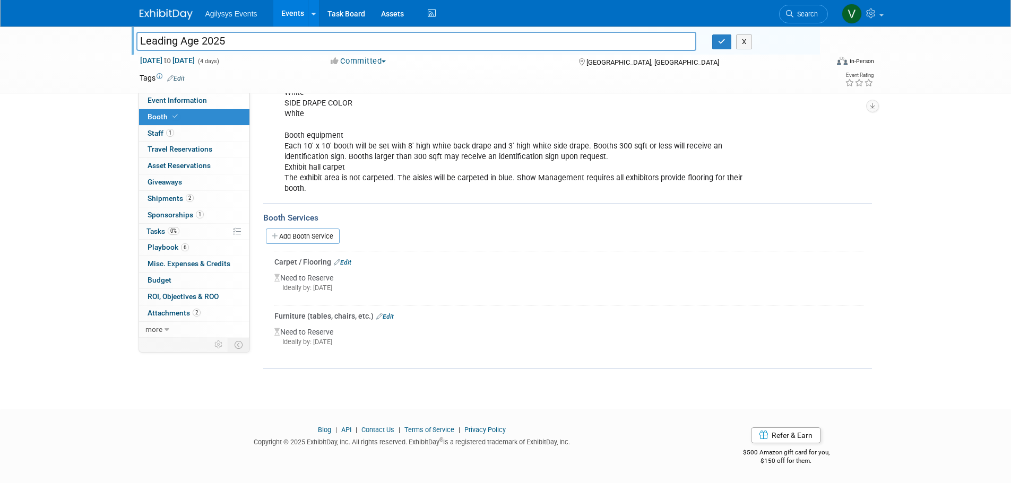
click at [318, 239] on link "Add Booth Service" at bounding box center [303, 236] width 74 height 15
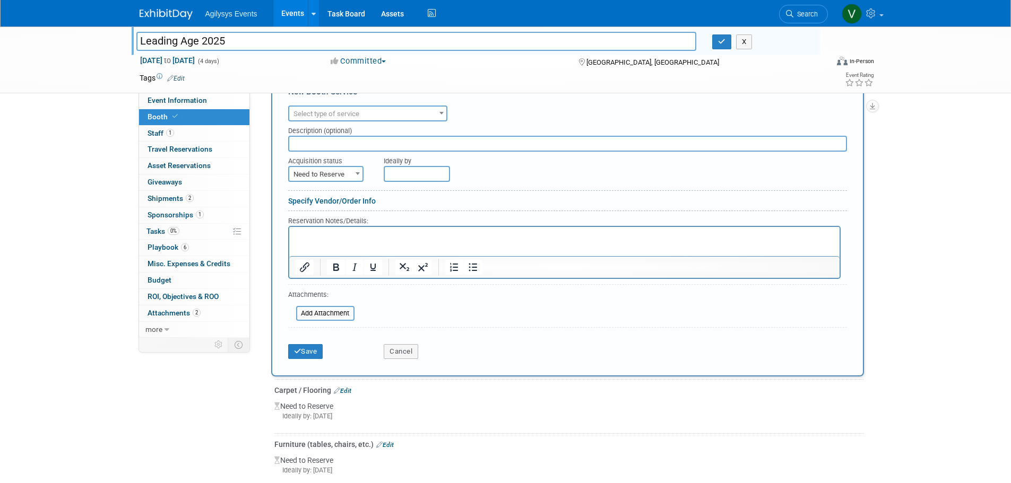
scroll to position [444, 0]
click at [333, 117] on span "Select type of service" at bounding box center [367, 113] width 157 height 15
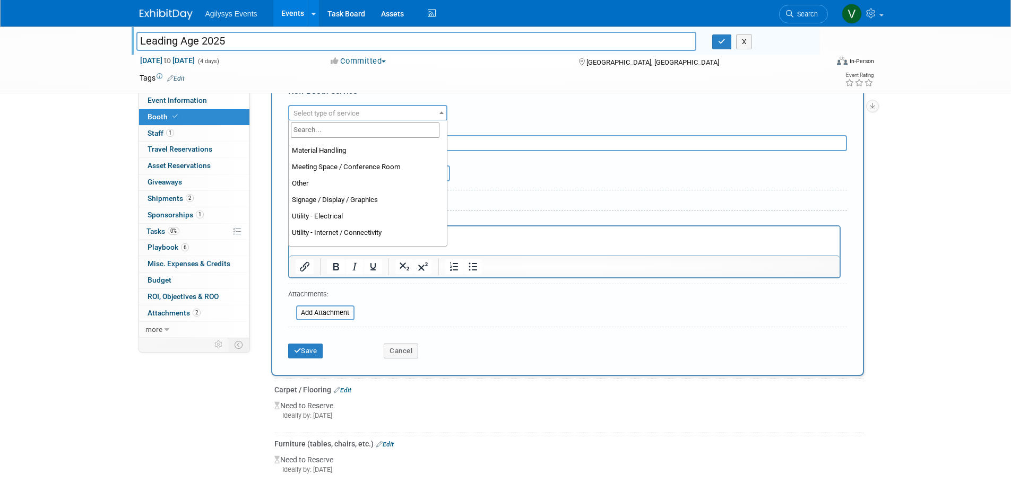
scroll to position [219, 0]
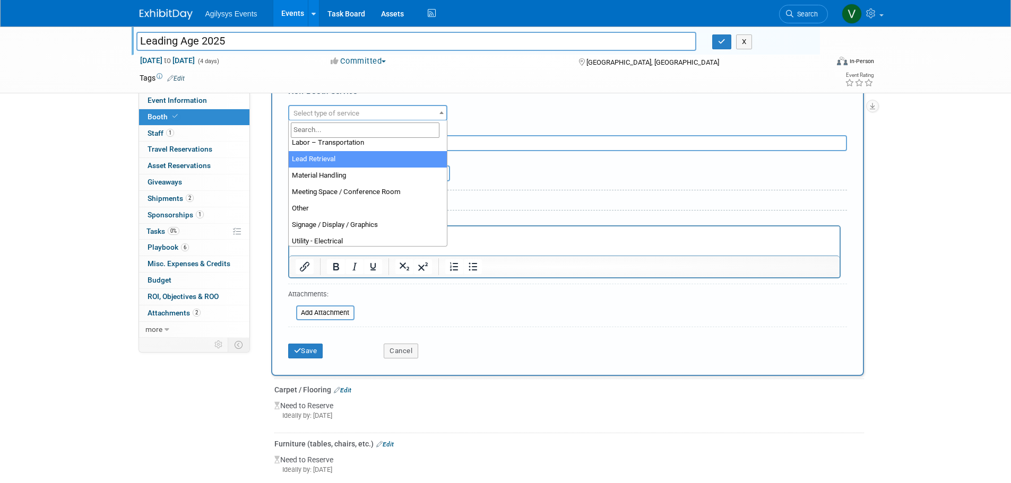
select select "7"
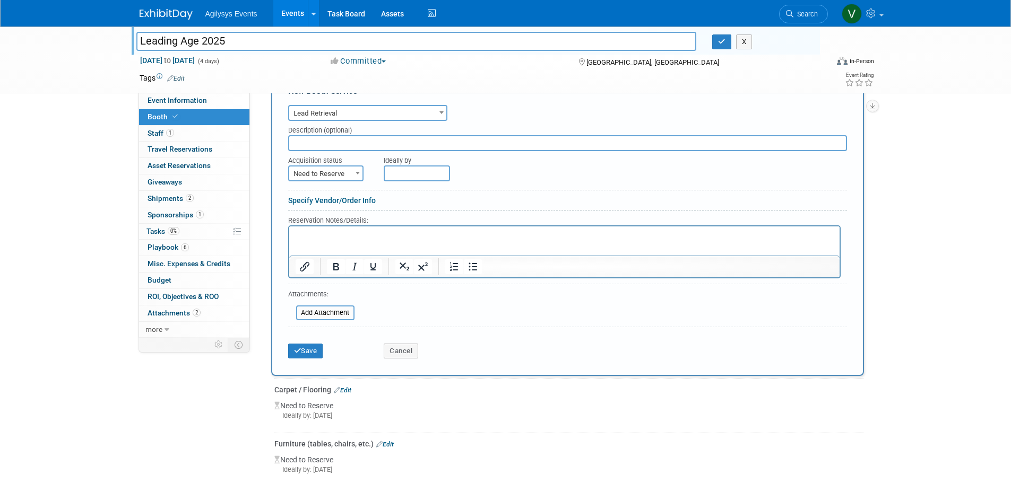
click at [344, 170] on span "Need to Reserve" at bounding box center [325, 174] width 73 height 15
drag, startPoint x: 330, startPoint y: 185, endPoint x: 419, endPoint y: 169, distance: 91.1
click at [423, 169] on input "text" at bounding box center [417, 174] width 66 height 16
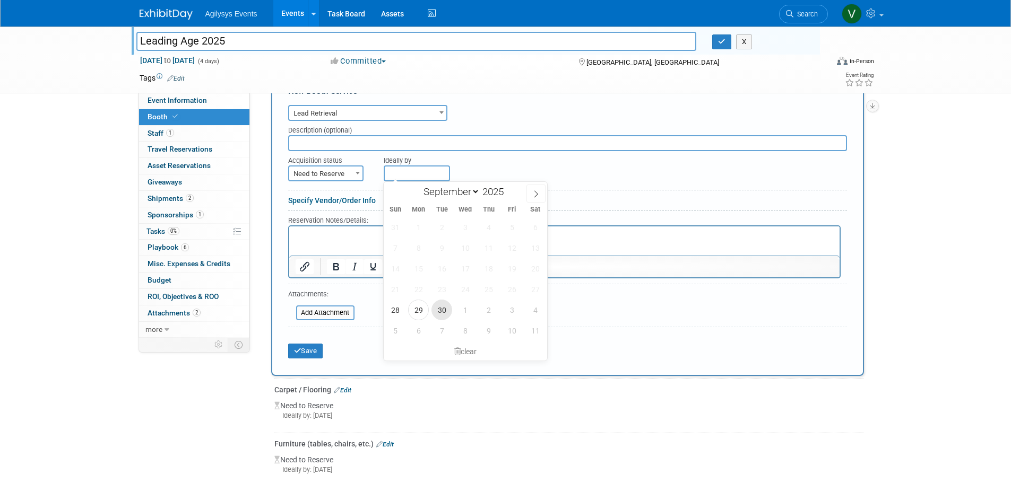
click at [437, 309] on span "30" at bounding box center [441, 310] width 21 height 21
type input "[DATE]"
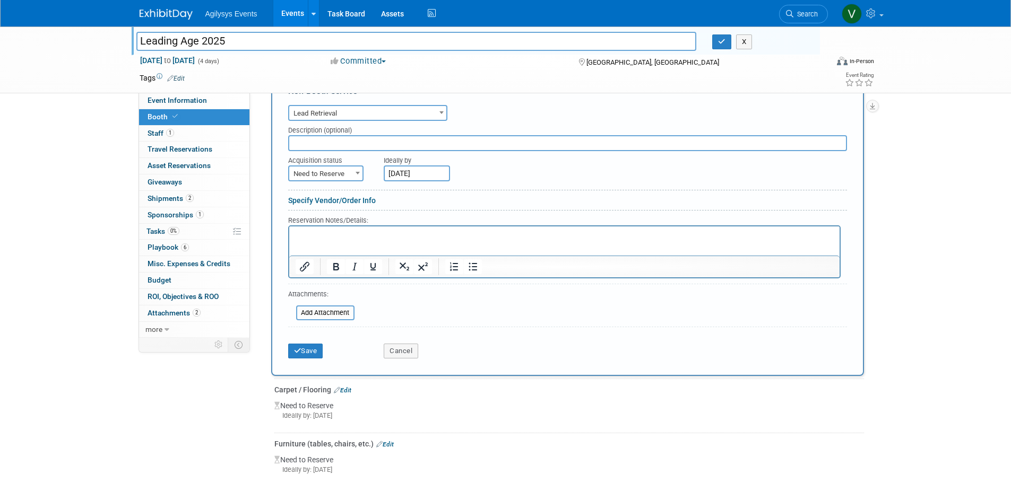
scroll to position [391, 0]
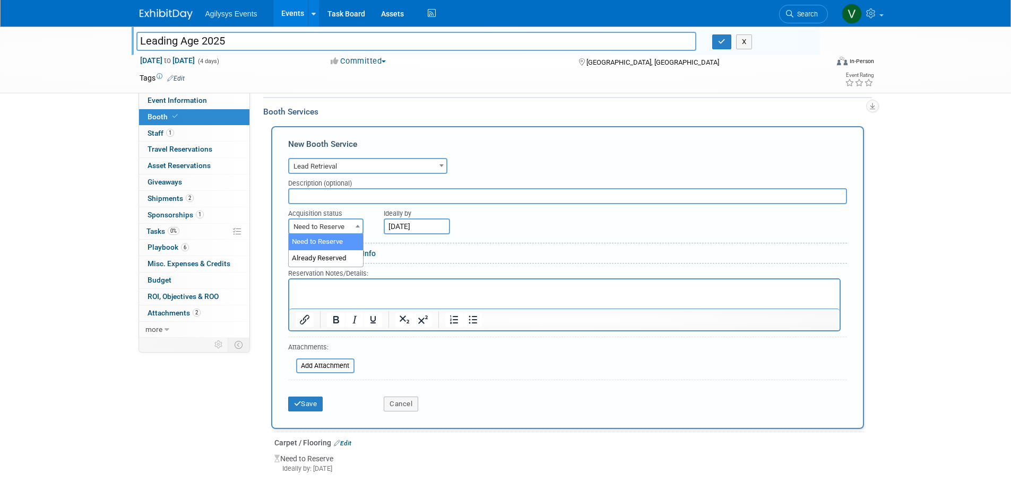
click at [334, 231] on span "Need to Reserve" at bounding box center [325, 227] width 73 height 15
click at [348, 198] on input "text" at bounding box center [567, 196] width 559 height 16
drag, startPoint x: 315, startPoint y: 302, endPoint x: 301, endPoint y: 293, distance: 16.5
click at [301, 293] on html at bounding box center [564, 287] width 550 height 14
paste body "Rich Text Area. Press ALT-0 for help."
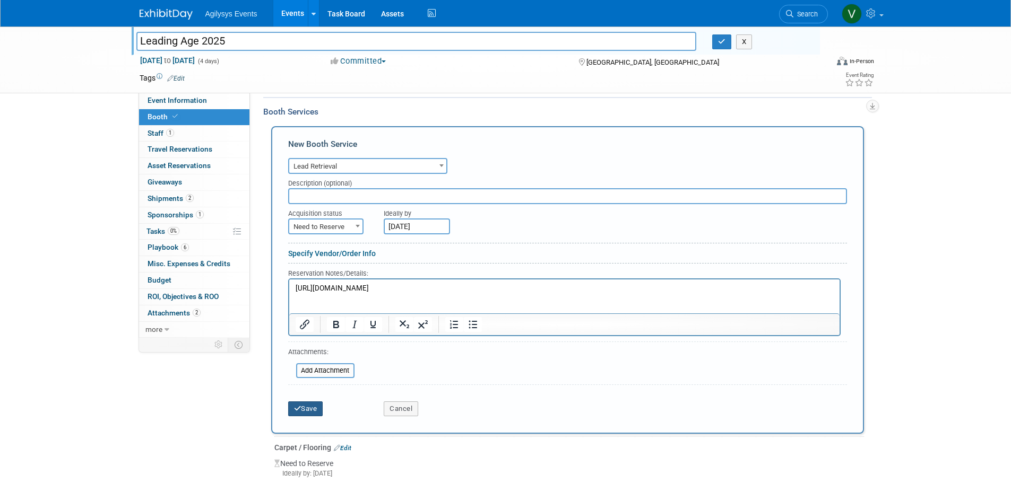
click at [309, 408] on button "Save" at bounding box center [305, 409] width 35 height 15
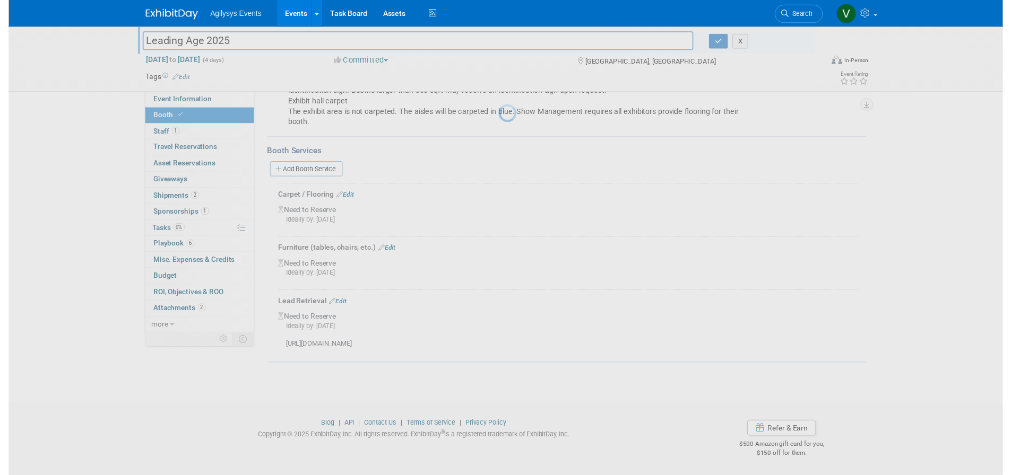
scroll to position [377, 0]
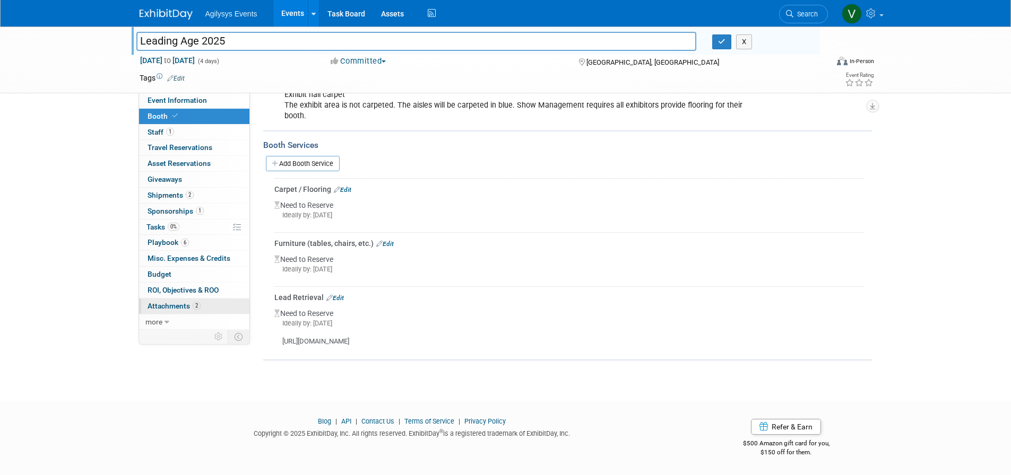
click at [182, 310] on span "Attachments 2" at bounding box center [174, 306] width 53 height 8
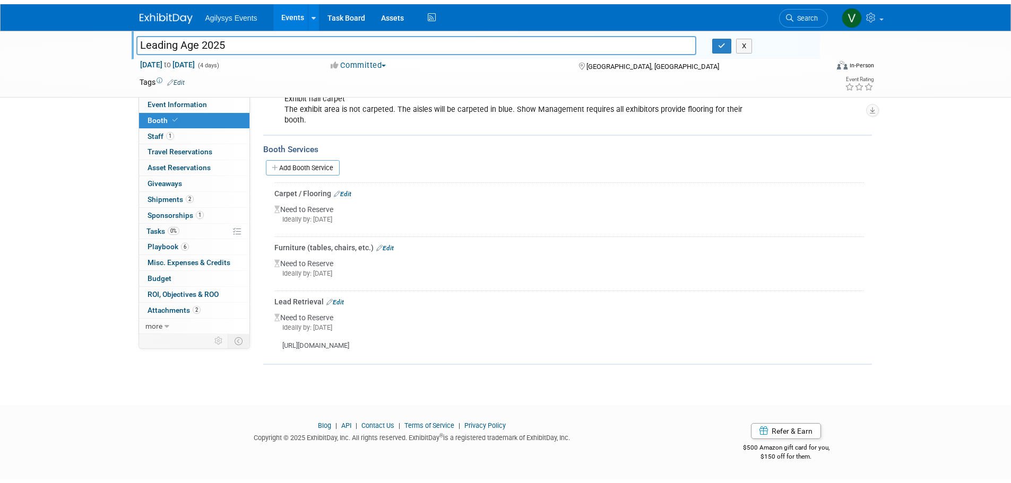
scroll to position [0, 0]
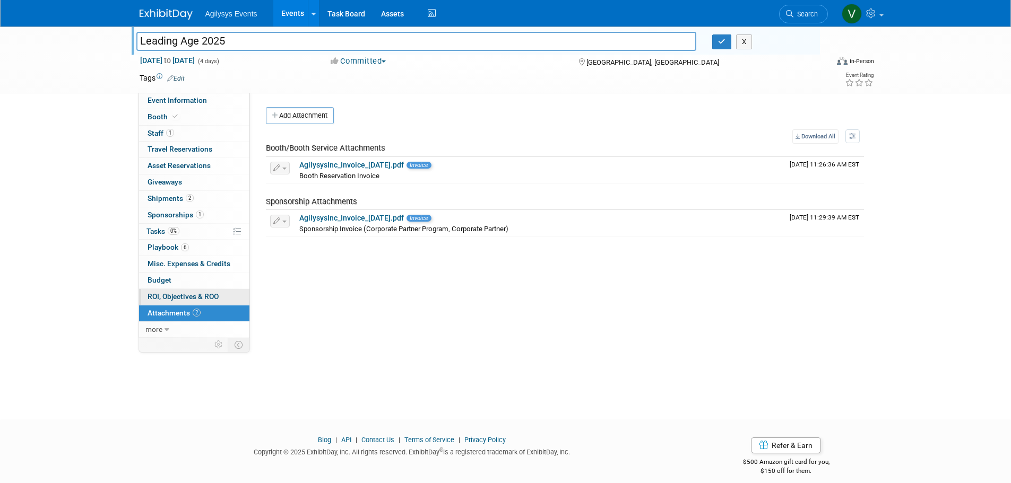
click at [202, 293] on span "ROI, Objectives & ROO 0" at bounding box center [183, 296] width 71 height 8
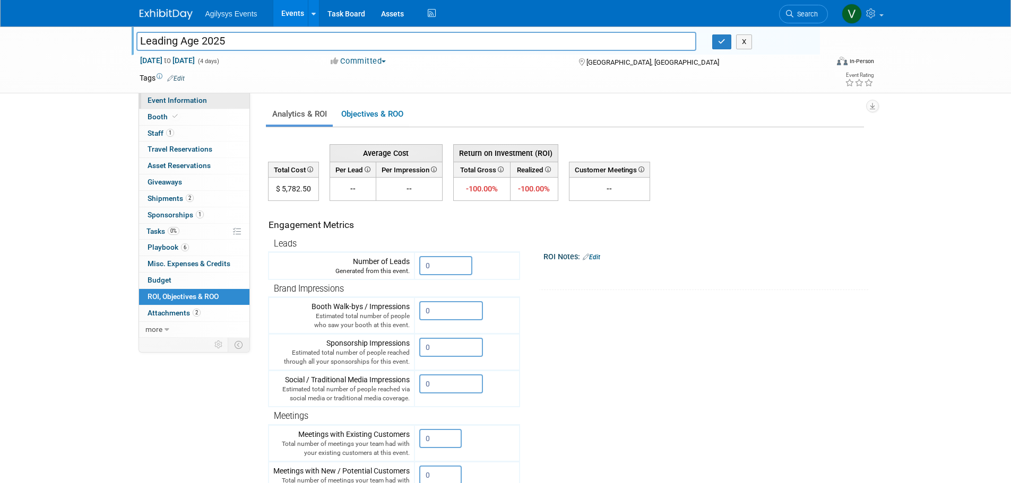
click at [189, 104] on span "Event Information" at bounding box center [177, 100] width 59 height 8
select select "Yes"
select select "FSM"
select select "Yes"
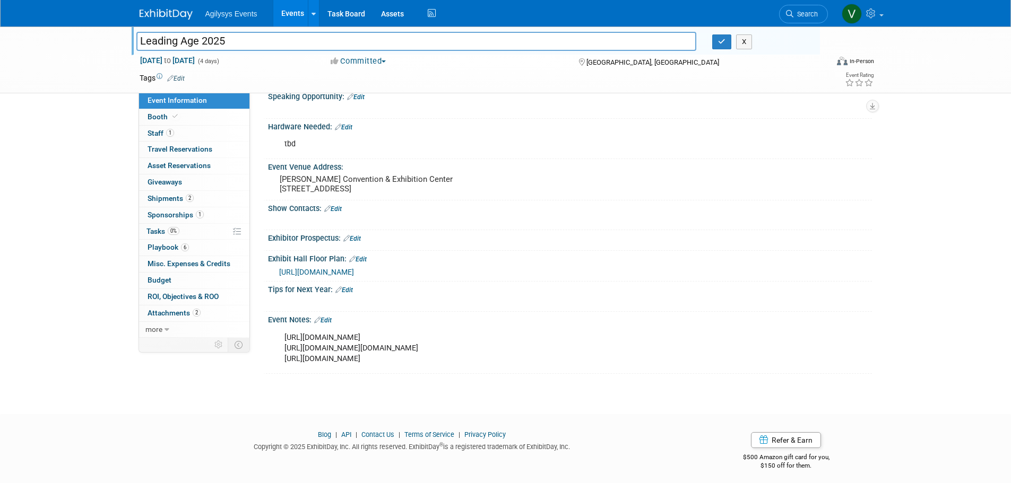
scroll to position [315, 0]
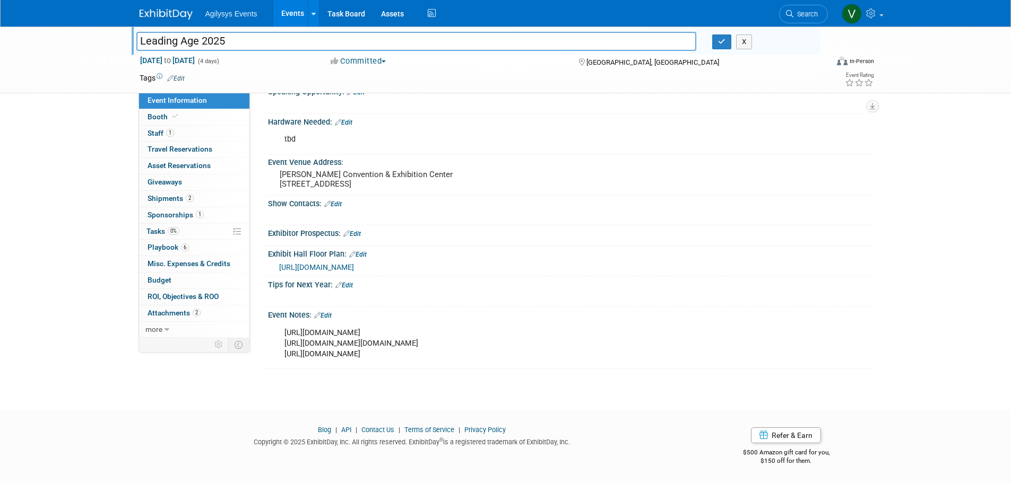
click at [414, 352] on div "[URL][DOMAIN_NAME] [URL][DOMAIN_NAME][DOMAIN_NAME] [URL][DOMAIN_NAME]" at bounding box center [516, 344] width 478 height 42
click at [173, 233] on span "0%" at bounding box center [174, 231] width 12 height 8
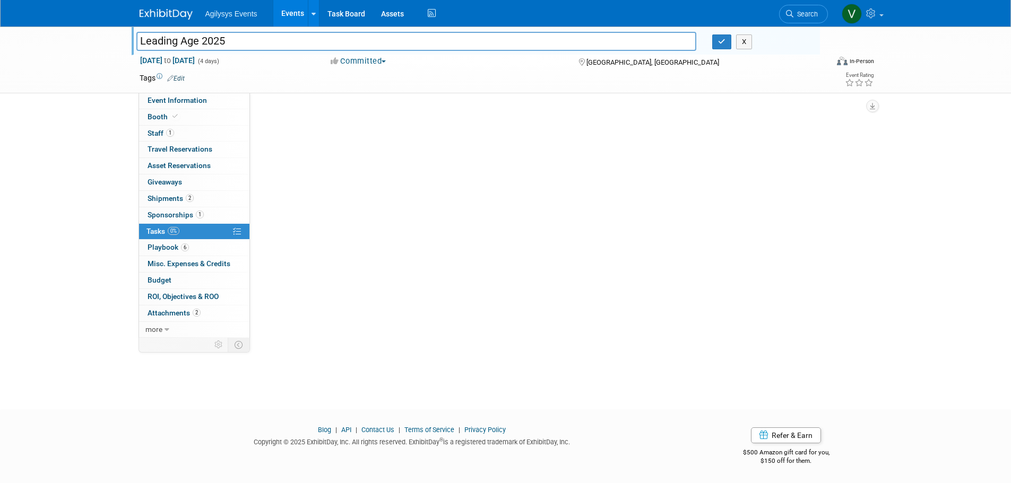
scroll to position [0, 0]
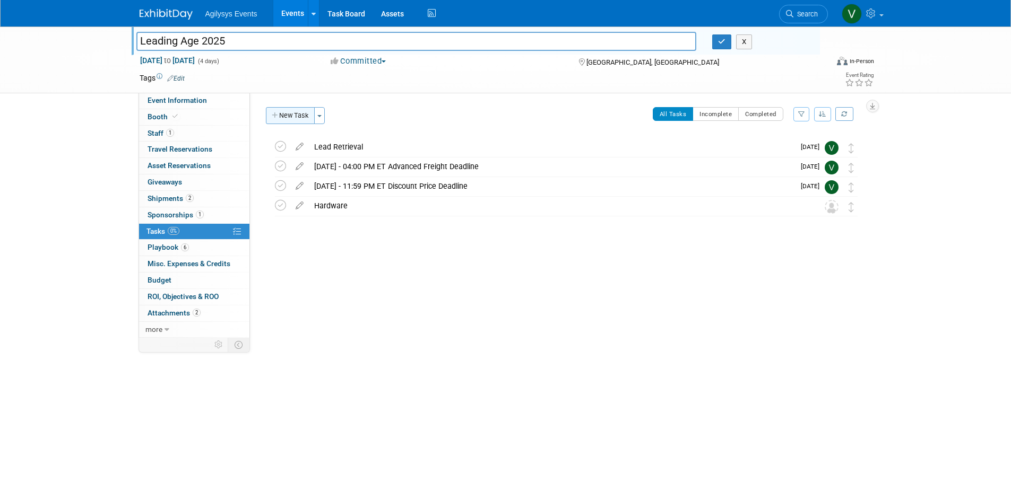
click at [301, 112] on button "New Task" at bounding box center [290, 115] width 49 height 17
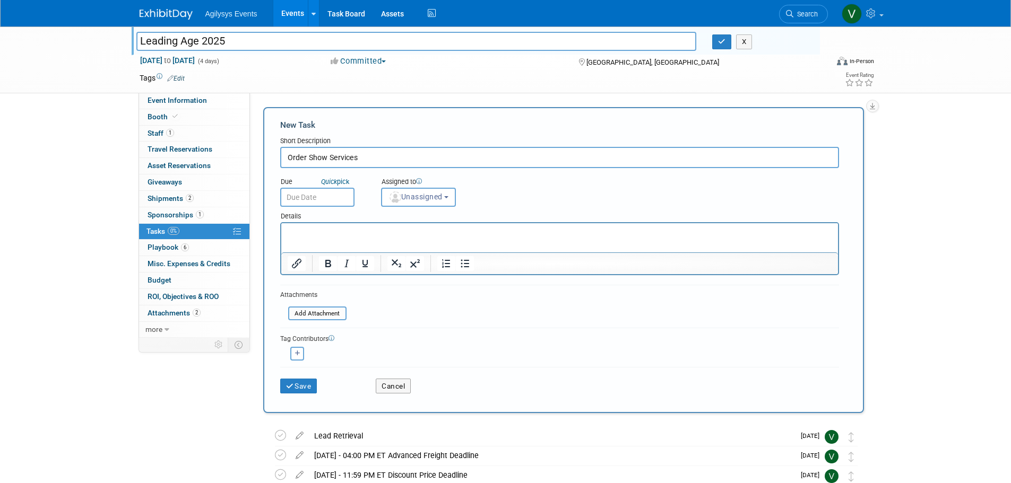
type input "Order Show Services"
click at [348, 201] on input "text" at bounding box center [317, 197] width 74 height 19
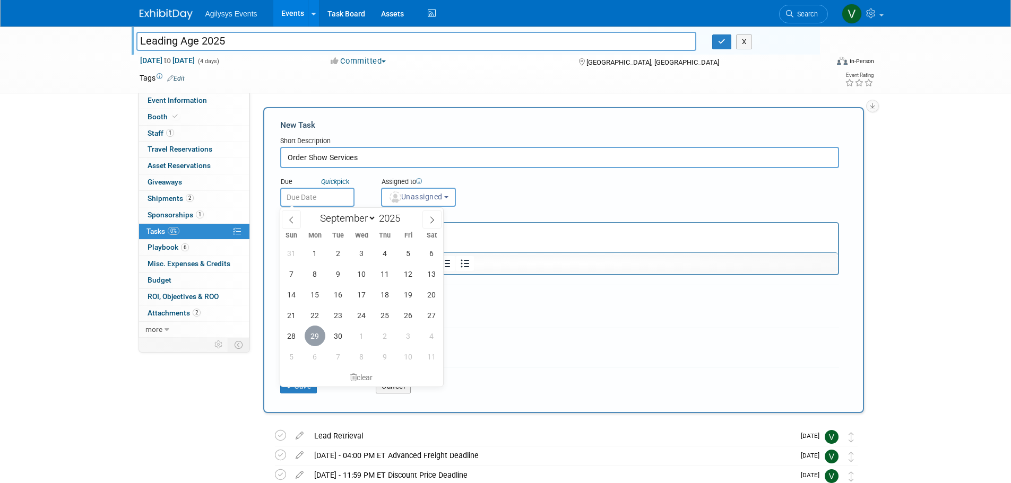
click at [311, 337] on span "29" at bounding box center [315, 336] width 21 height 21
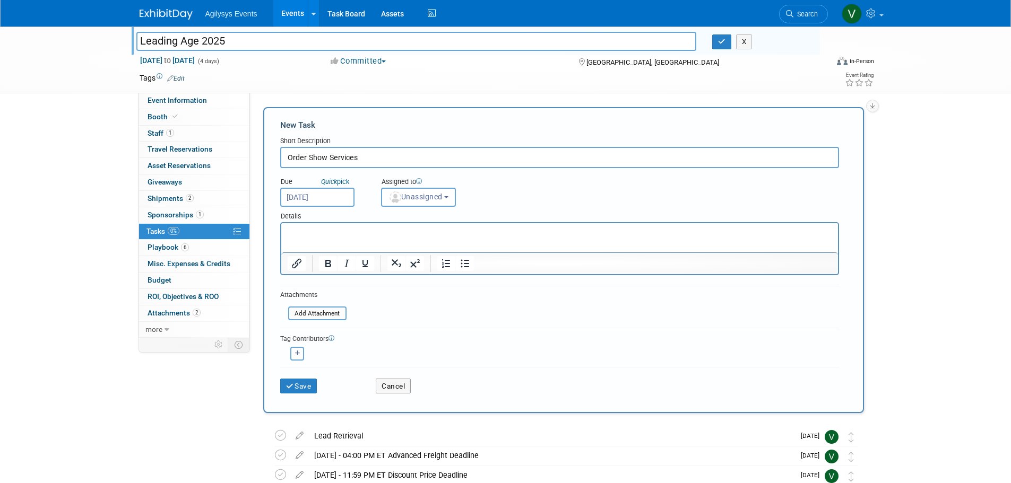
click at [337, 193] on input "[DATE]" at bounding box center [317, 197] width 74 height 19
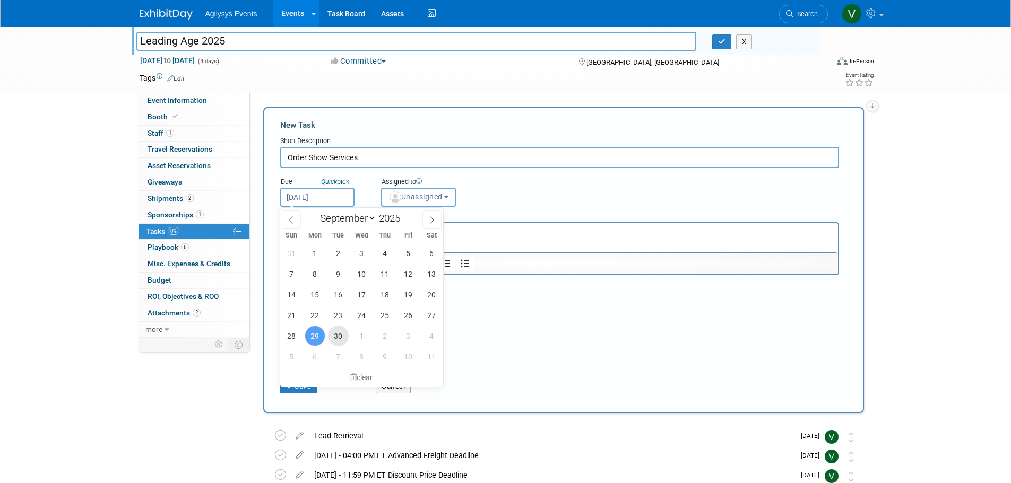
click at [339, 341] on span "30" at bounding box center [338, 336] width 21 height 21
type input "[DATE]"
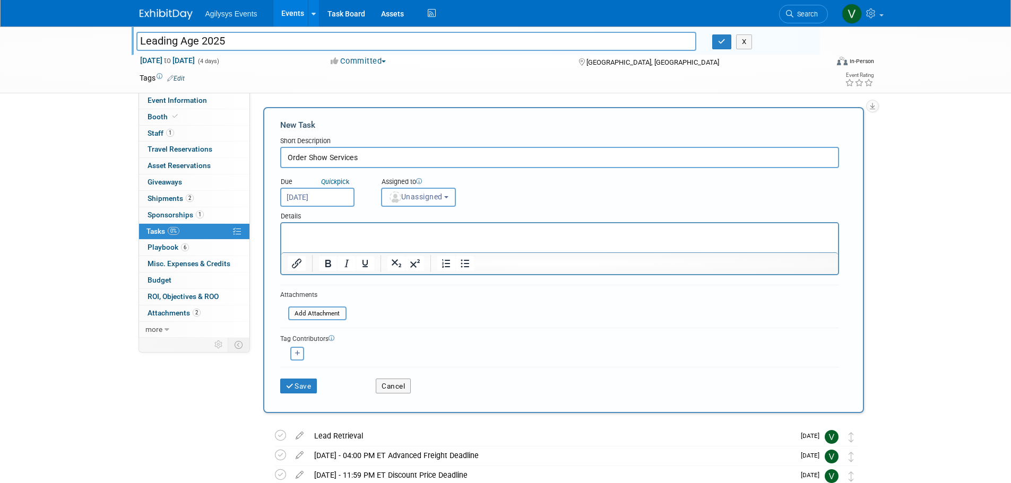
click at [437, 195] on span "Unassigned" at bounding box center [415, 197] width 54 height 8
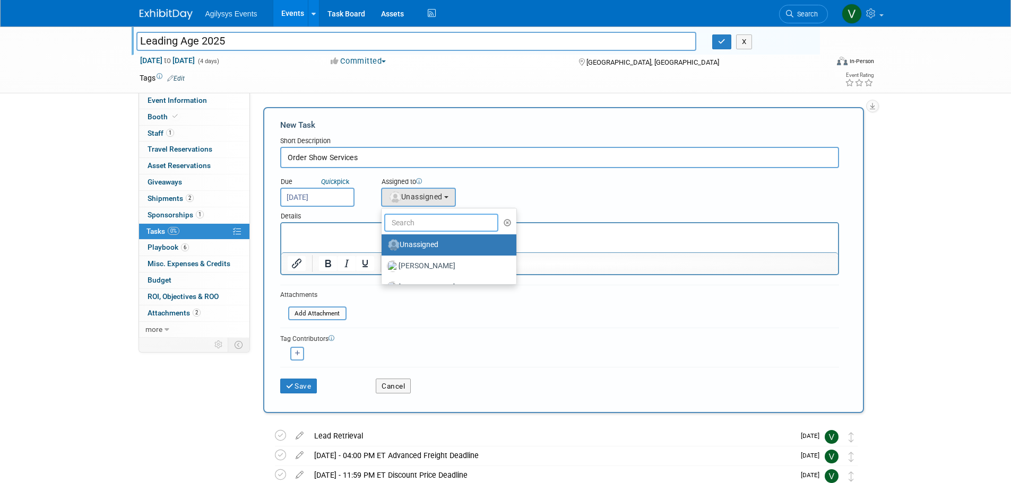
click at [422, 224] on input "text" at bounding box center [441, 223] width 115 height 18
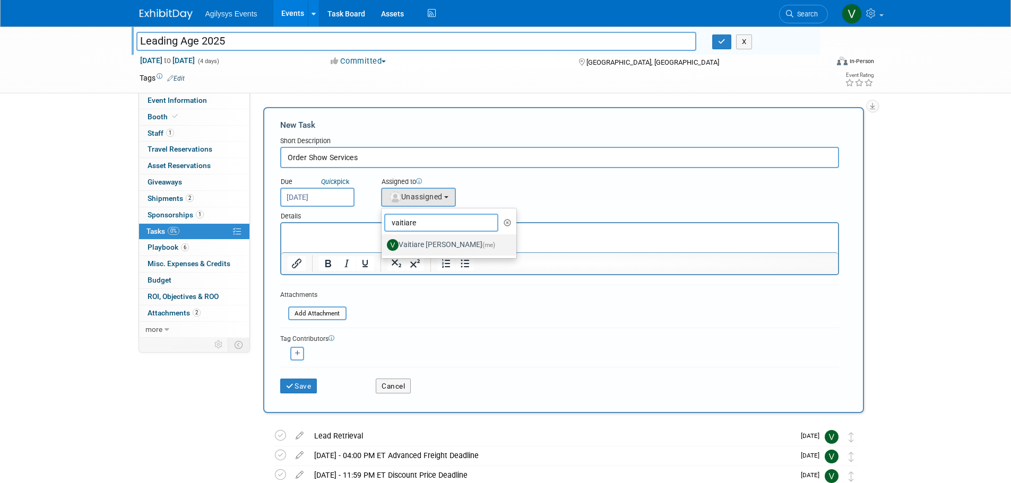
type input "vaitiare"
click at [414, 253] on label "Vaitiare [PERSON_NAME] (me)" at bounding box center [446, 245] width 119 height 17
click at [383, 247] on input "Vaitiare [PERSON_NAME] (me)" at bounding box center [379, 243] width 7 height 7
select select "9da70825-3e02-4d1a-92dc-02b6497bcd7e"
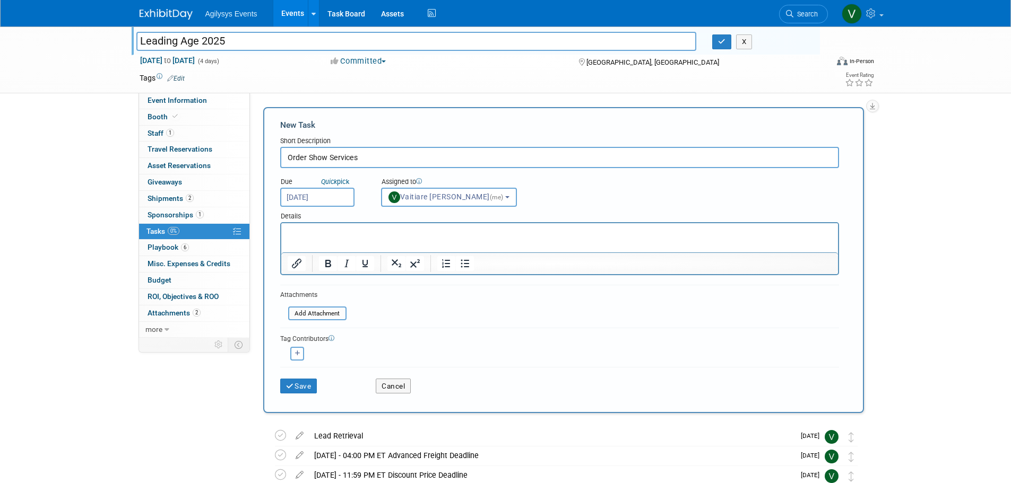
click at [313, 236] on p "Rich Text Area. Press ALT-0 for help." at bounding box center [559, 233] width 544 height 11
click at [303, 388] on button "Save" at bounding box center [298, 386] width 37 height 15
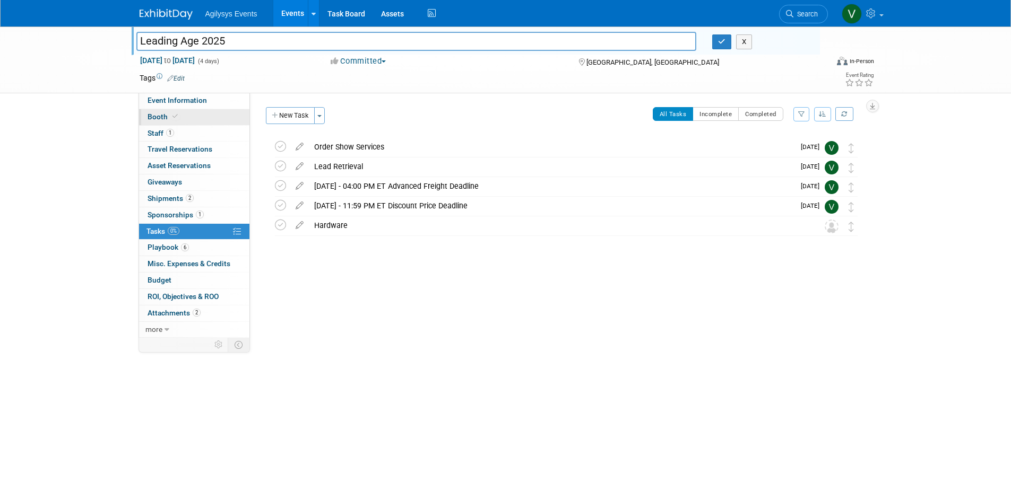
click at [172, 112] on span at bounding box center [175, 116] width 10 height 8
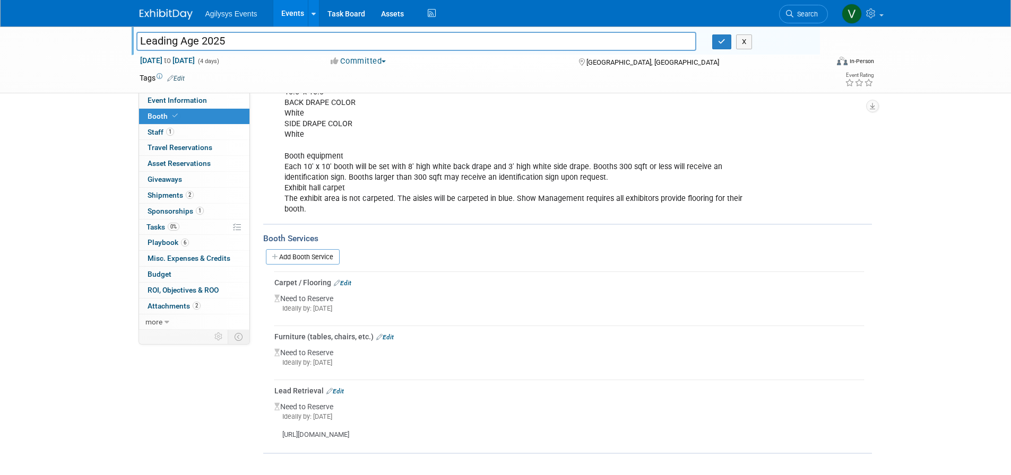
scroll to position [283, 0]
click at [336, 280] on icon at bounding box center [337, 283] width 6 height 6
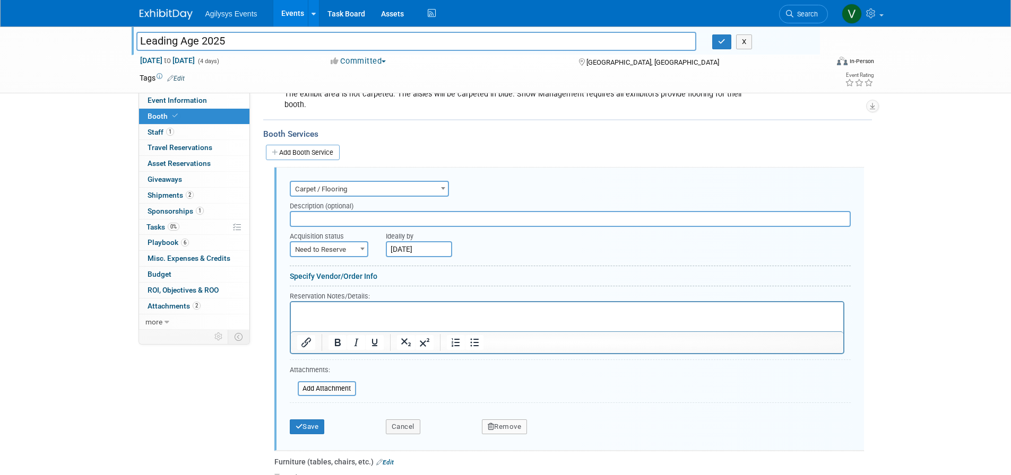
scroll to position [415, 0]
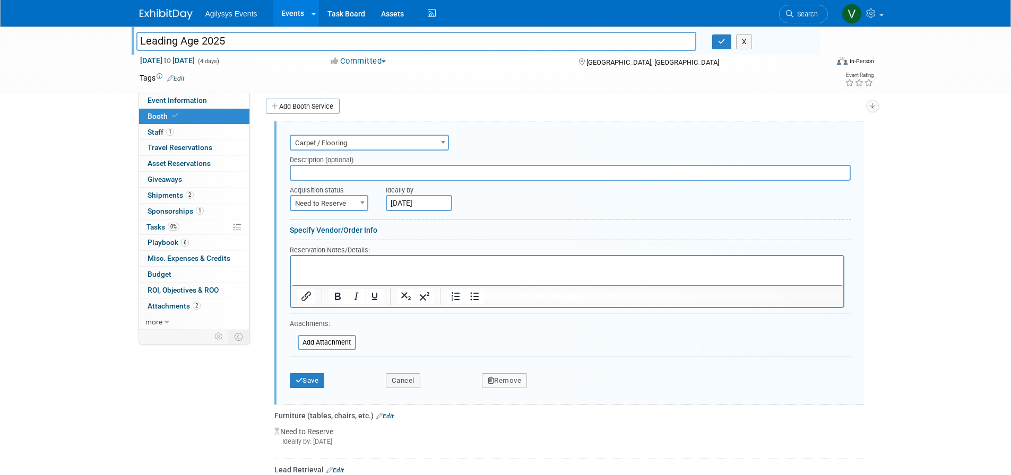
click at [321, 266] on p "Rich Text Area. Press ALT-0 for help." at bounding box center [567, 266] width 540 height 10
click at [417, 380] on button "Cancel" at bounding box center [403, 381] width 34 height 15
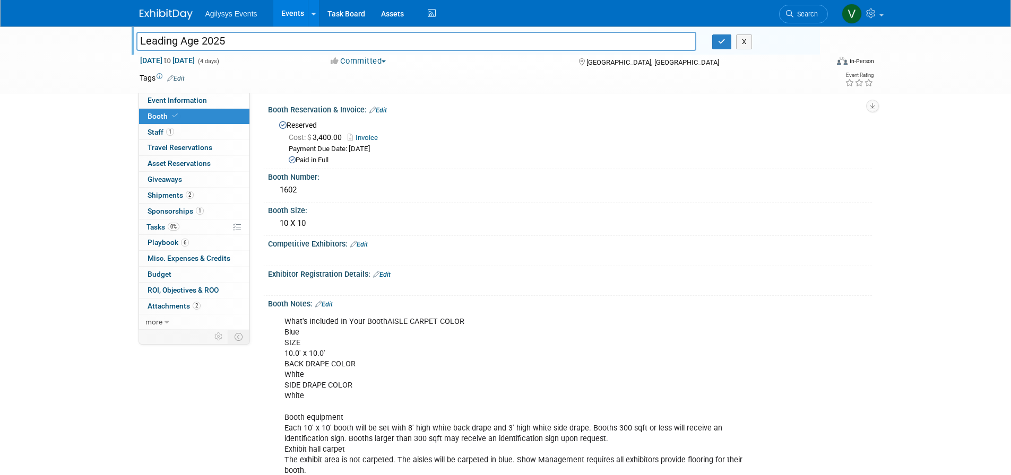
scroll to position [0, 0]
